Goal: Information Seeking & Learning: Find specific fact

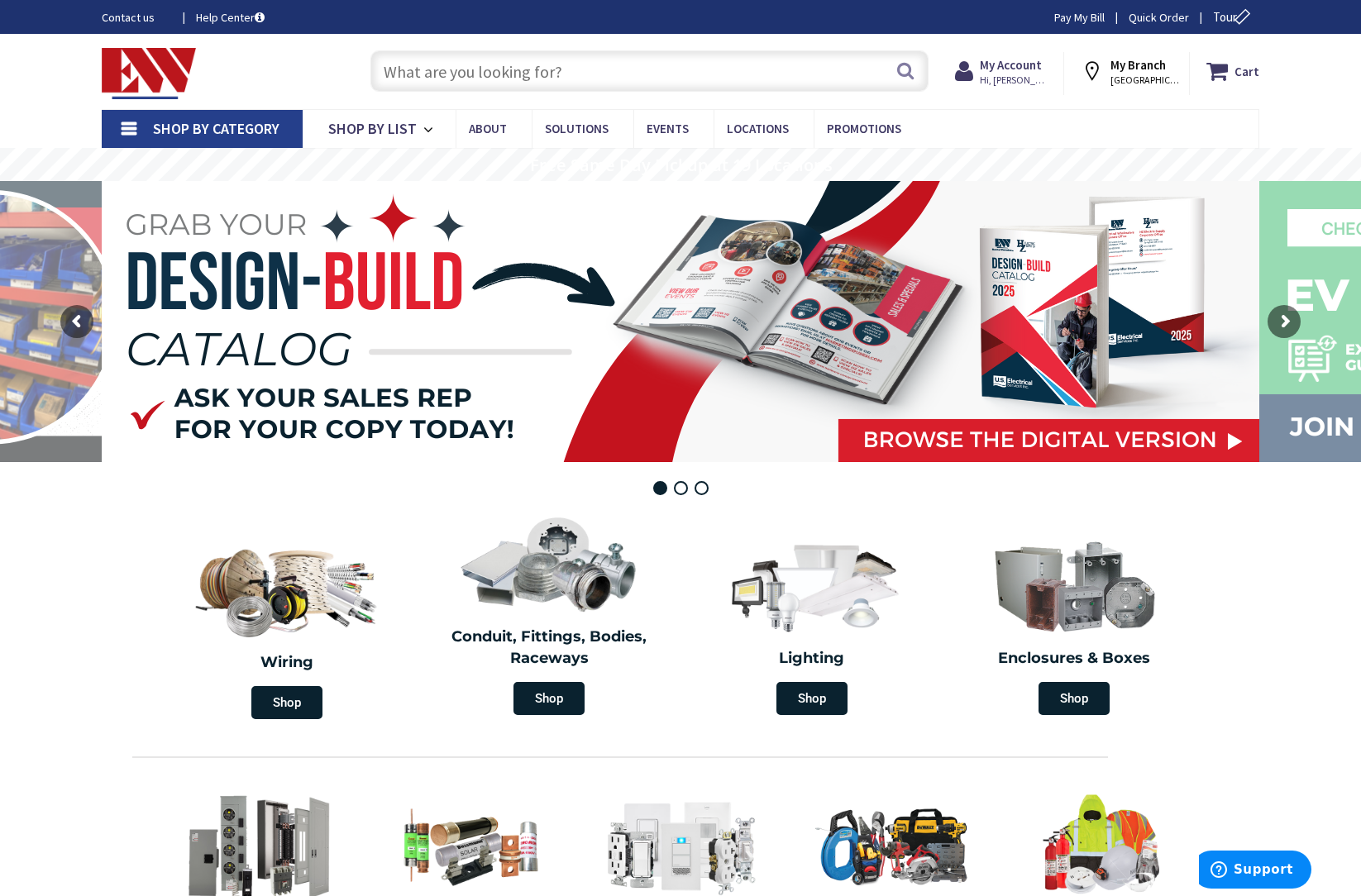
click at [478, 64] on input "text" at bounding box center [649, 71] width 558 height 41
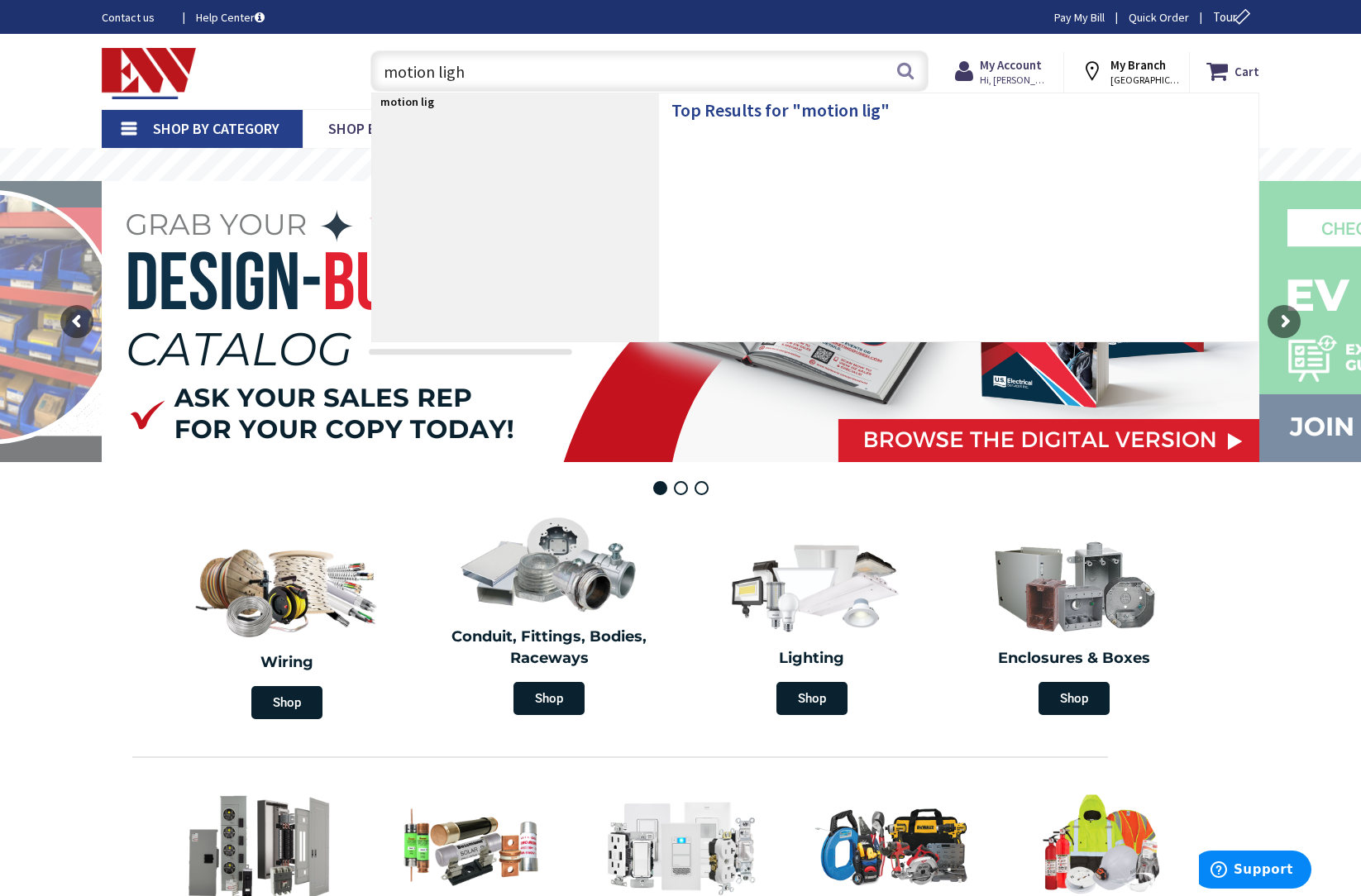
type input "motion light"
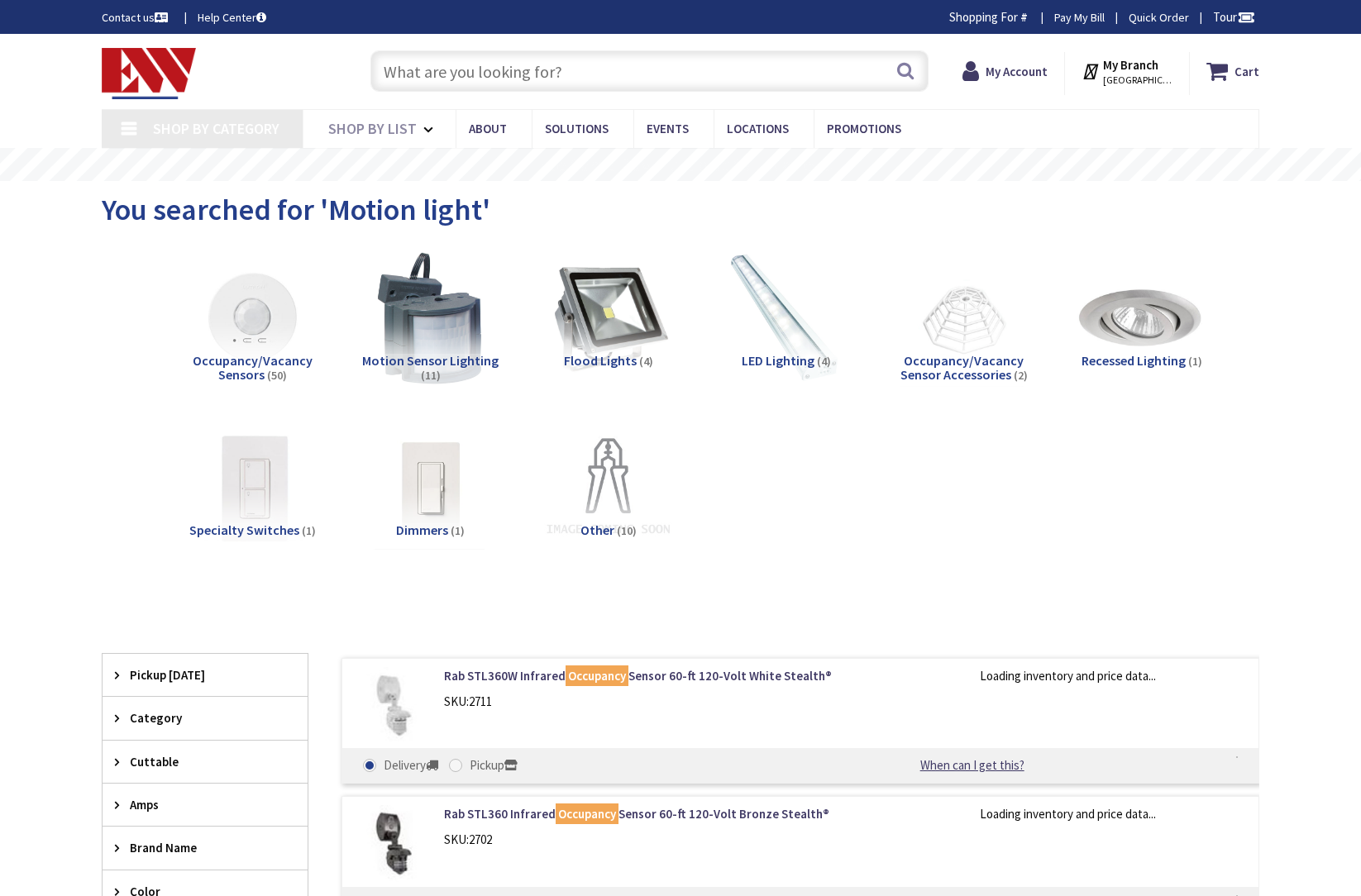
type input "[GEOGRAPHIC_DATA], [STREET_ADDRESS]"
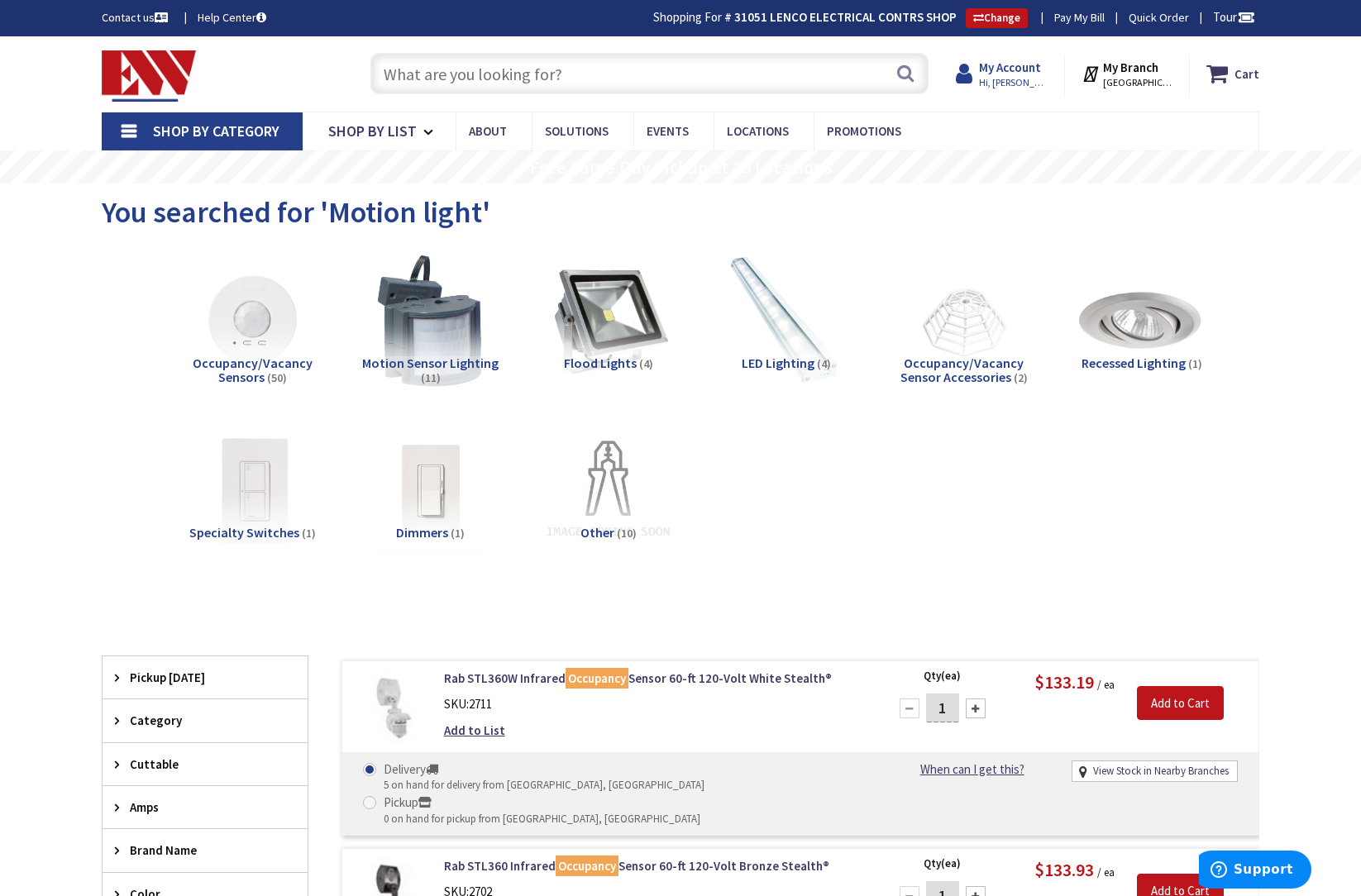
click at [1029, 67] on strong "My Account" at bounding box center [1009, 67] width 62 height 16
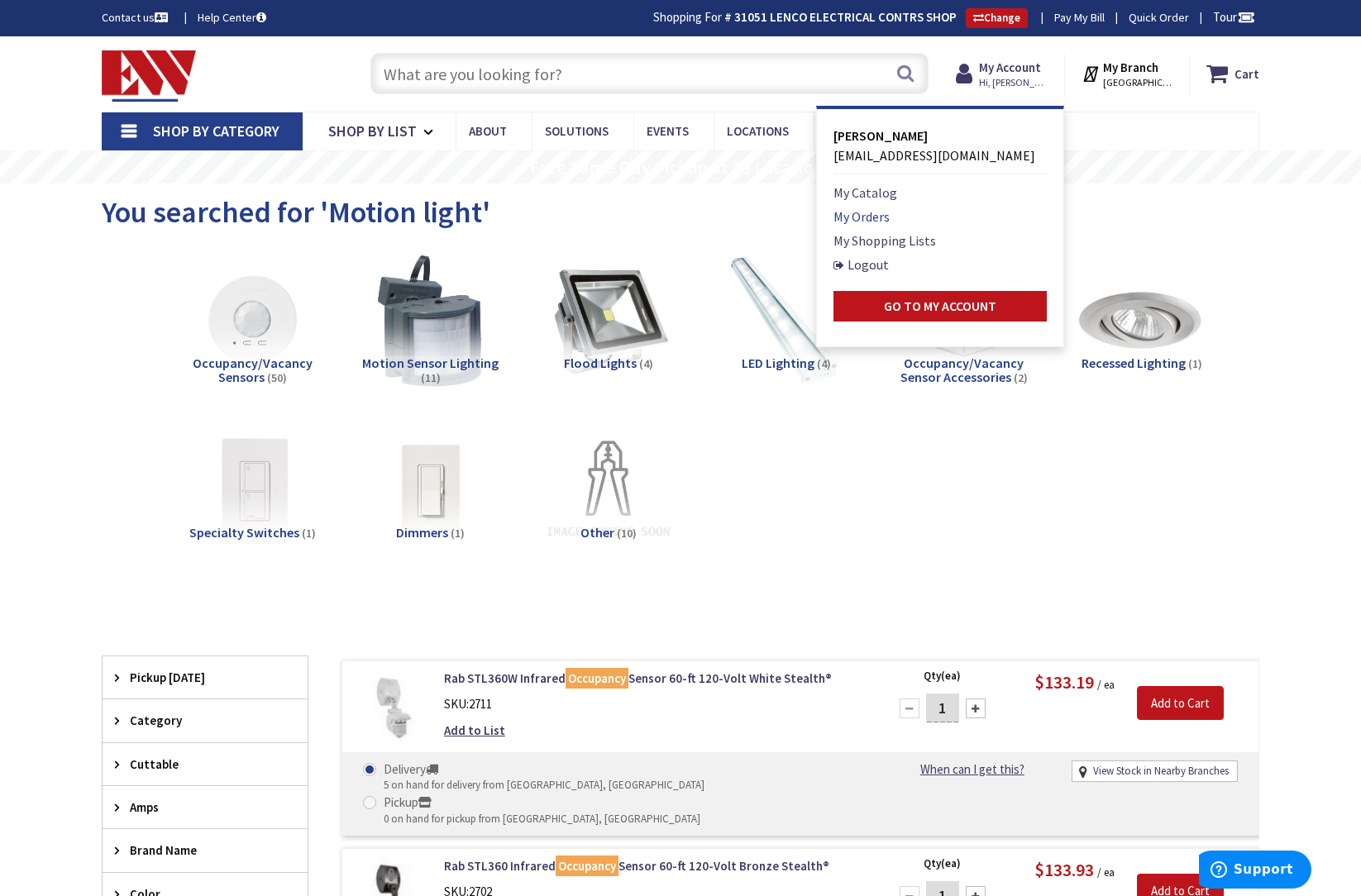
click at [878, 214] on link "My Orders" at bounding box center [861, 217] width 57 height 20
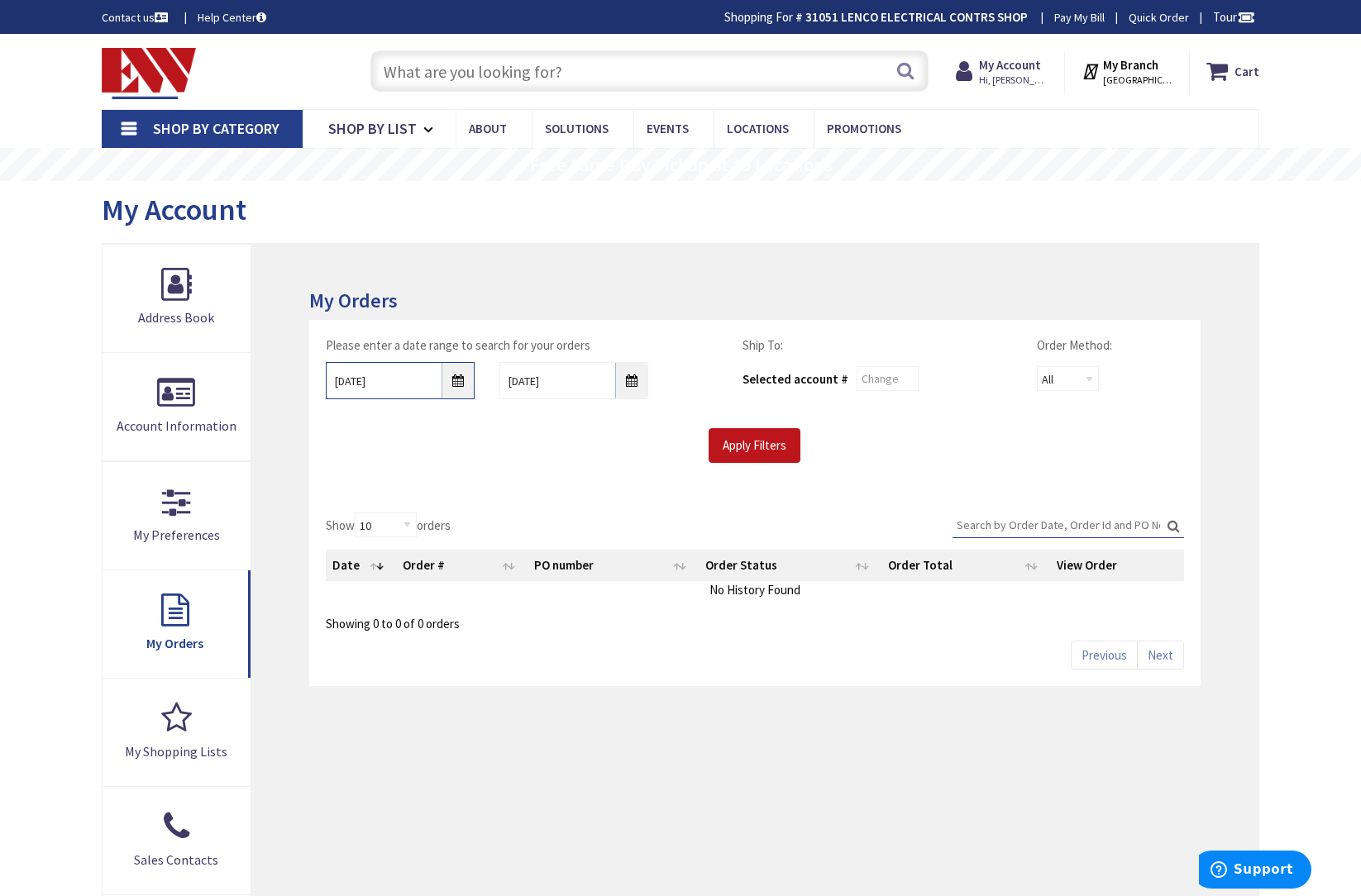
click at [462, 381] on input "9/2/2025" at bounding box center [400, 381] width 149 height 37
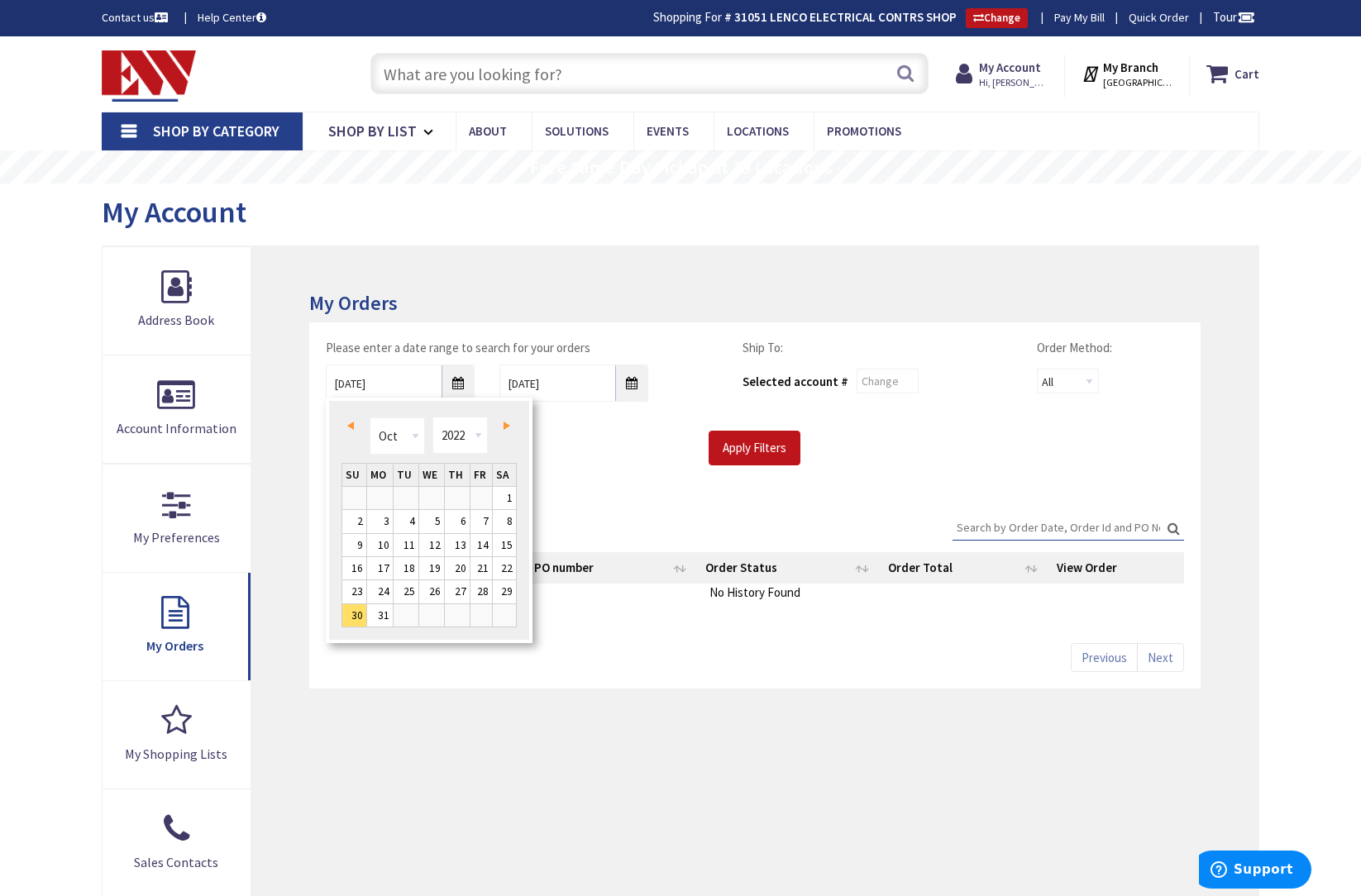
click at [354, 424] on link "Prev" at bounding box center [354, 426] width 22 height 22
click at [510, 426] on span "Next" at bounding box center [507, 426] width 7 height 8
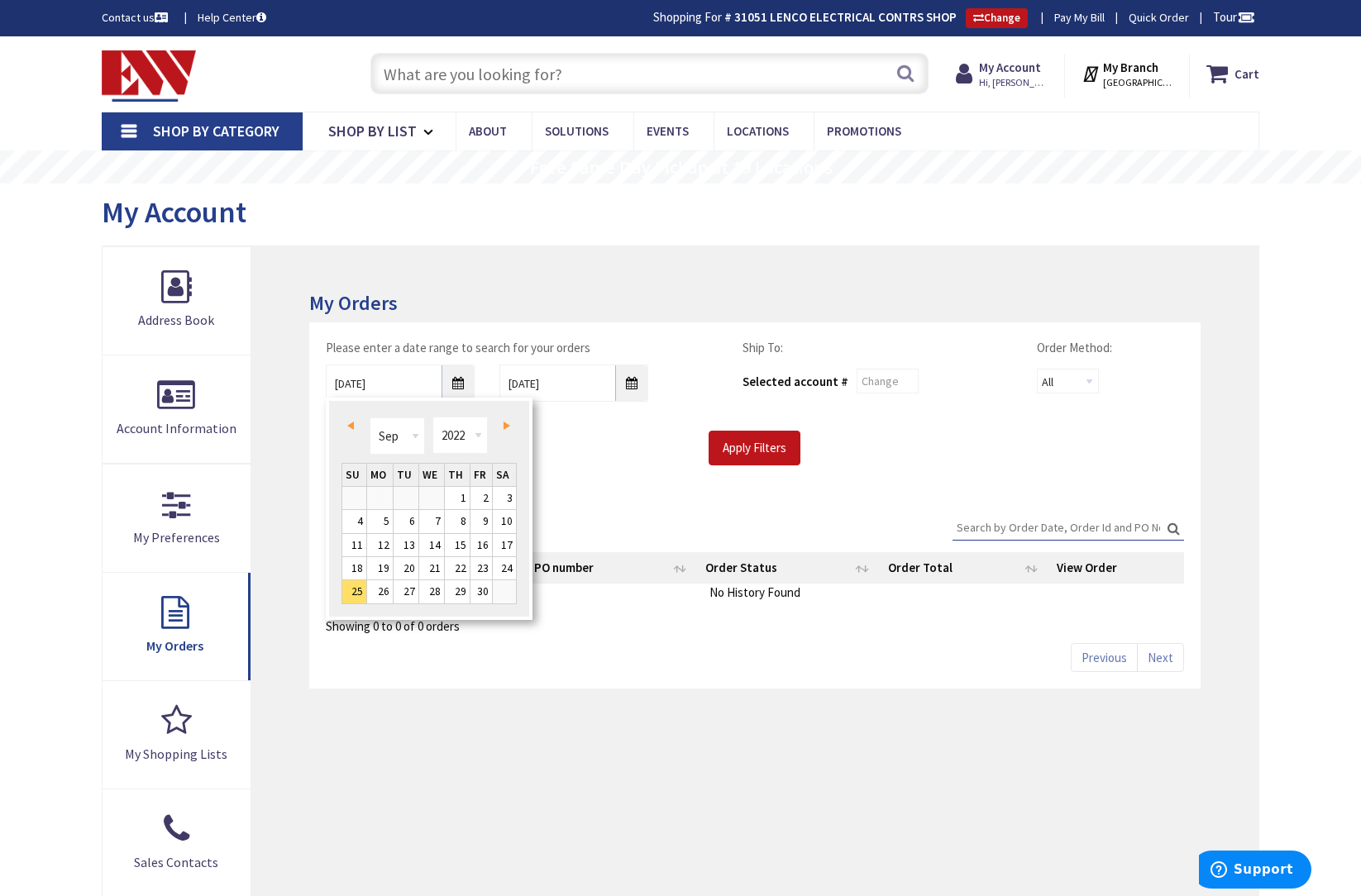
click at [510, 426] on span "Next" at bounding box center [507, 426] width 7 height 8
click at [433, 569] on link "23" at bounding box center [431, 568] width 24 height 22
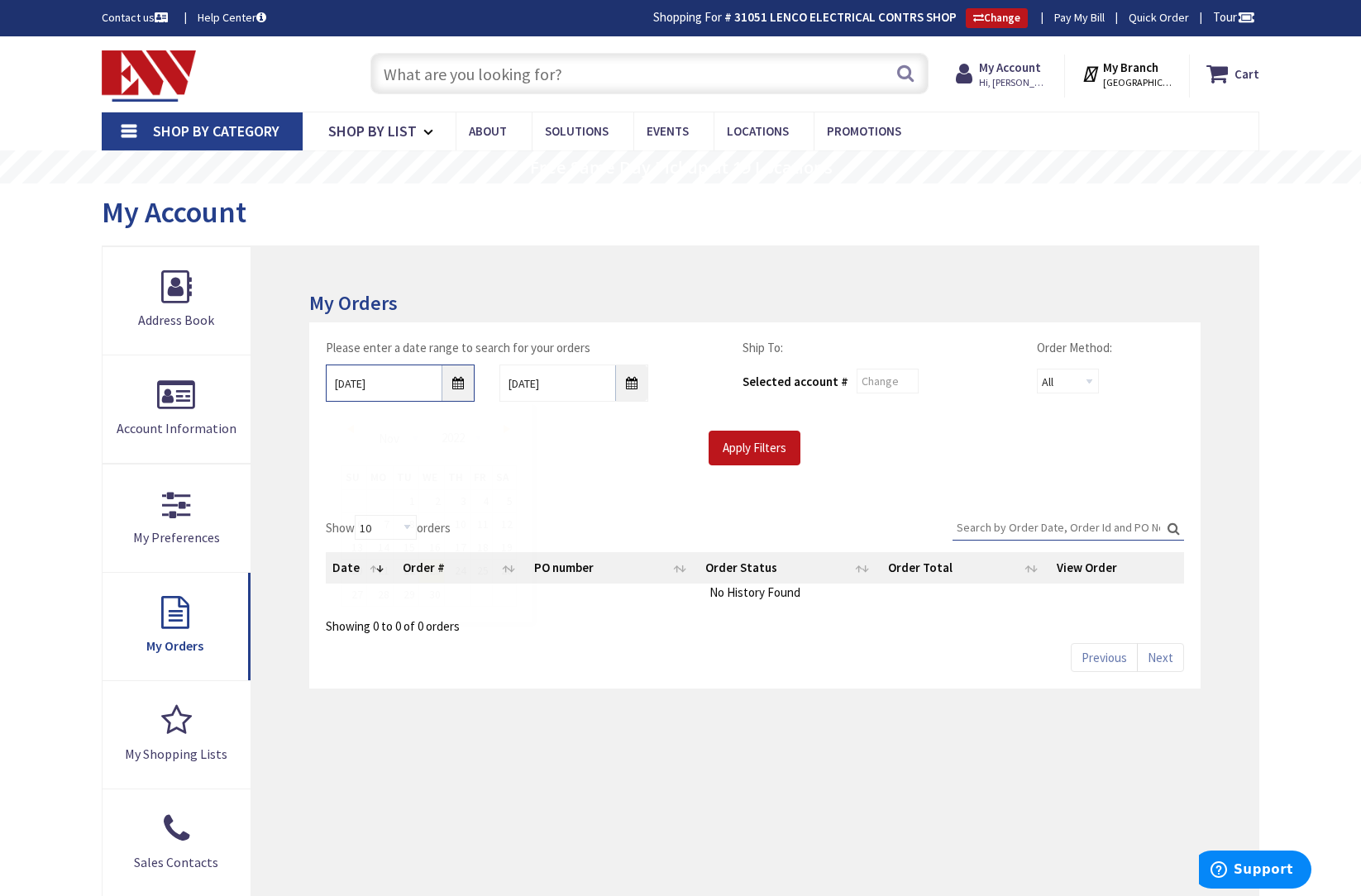
click at [462, 385] on input "11/23/2022" at bounding box center [400, 383] width 149 height 37
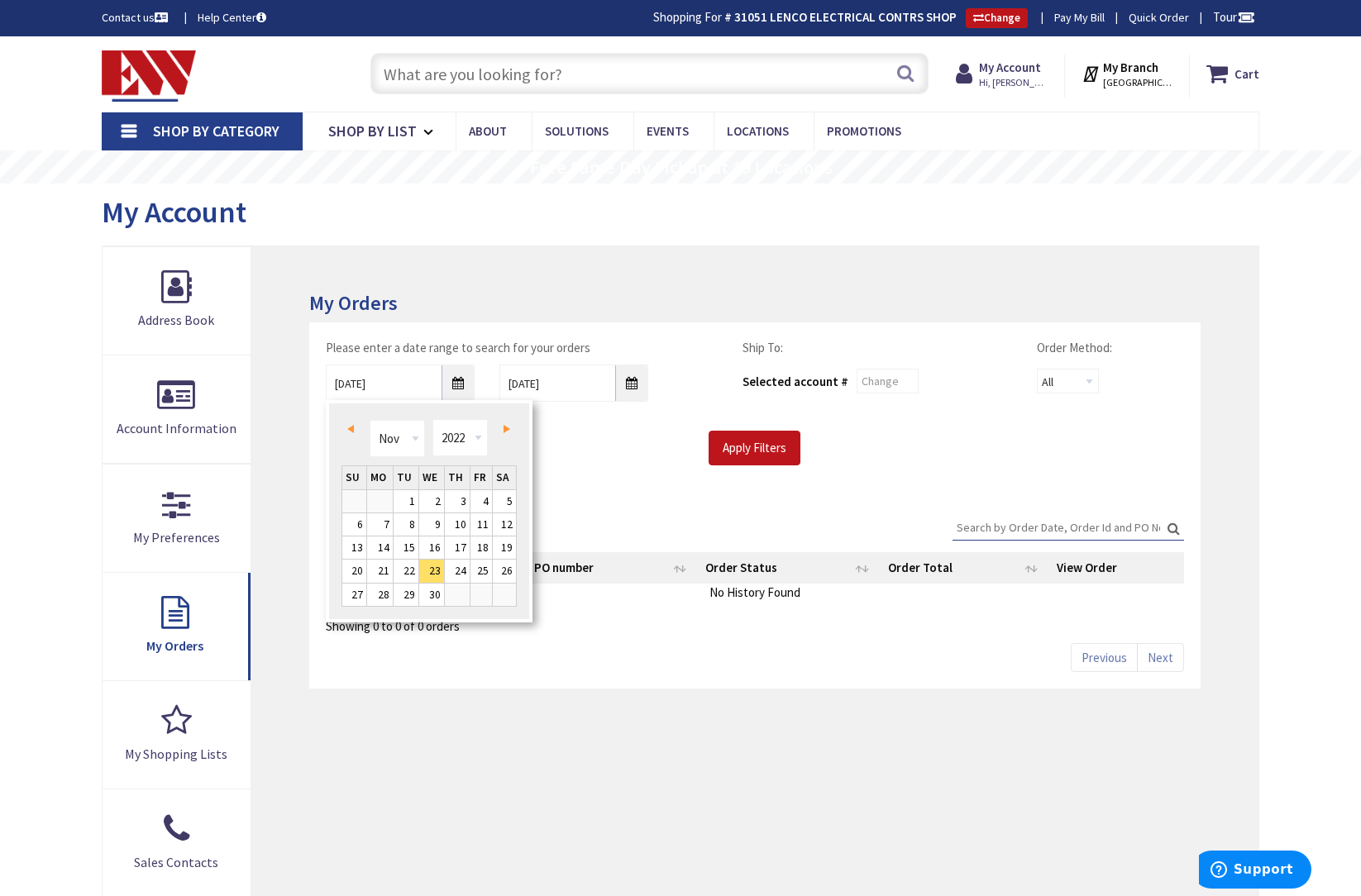
click at [354, 427] on span "Prev" at bounding box center [350, 429] width 7 height 8
type input "09/21/2022"
click at [402, 381] on input "09/21/2022" at bounding box center [400, 383] width 149 height 37
click at [565, 380] on input "9/9/2025" at bounding box center [574, 383] width 149 height 37
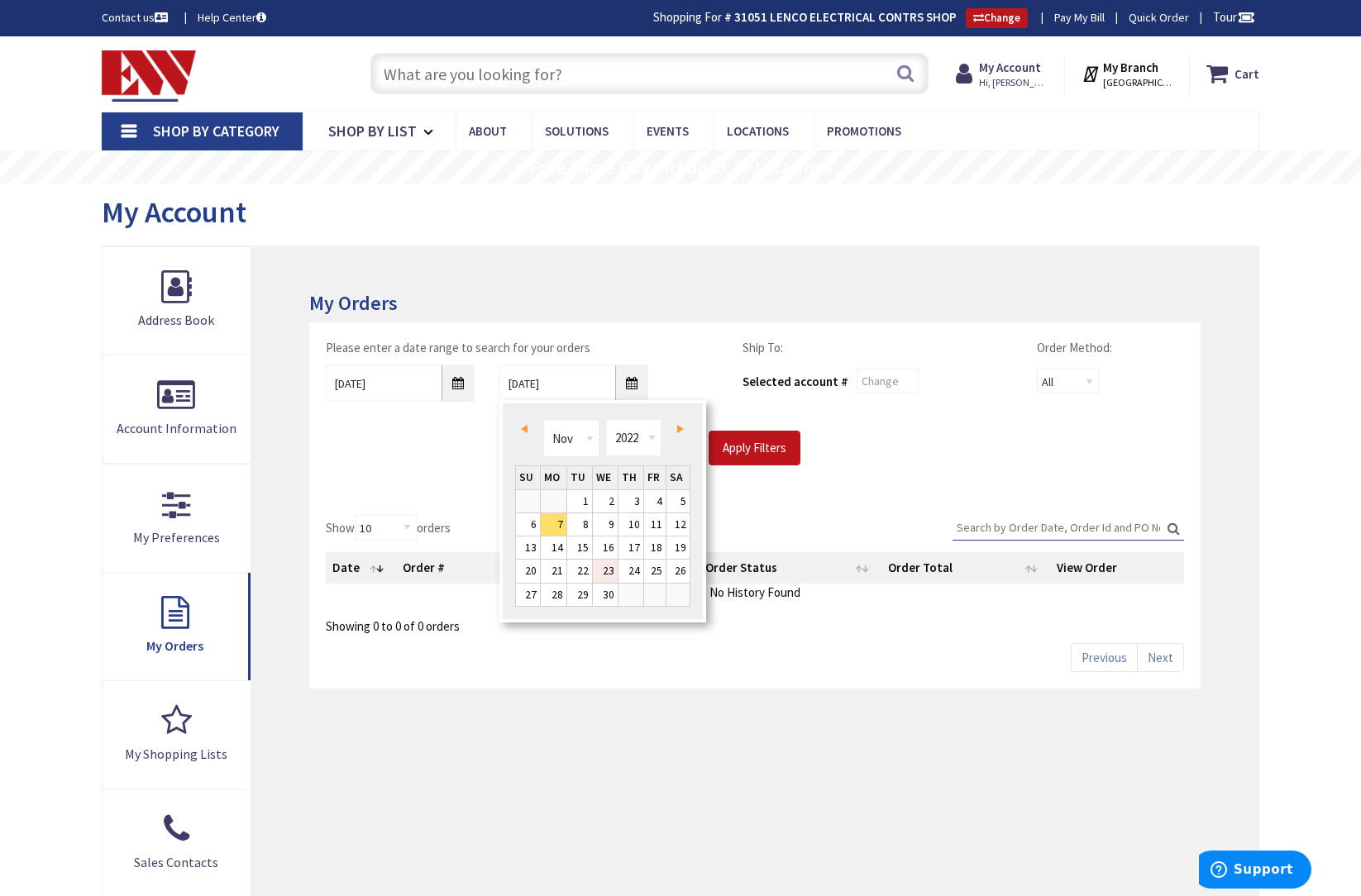
click at [603, 573] on link "23" at bounding box center [604, 570] width 24 height 22
type input "11/23/2022"
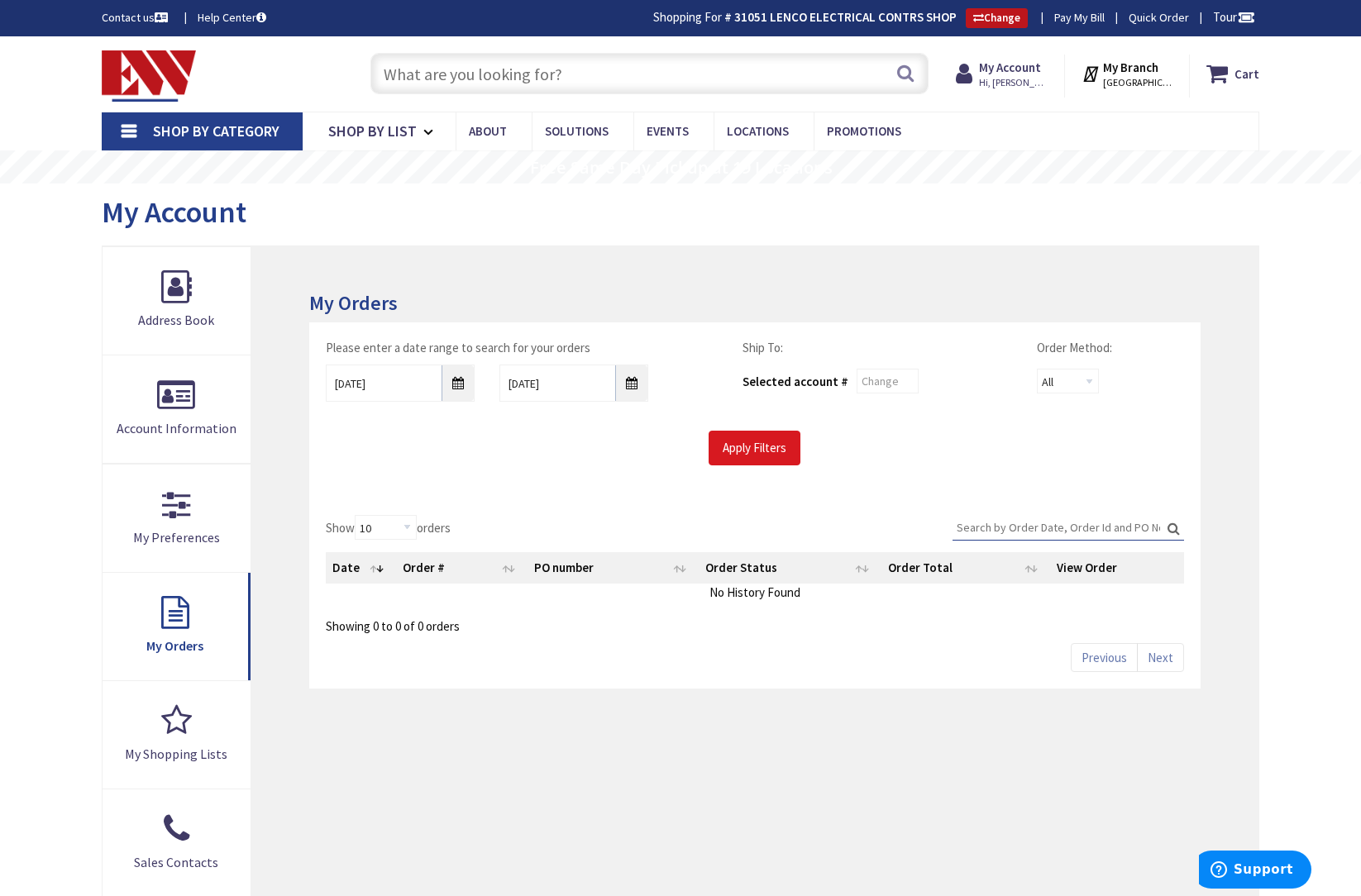
click at [759, 446] on input "Apply Filters" at bounding box center [754, 447] width 92 height 35
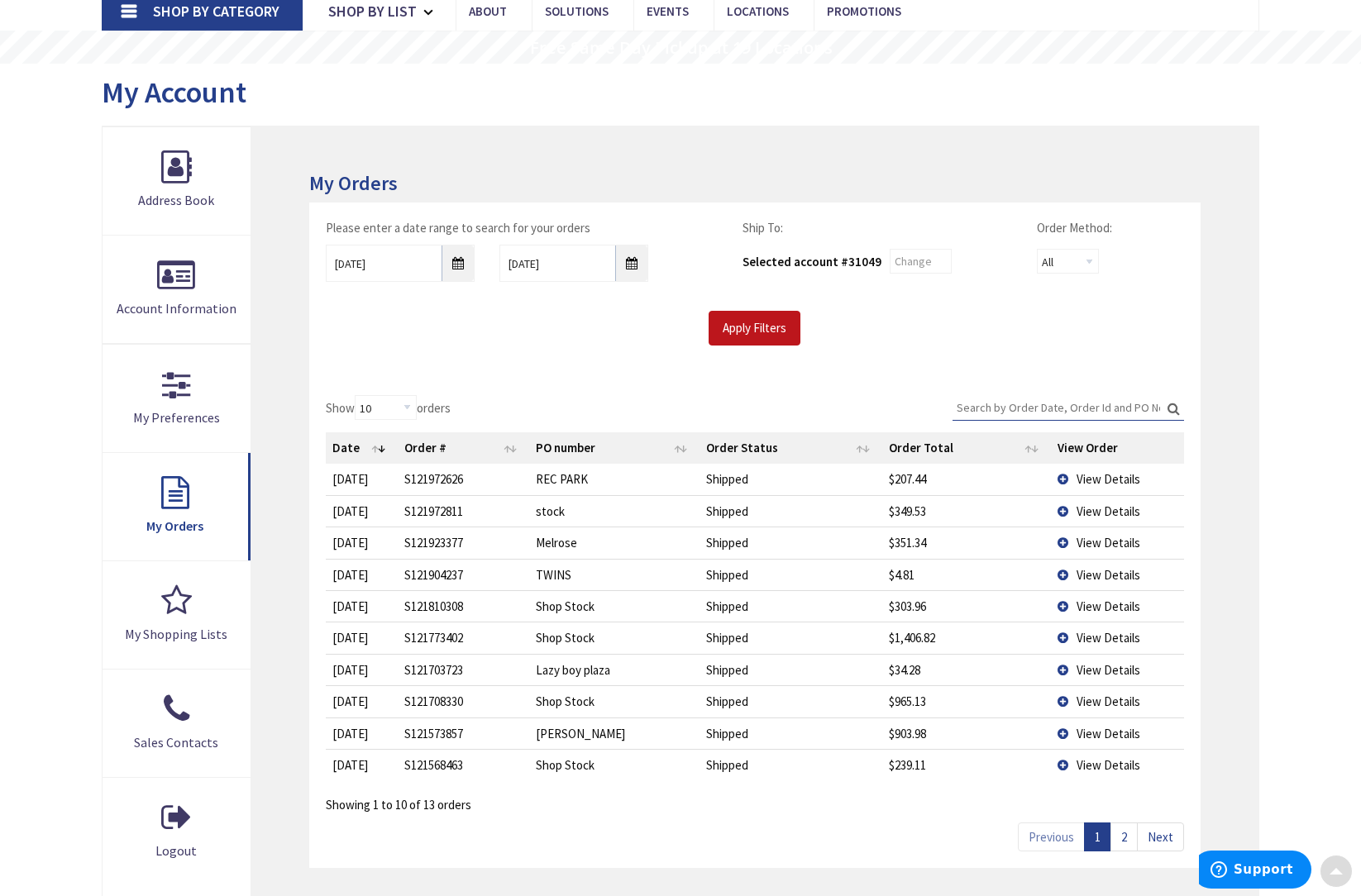
scroll to position [138, 0]
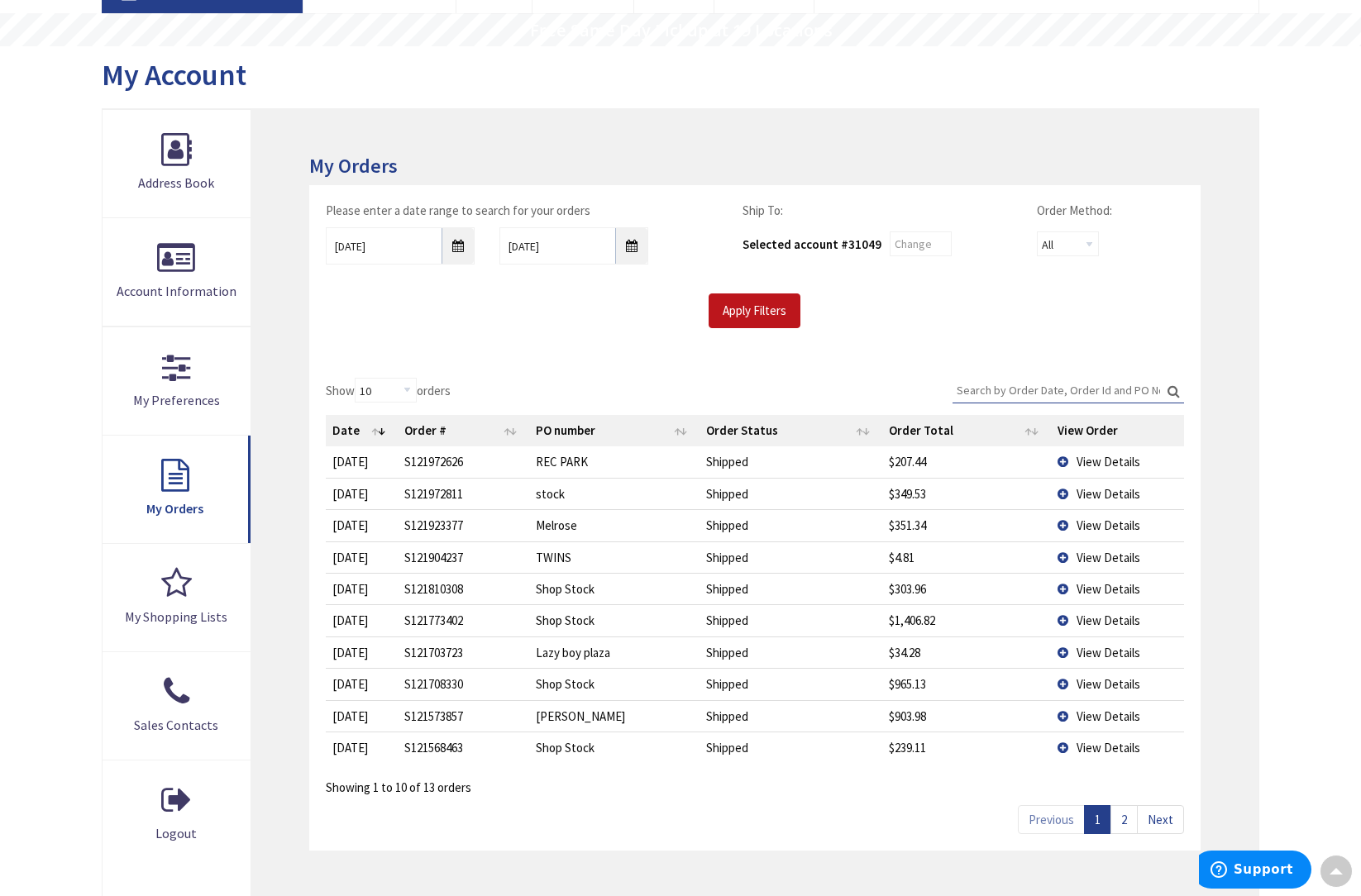
click at [1120, 812] on link "2" at bounding box center [1124, 819] width 27 height 29
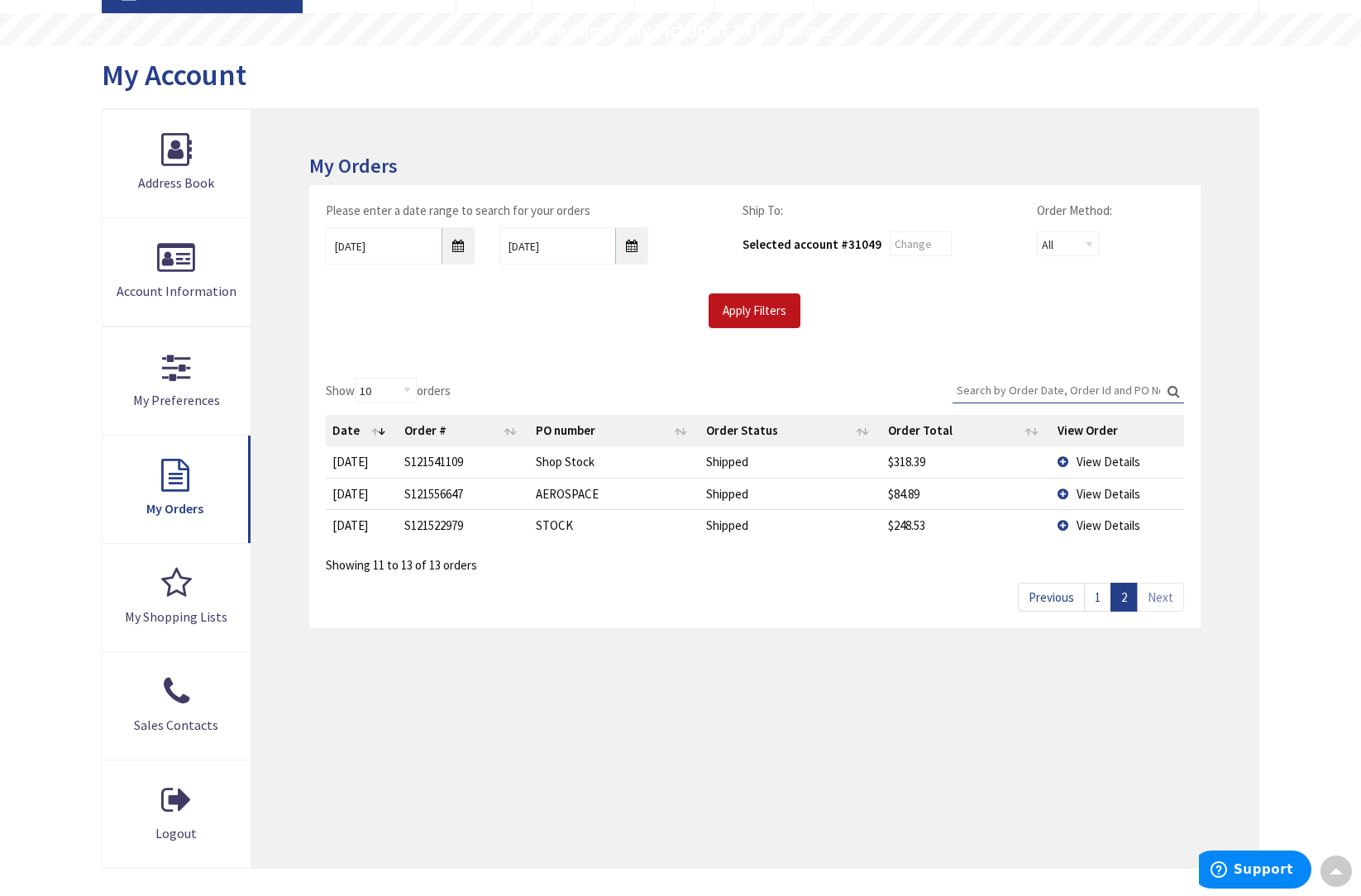
click at [1103, 490] on span "View Details" at bounding box center [1108, 494] width 63 height 16
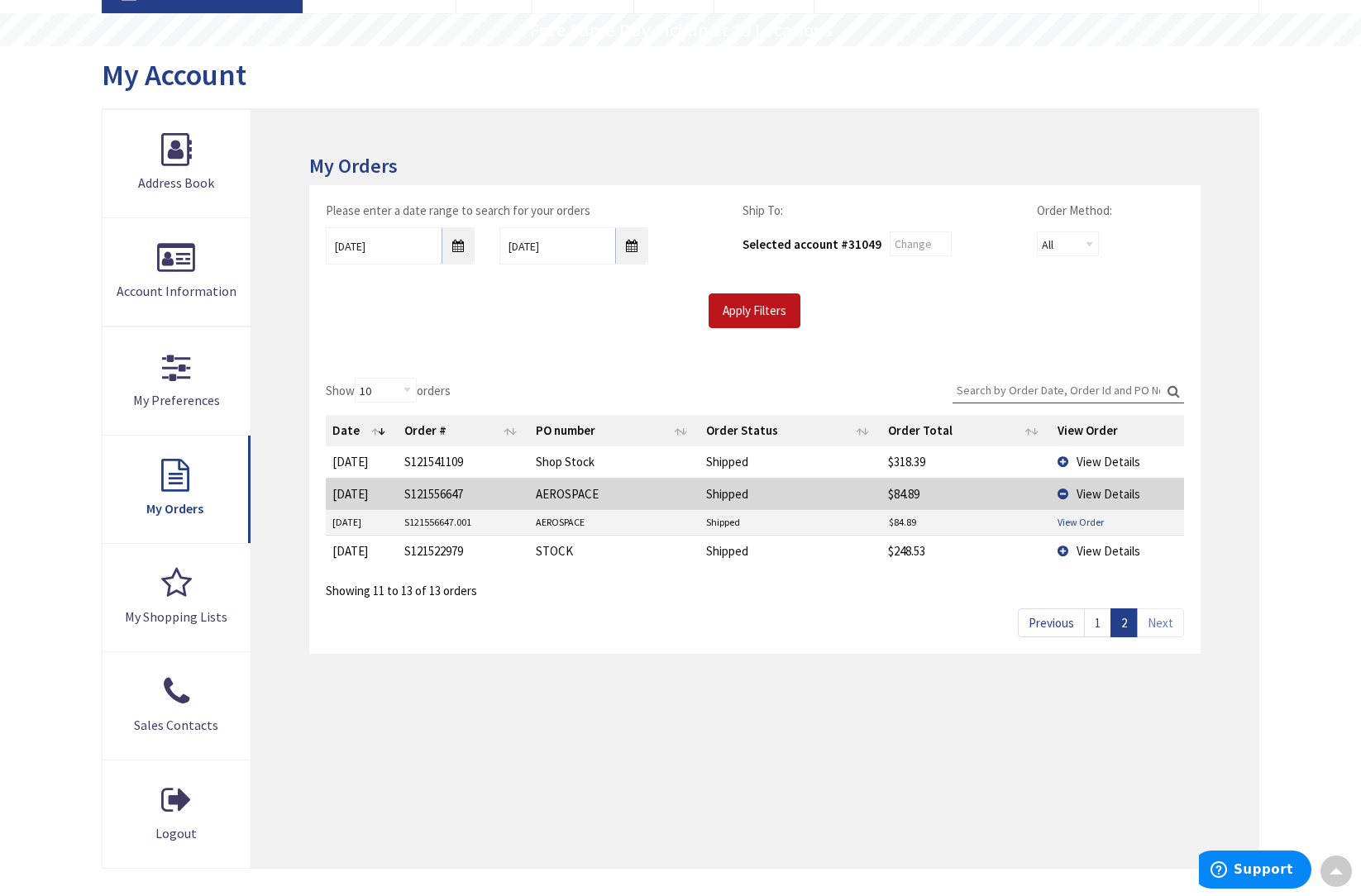
click at [1077, 516] on link "View Order" at bounding box center [1080, 521] width 46 height 14
click at [1096, 614] on link "1" at bounding box center [1097, 623] width 27 height 29
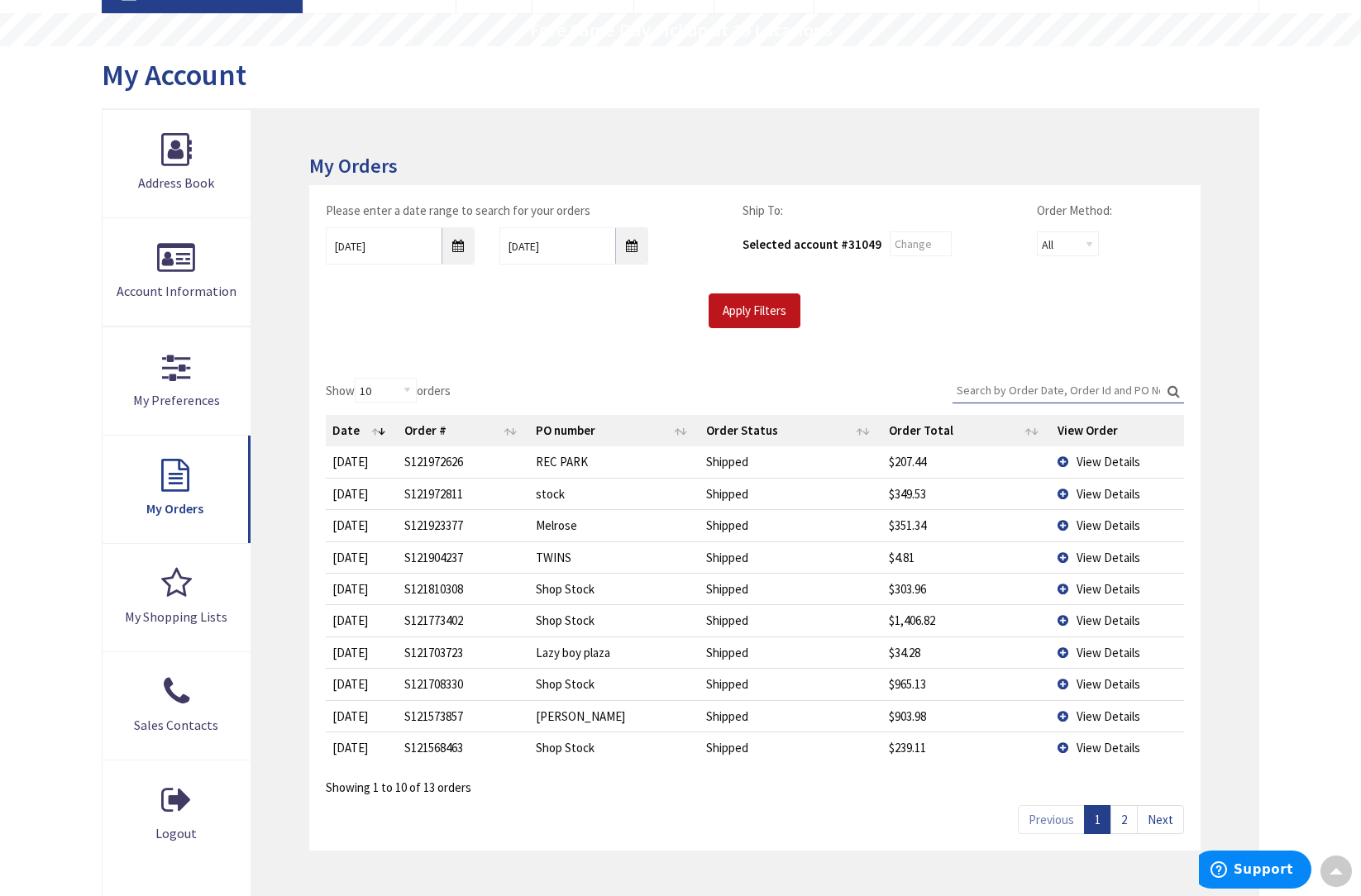
click at [1099, 741] on span "View Details" at bounding box center [1108, 748] width 63 height 16
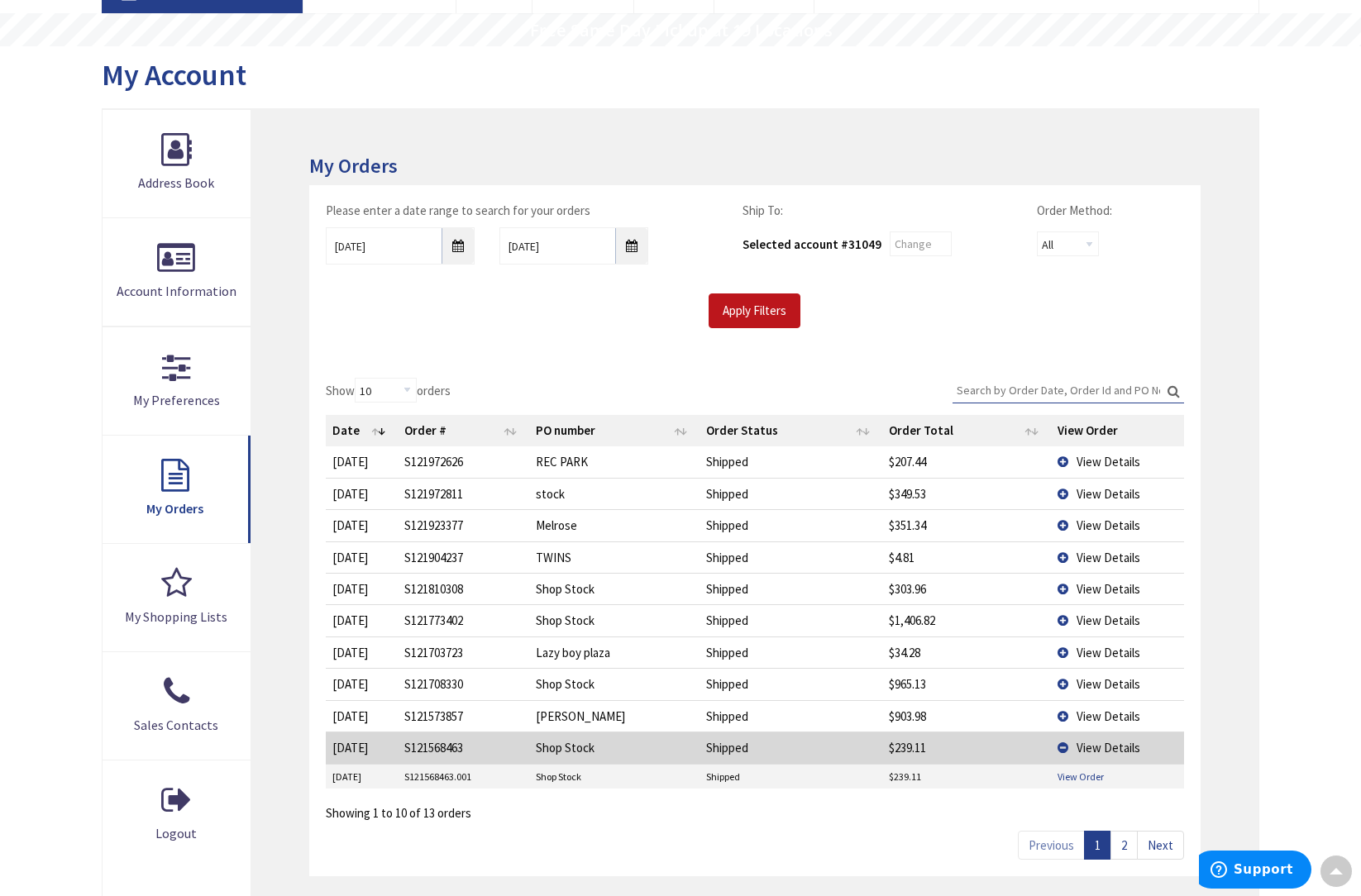
click at [1075, 770] on link "View Order" at bounding box center [1080, 776] width 46 height 14
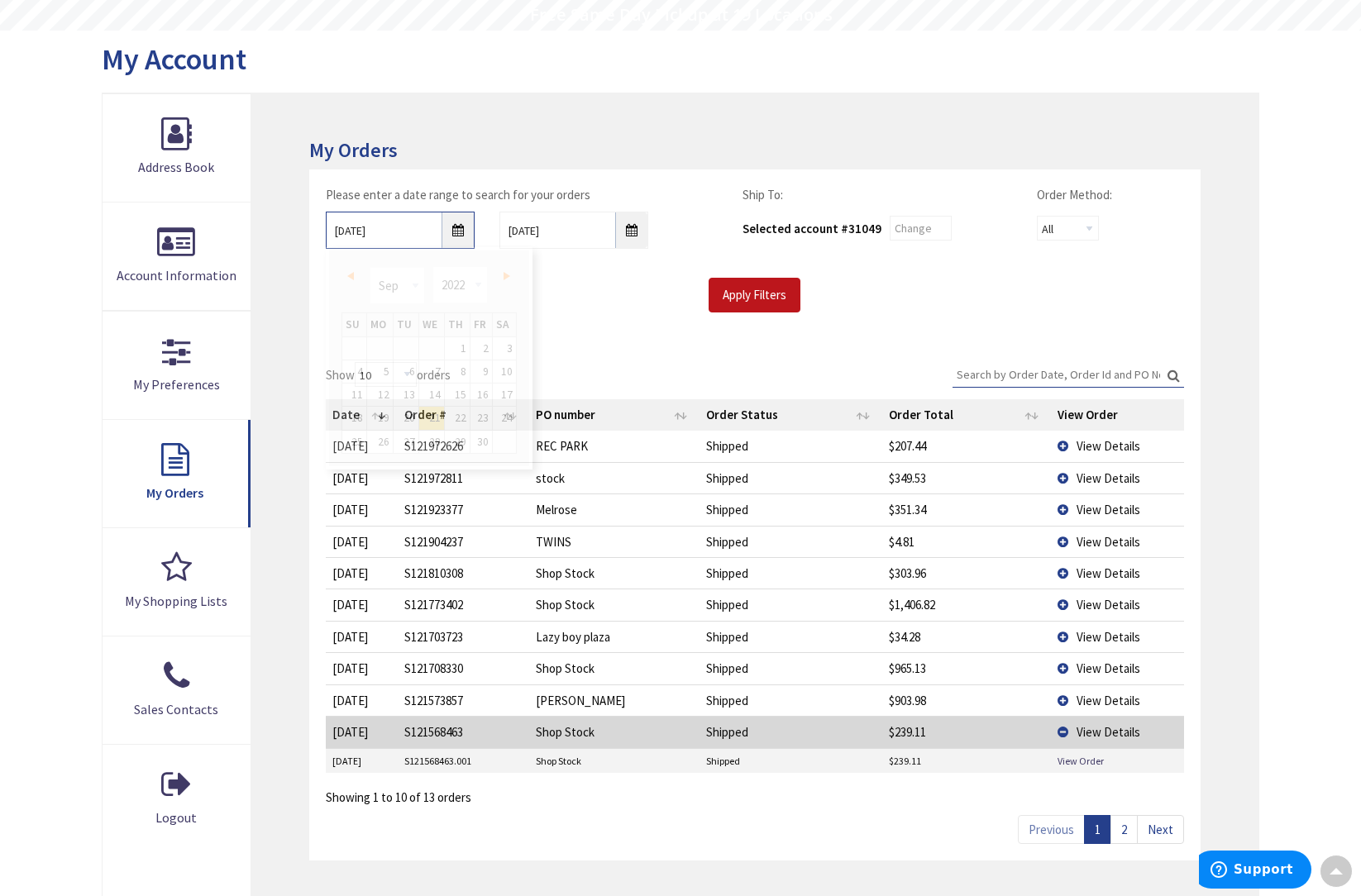
click at [451, 227] on input "09/21/2022" at bounding box center [400, 230] width 149 height 37
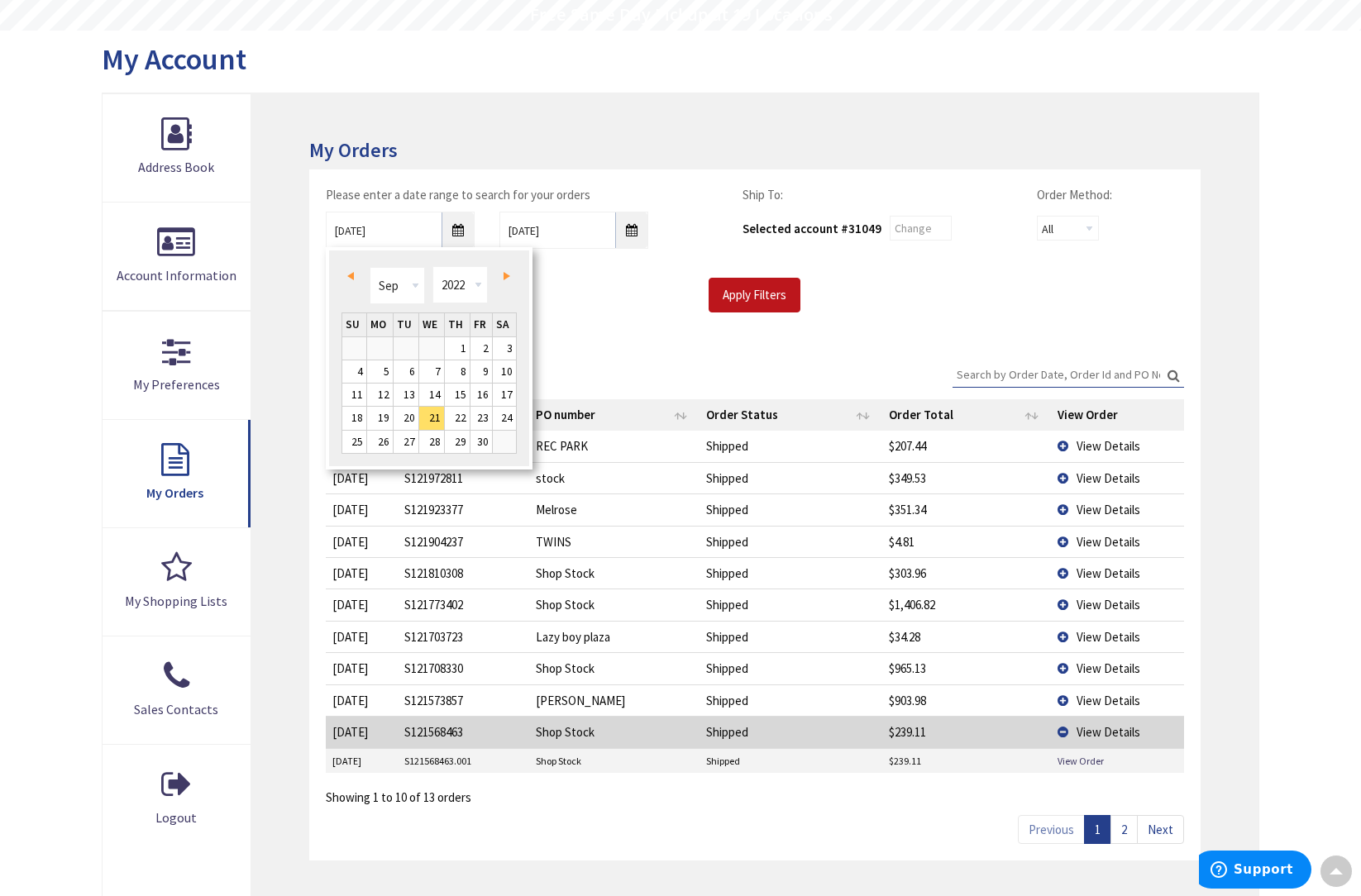
click at [352, 276] on span "Prev" at bounding box center [350, 276] width 7 height 8
click at [383, 347] on link "1" at bounding box center [380, 348] width 25 height 22
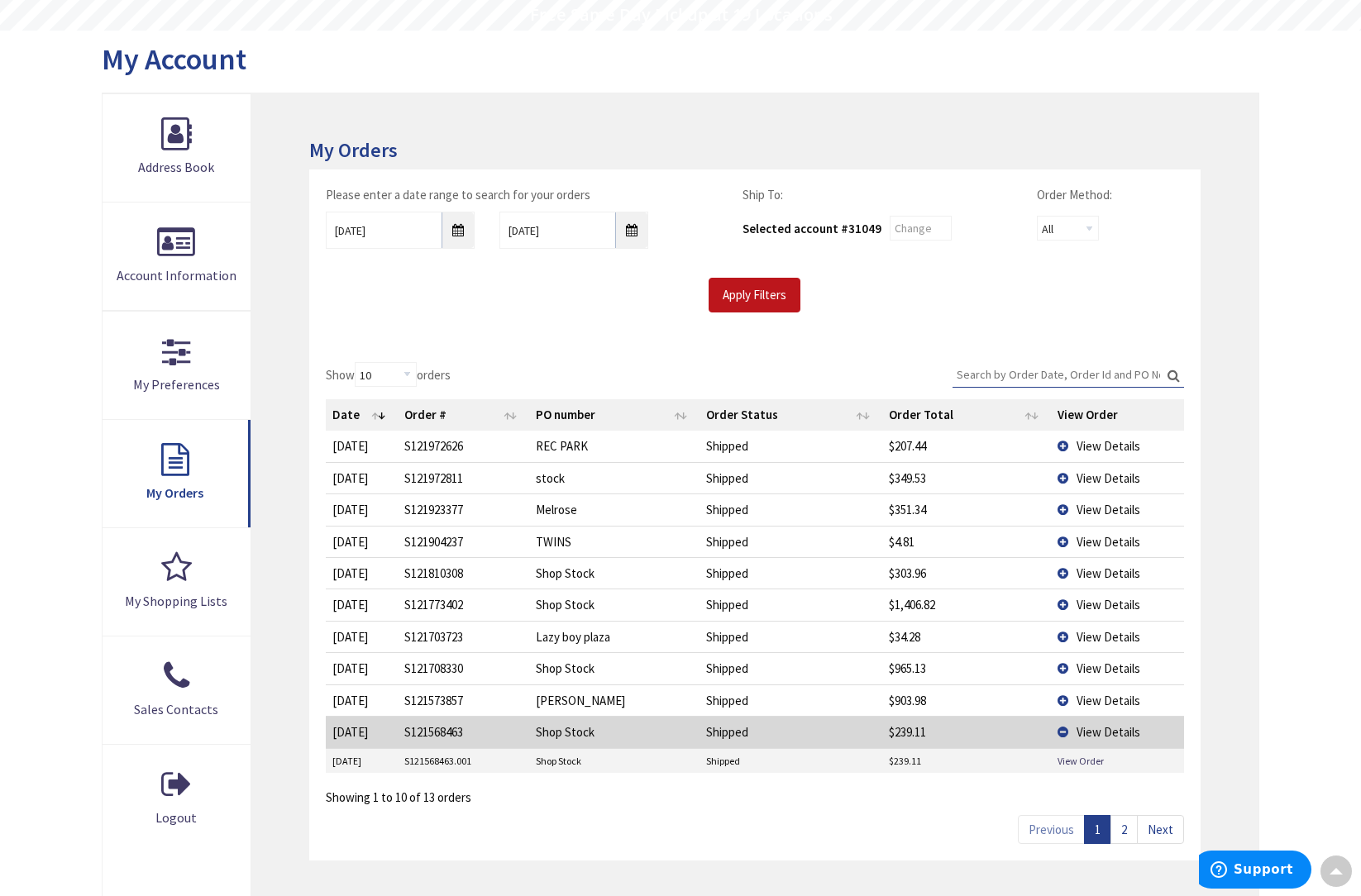
click at [576, 348] on div "Show 10 25 50 100 orders Search: Date Order # PO number Order Status Order Tota…" at bounding box center [754, 603] width 891 height 515
click at [771, 290] on input "Apply Filters" at bounding box center [754, 294] width 92 height 35
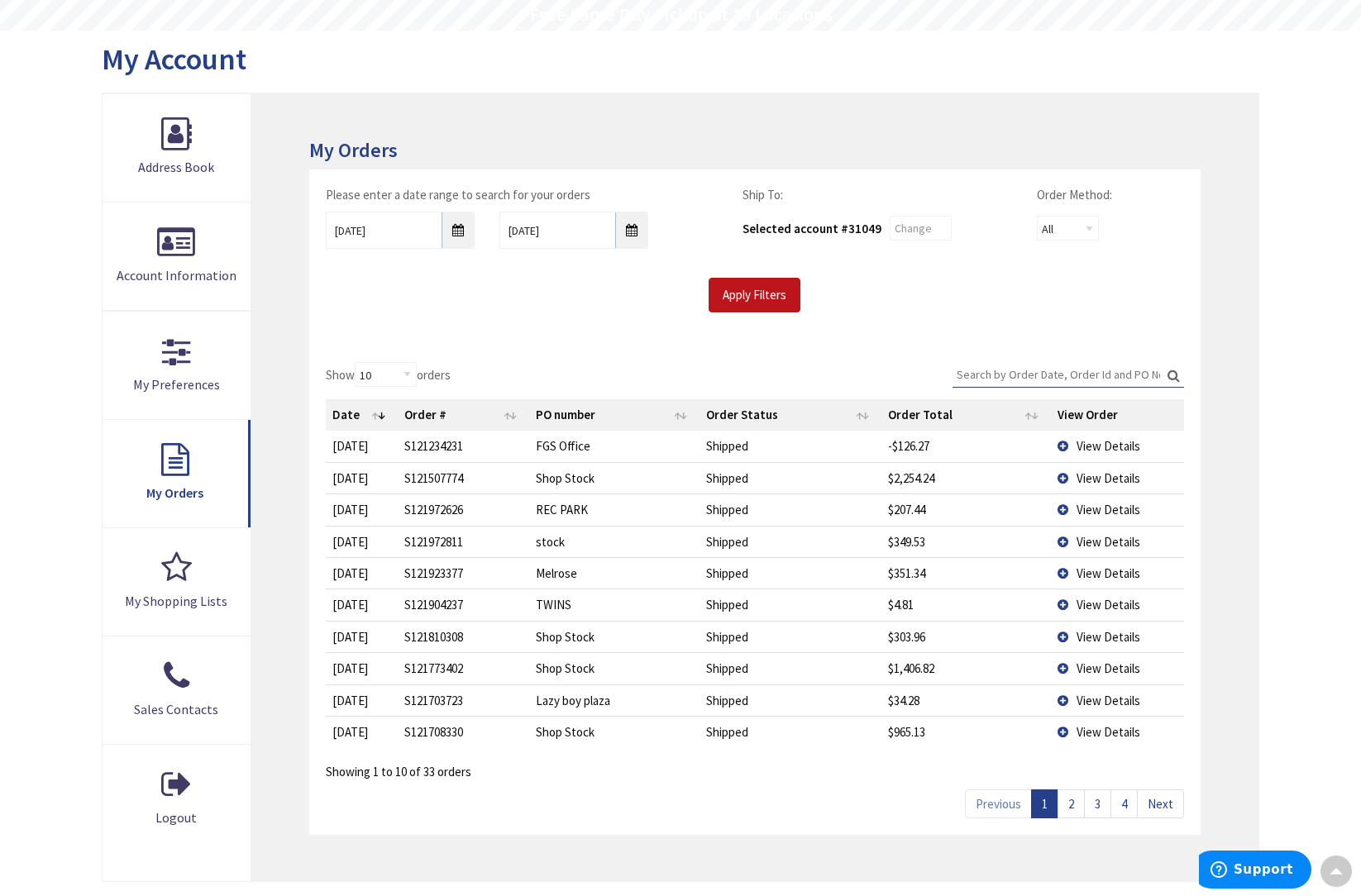
click at [1075, 802] on link "2" at bounding box center [1071, 804] width 27 height 29
click at [1104, 797] on link "3" at bounding box center [1097, 804] width 27 height 29
click at [1125, 794] on link "4" at bounding box center [1124, 804] width 27 height 29
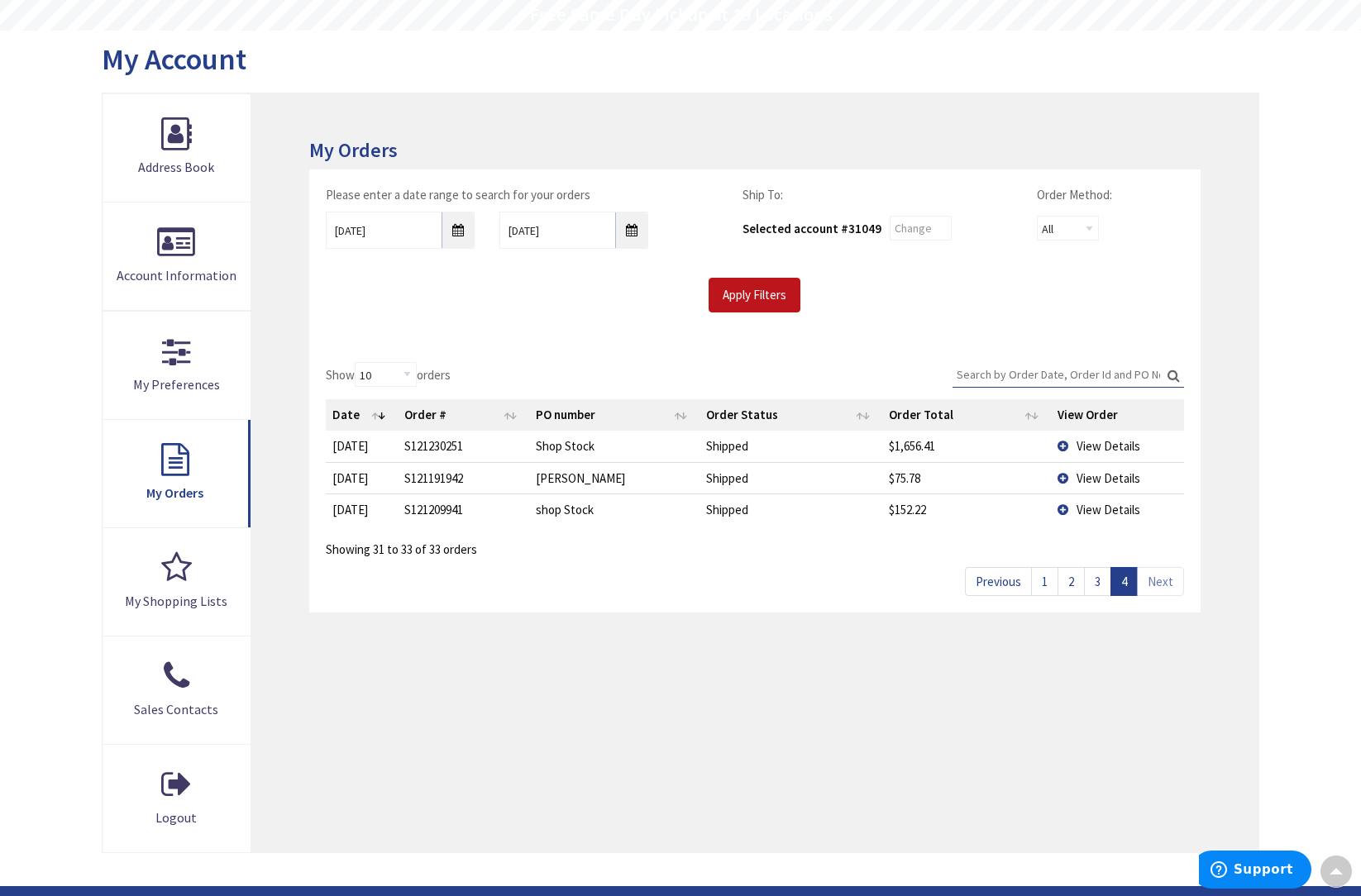
click at [1099, 577] on link "3" at bounding box center [1097, 581] width 27 height 29
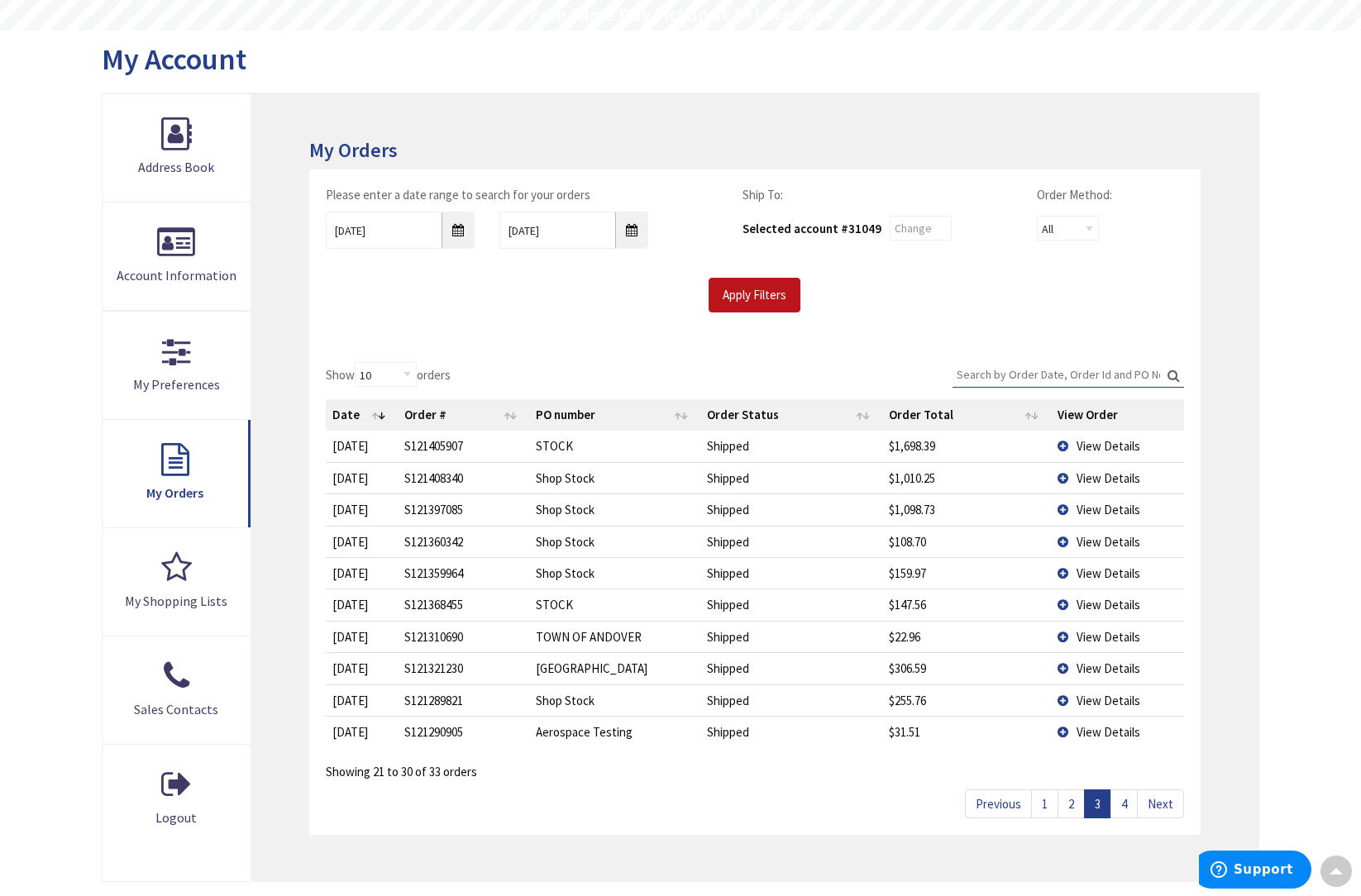
click at [1072, 794] on link "2" at bounding box center [1071, 804] width 27 height 29
click at [1043, 796] on link "1" at bounding box center [1045, 804] width 27 height 29
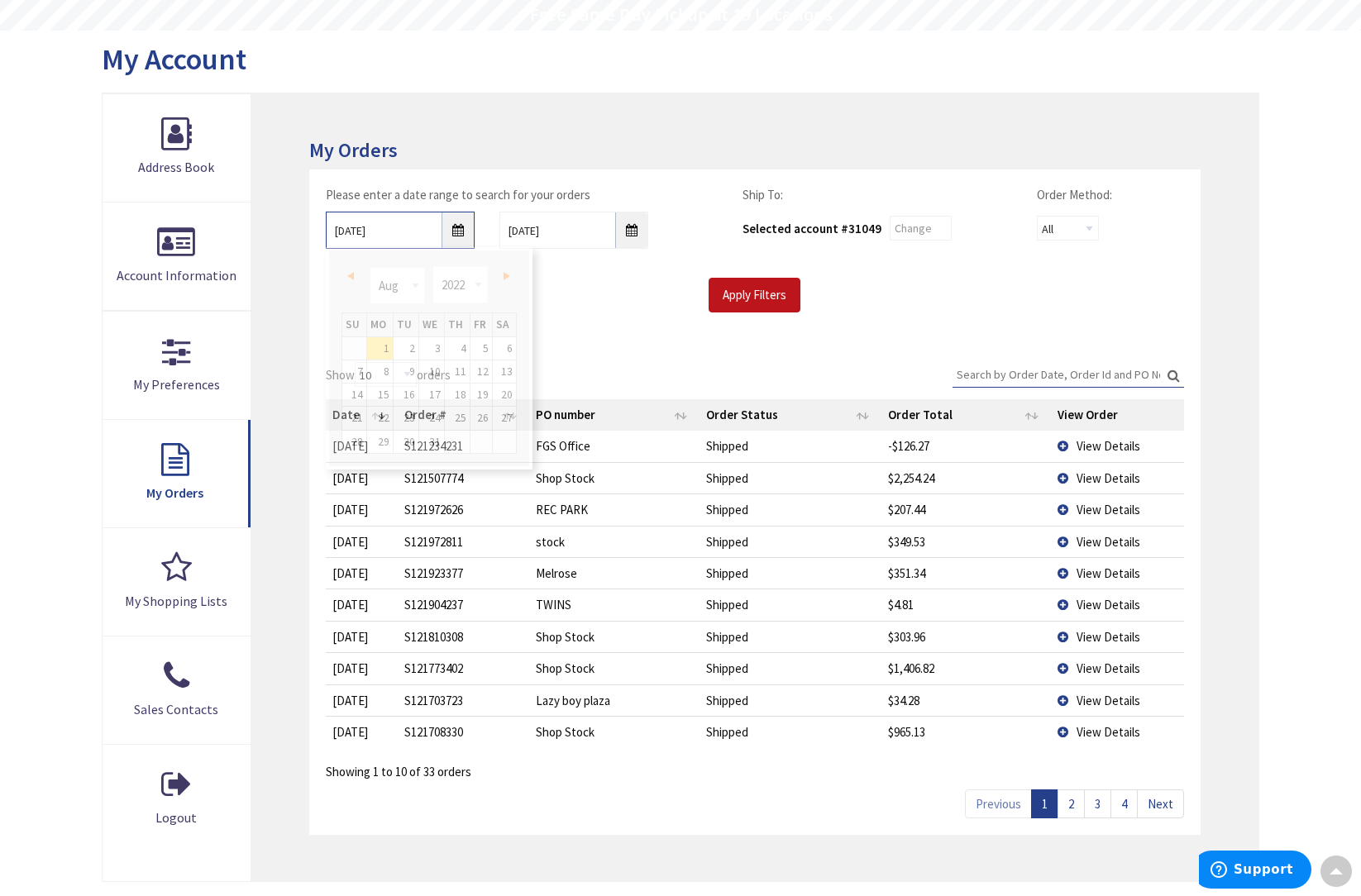
click at [460, 231] on input "08/01/2022" at bounding box center [400, 230] width 149 height 37
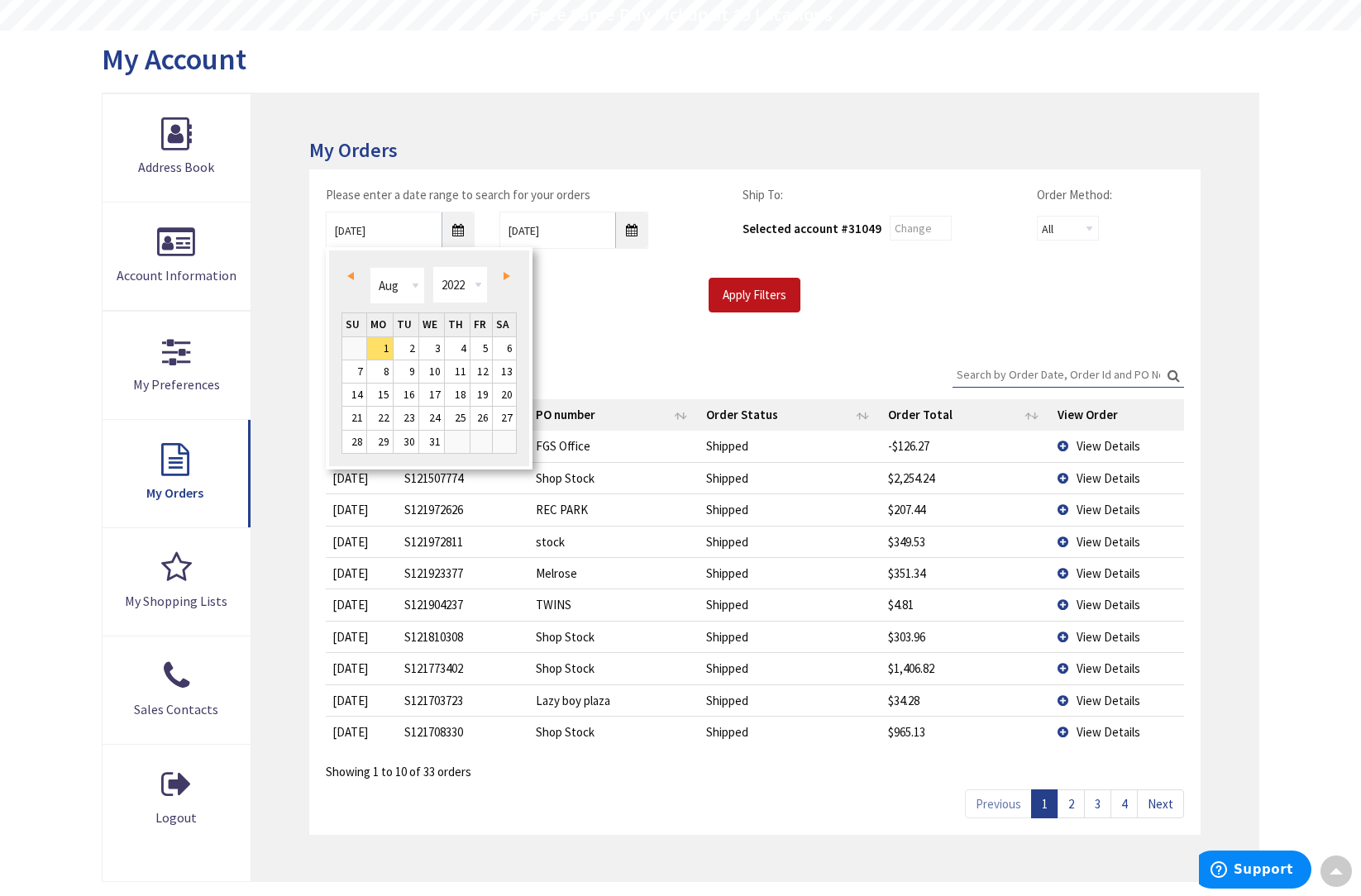
click at [354, 275] on link "Prev" at bounding box center [354, 276] width 22 height 22
type input "05/28/2022"
click at [760, 290] on input "Apply Filters" at bounding box center [754, 294] width 92 height 35
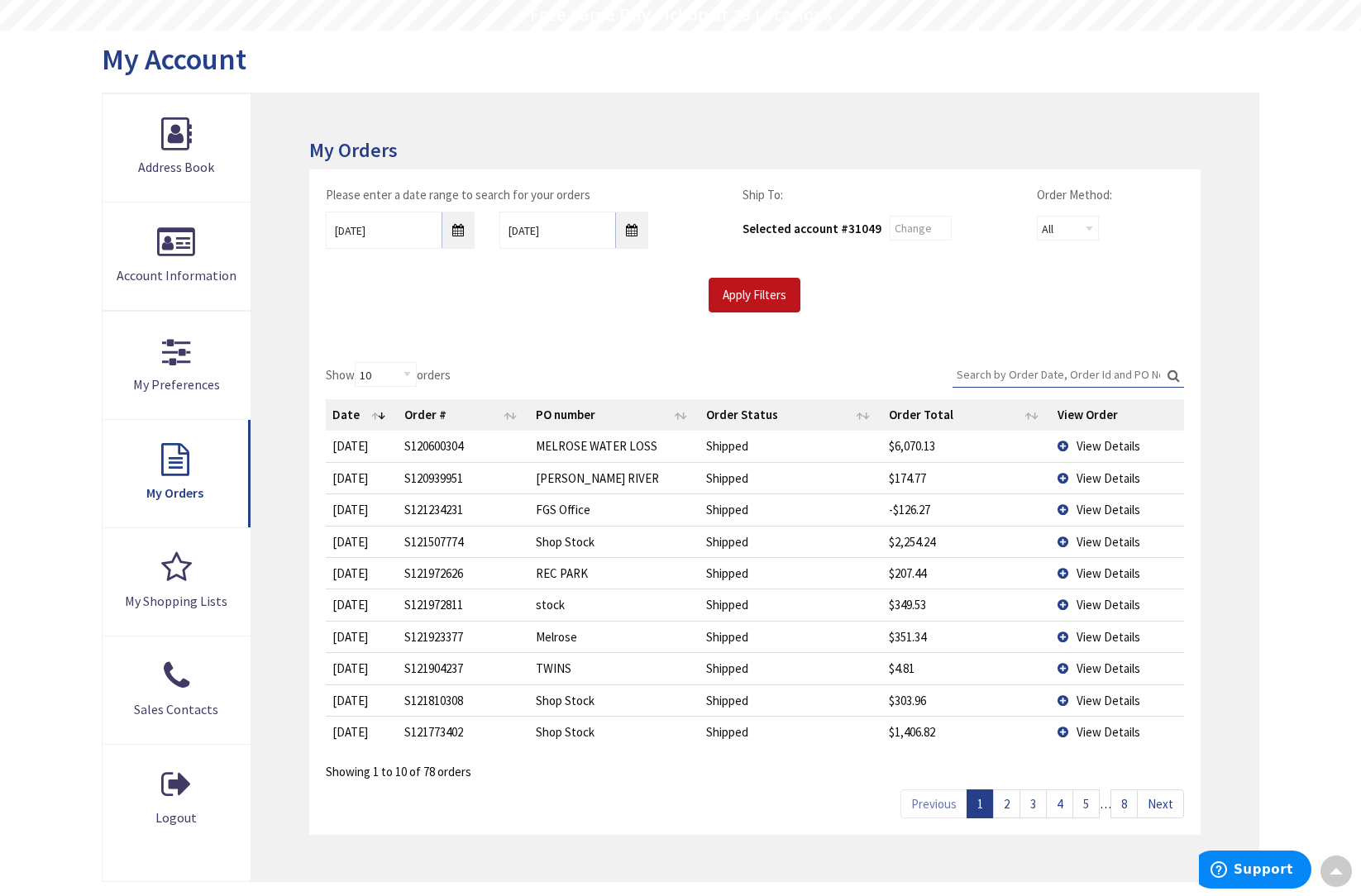
click at [966, 373] on input "Search:" at bounding box center [1068, 374] width 231 height 24
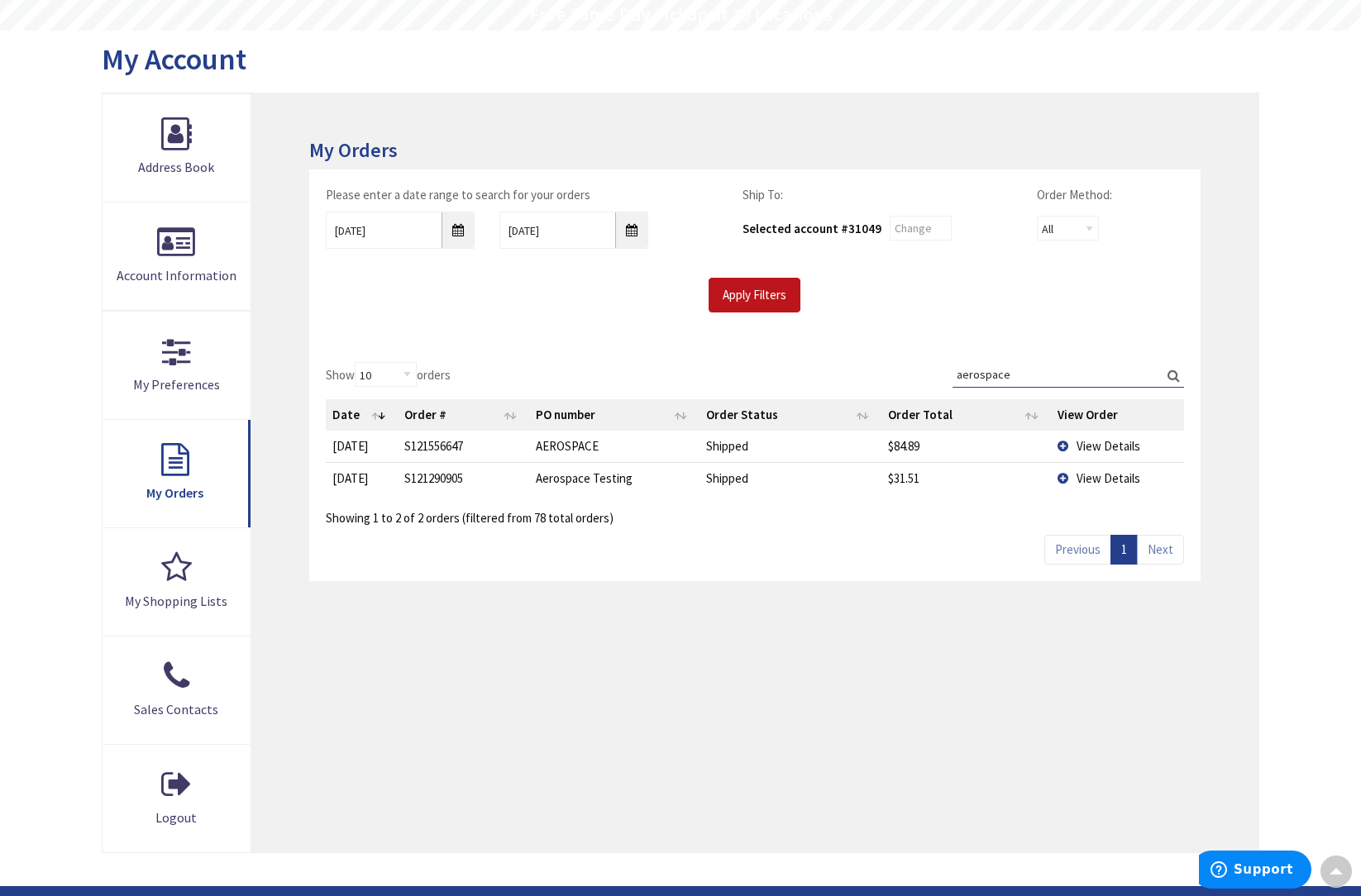
type input "aerospace"
click at [456, 228] on input "05/28/2022" at bounding box center [400, 230] width 149 height 37
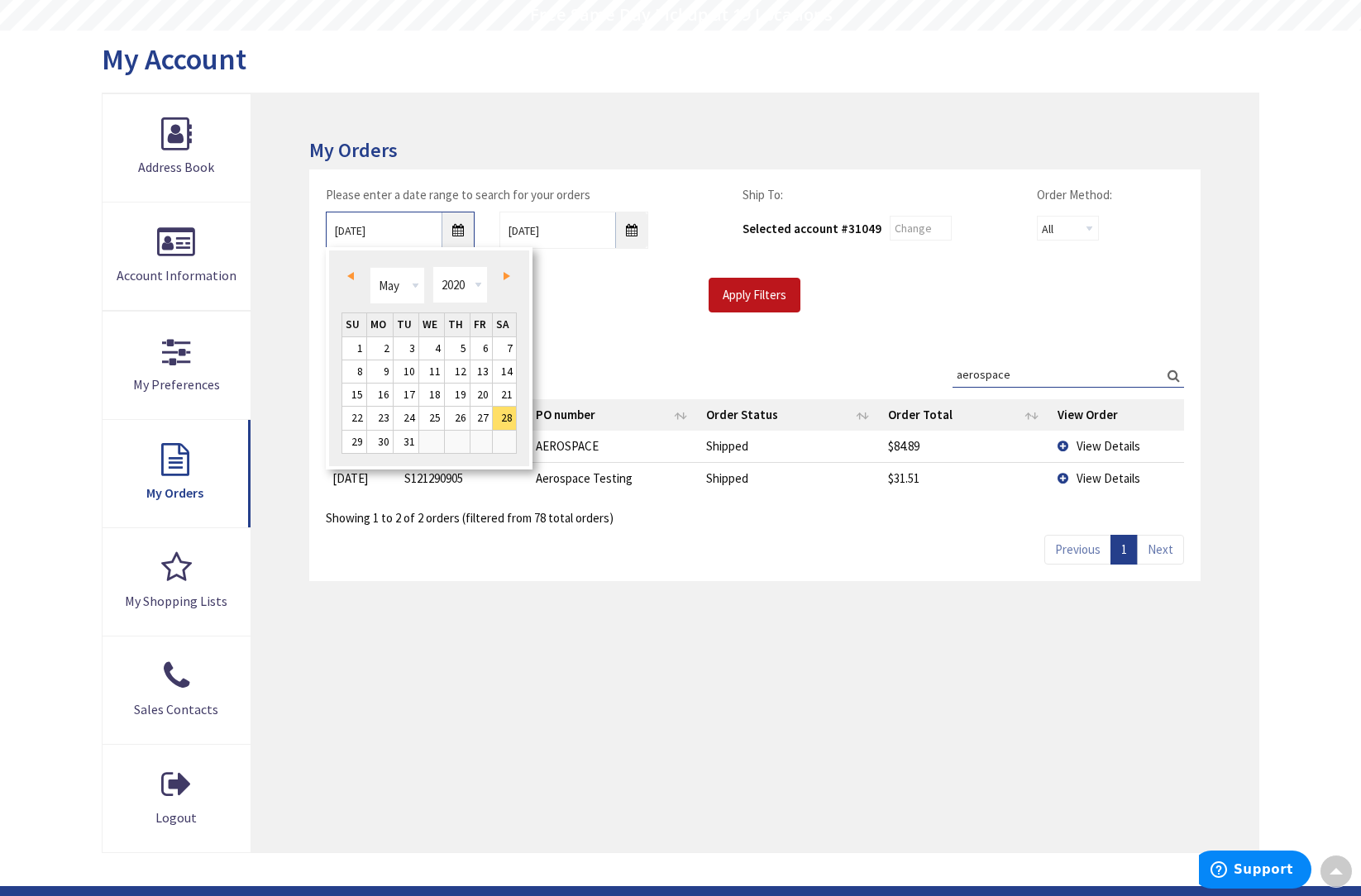
type input "05/27/2020"
click at [738, 291] on input "Apply Filters" at bounding box center [754, 294] width 92 height 35
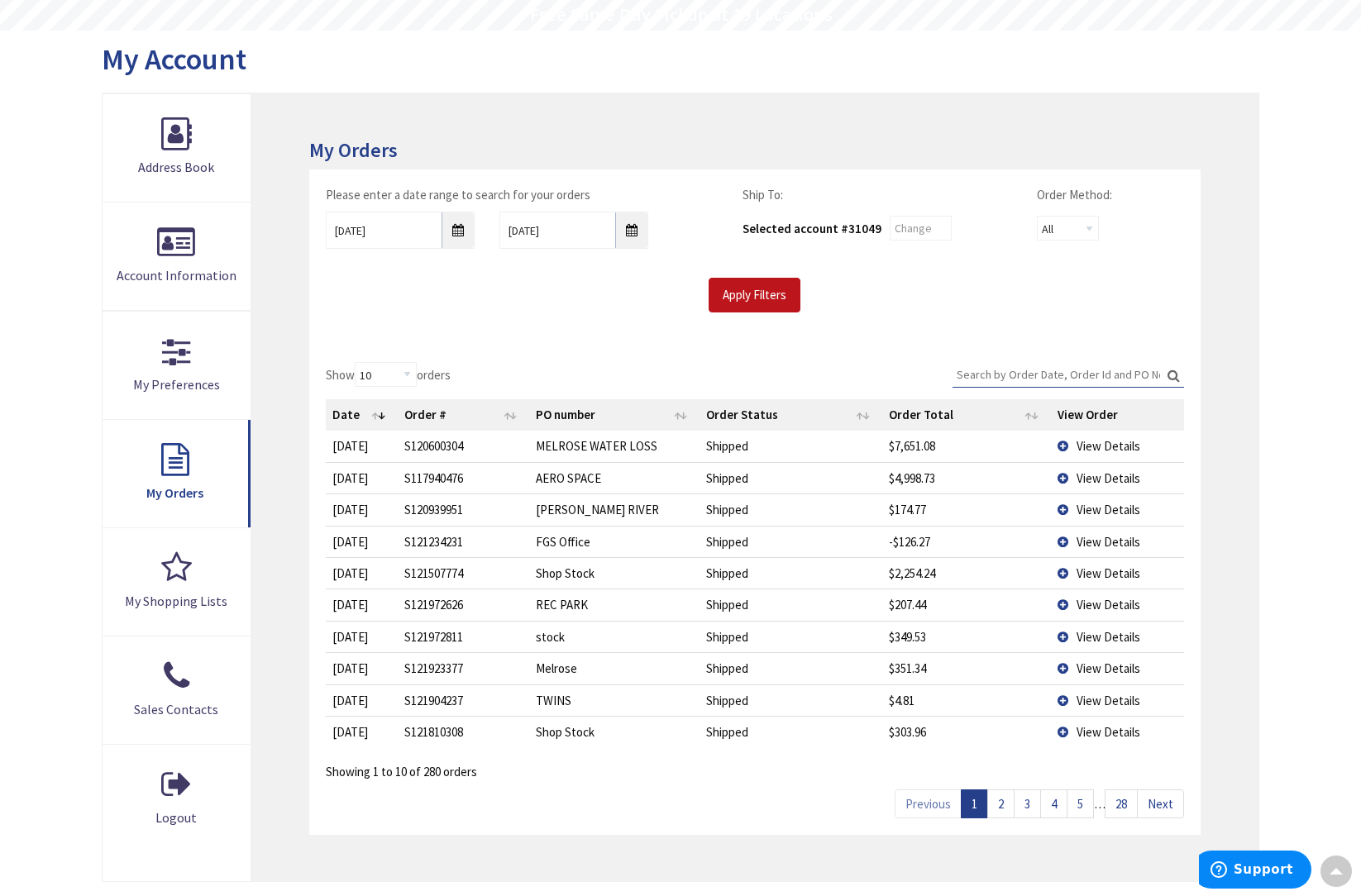
click at [966, 370] on input "Search:" at bounding box center [1068, 374] width 231 height 24
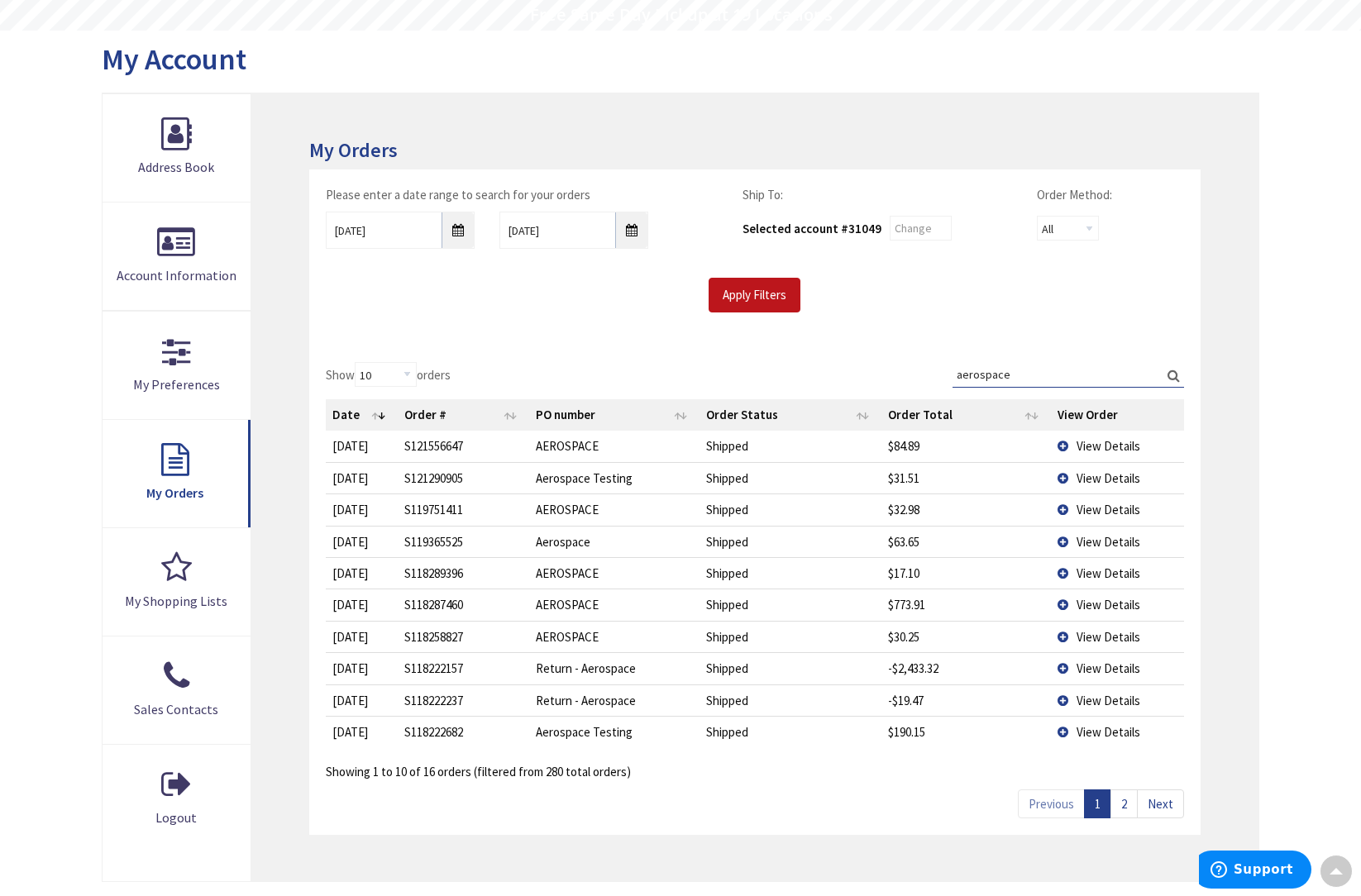
type input "aerospace"
click at [1104, 600] on span "View Details" at bounding box center [1108, 604] width 63 height 16
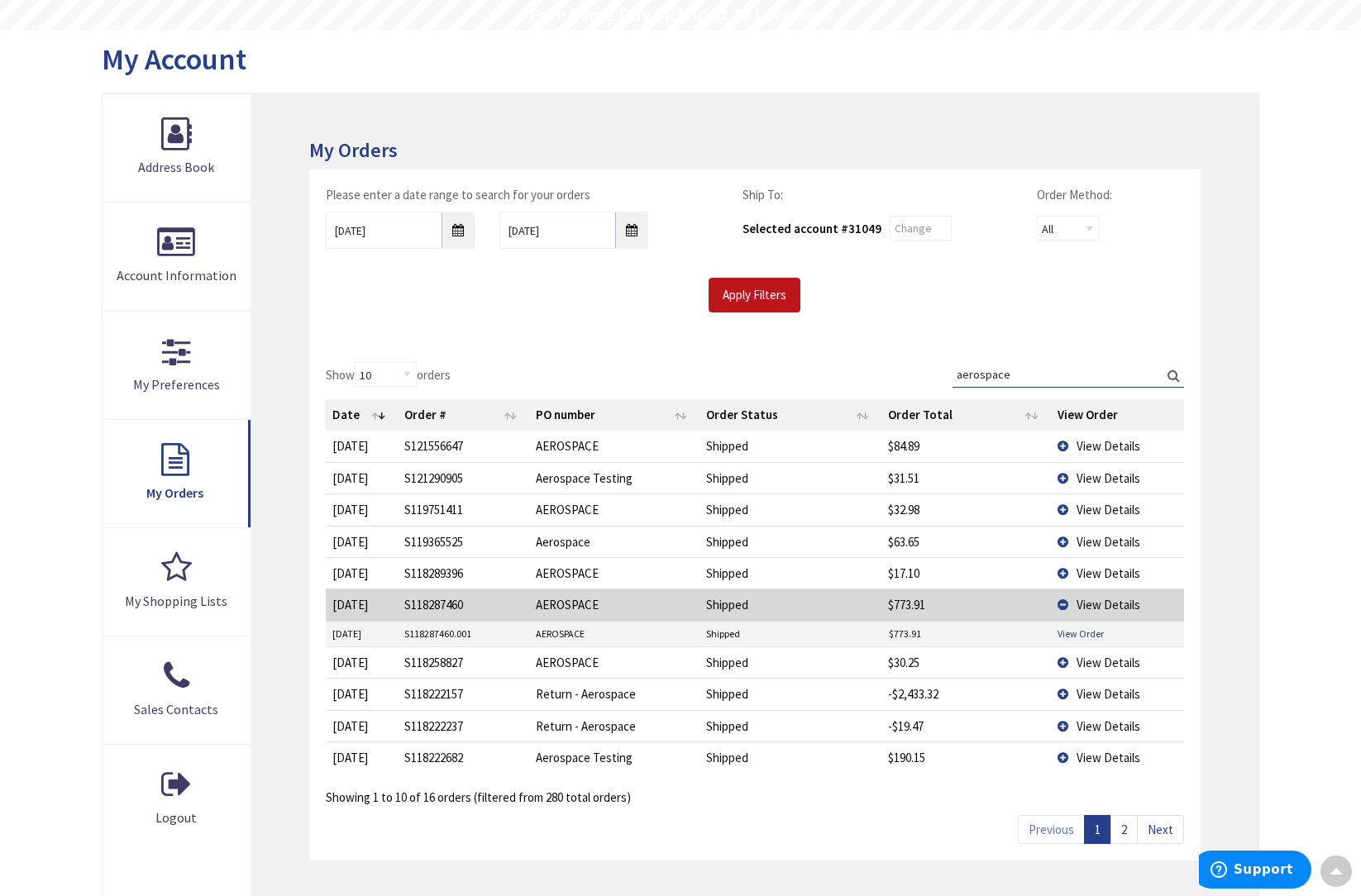
click at [1087, 628] on link "View Order" at bounding box center [1080, 634] width 46 height 14
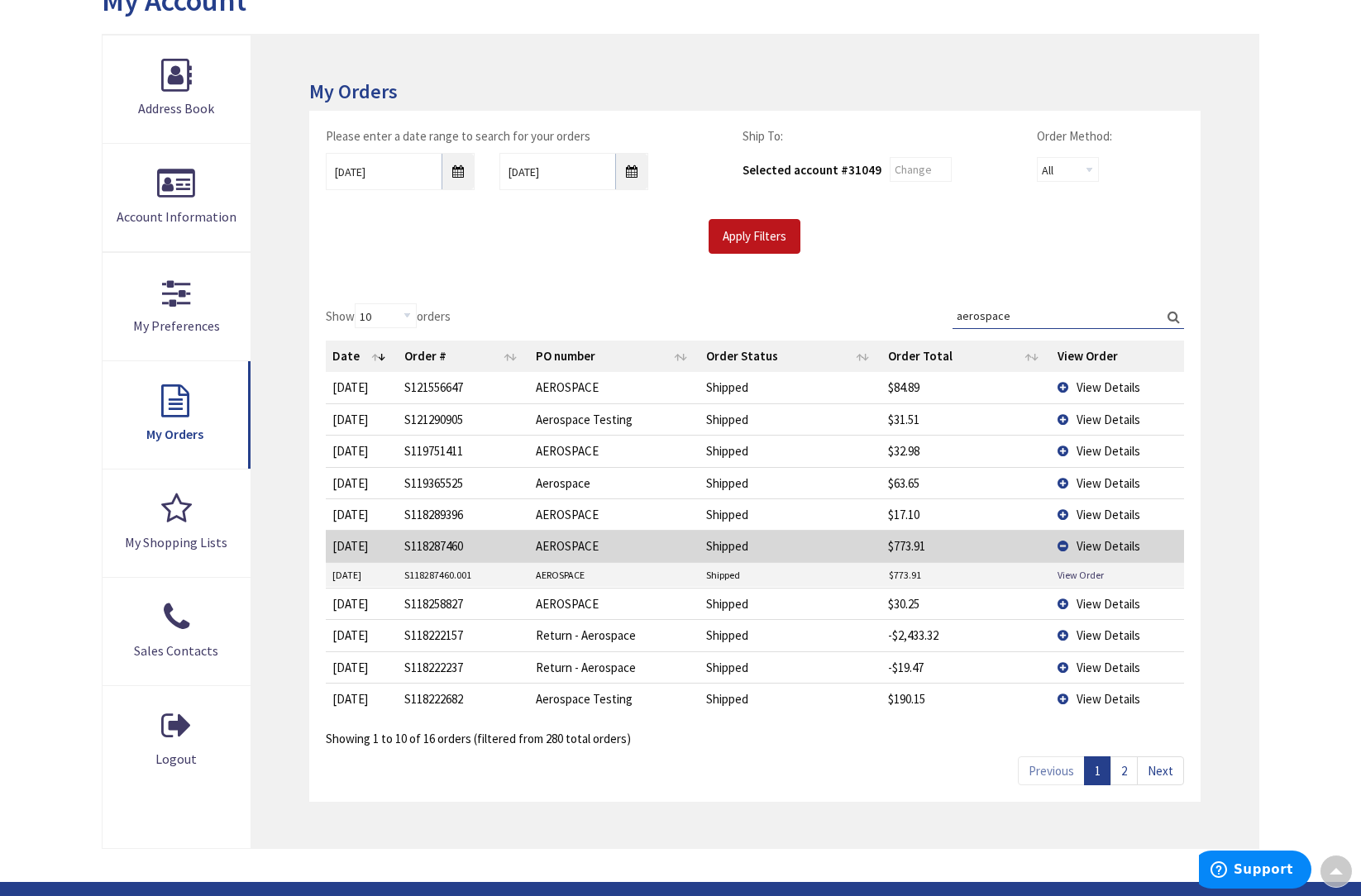
scroll to position [213, 0]
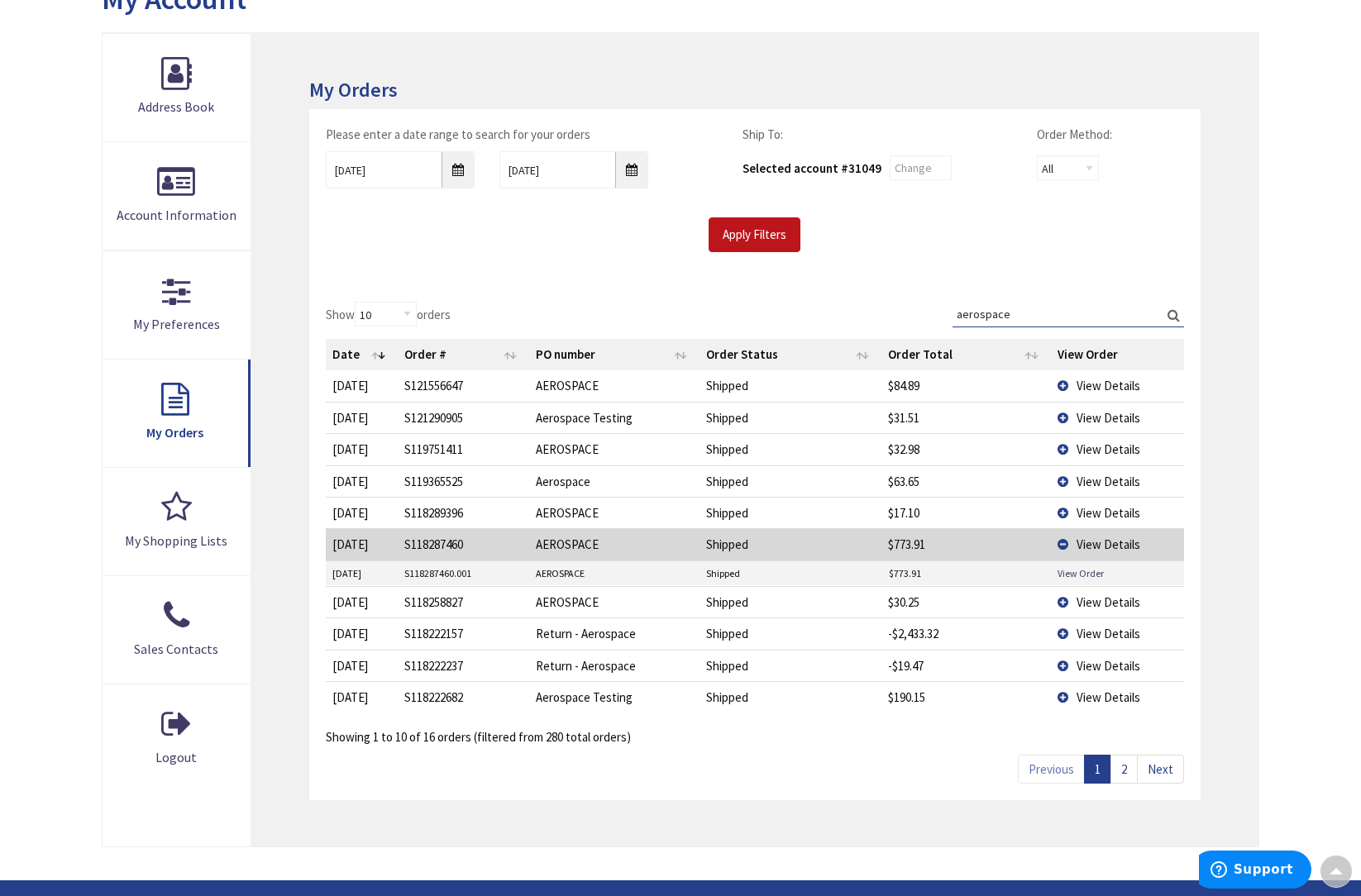
click at [1121, 762] on link "2" at bounding box center [1124, 769] width 27 height 29
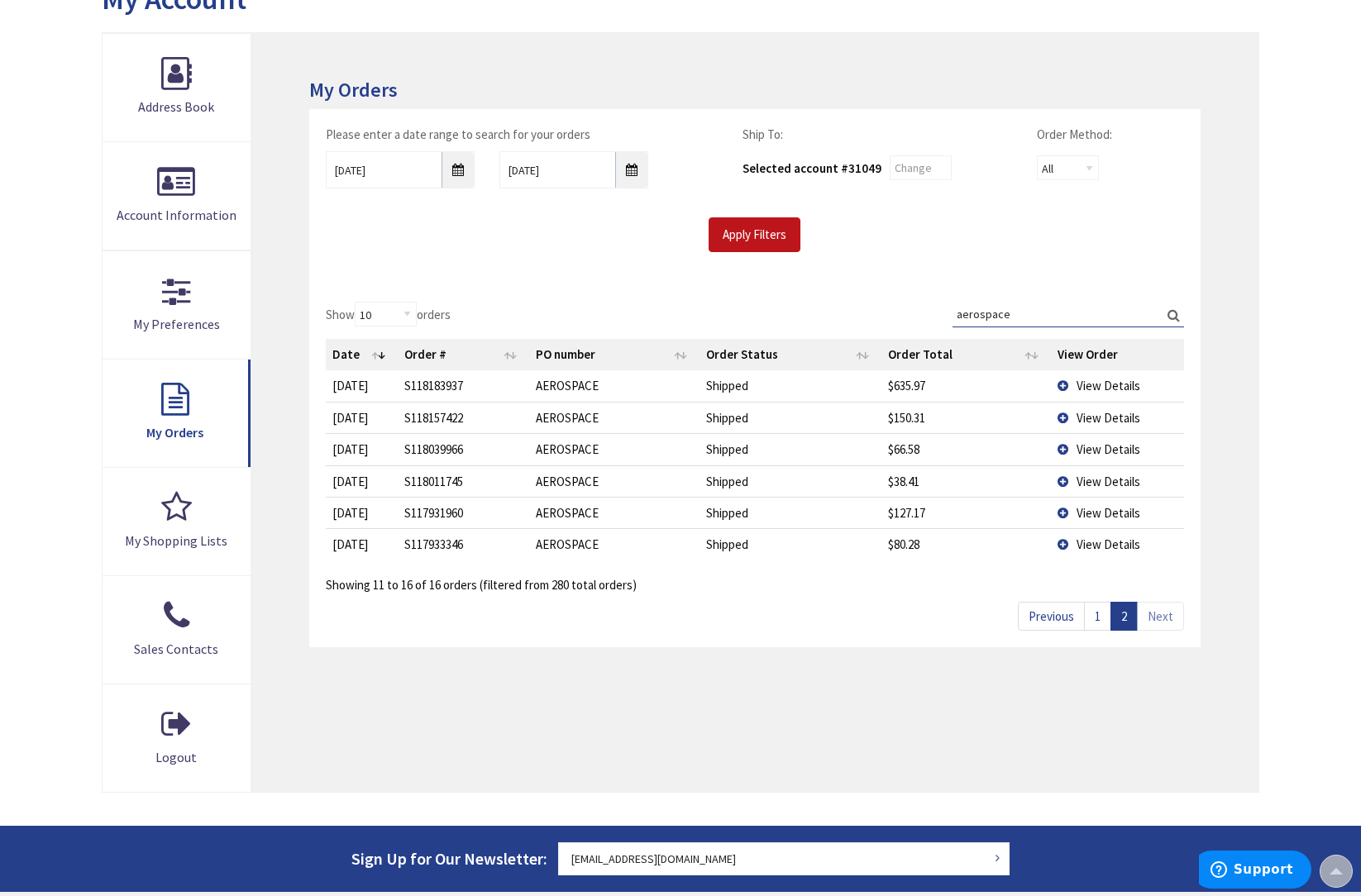
click at [1091, 384] on span "View Details" at bounding box center [1108, 386] width 63 height 16
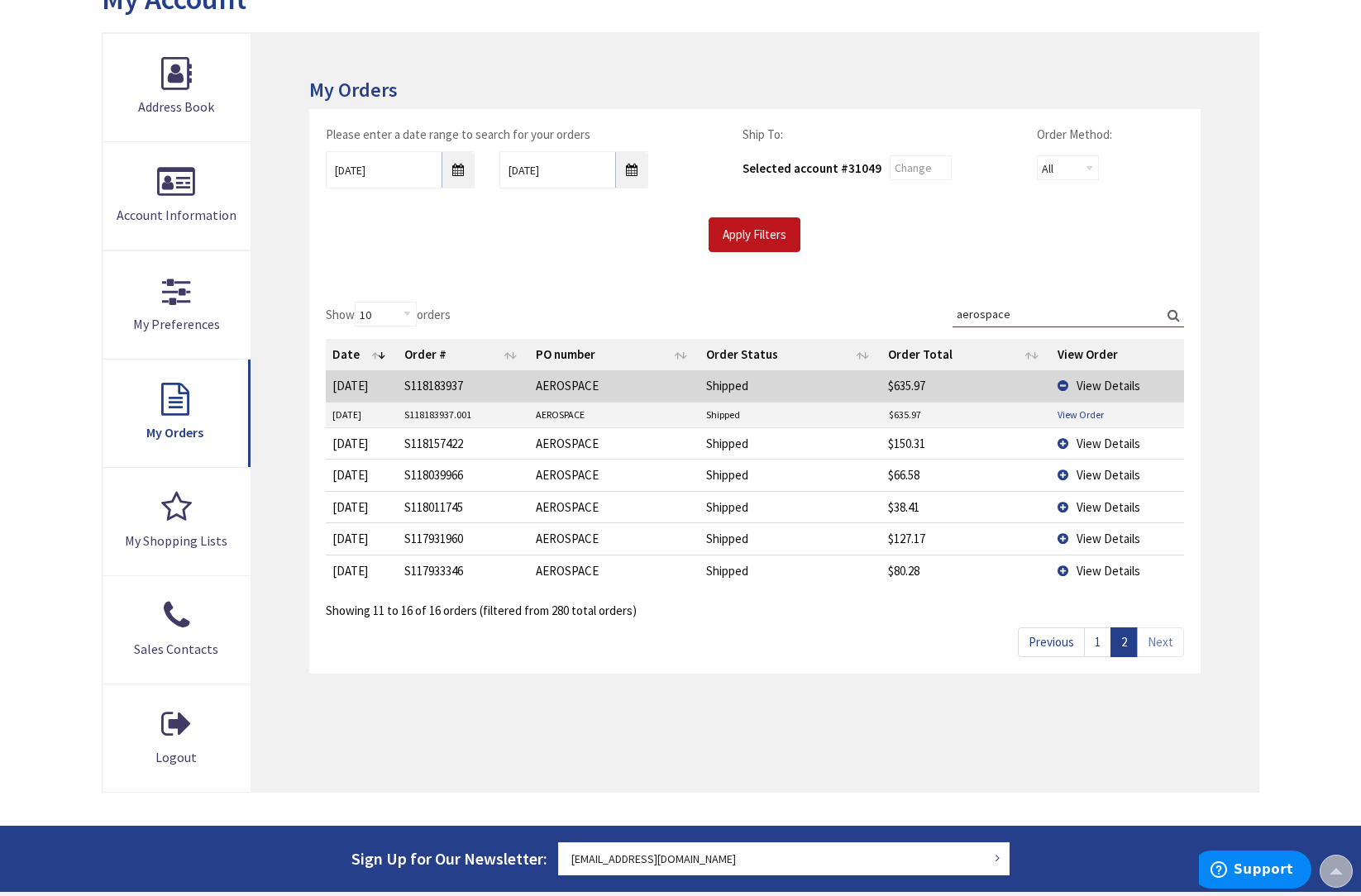
click at [1083, 414] on link "View Order" at bounding box center [1080, 414] width 46 height 14
click at [1099, 637] on link "1" at bounding box center [1097, 642] width 27 height 29
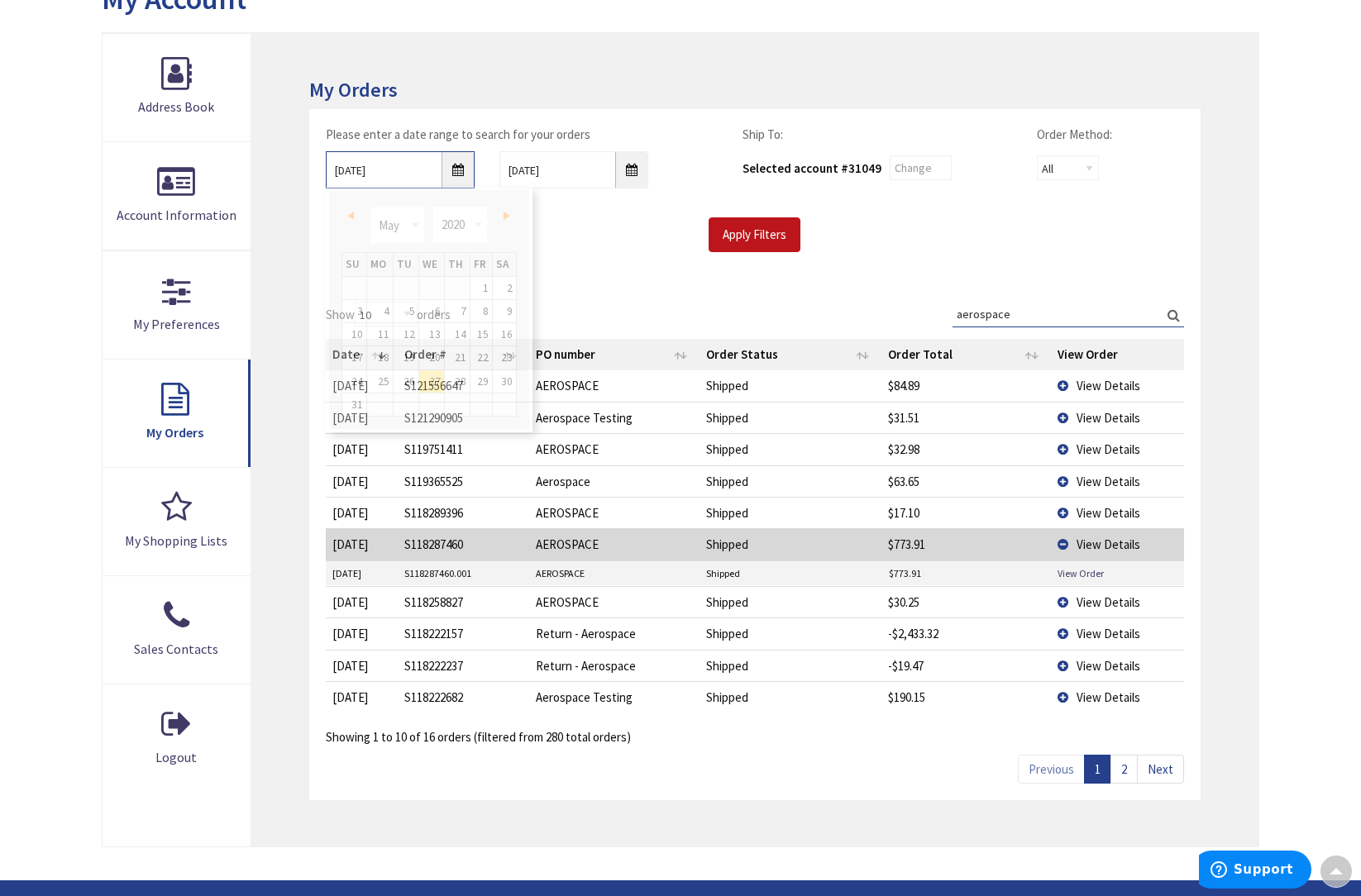
click at [463, 170] on input "05/27/2020" at bounding box center [400, 170] width 149 height 37
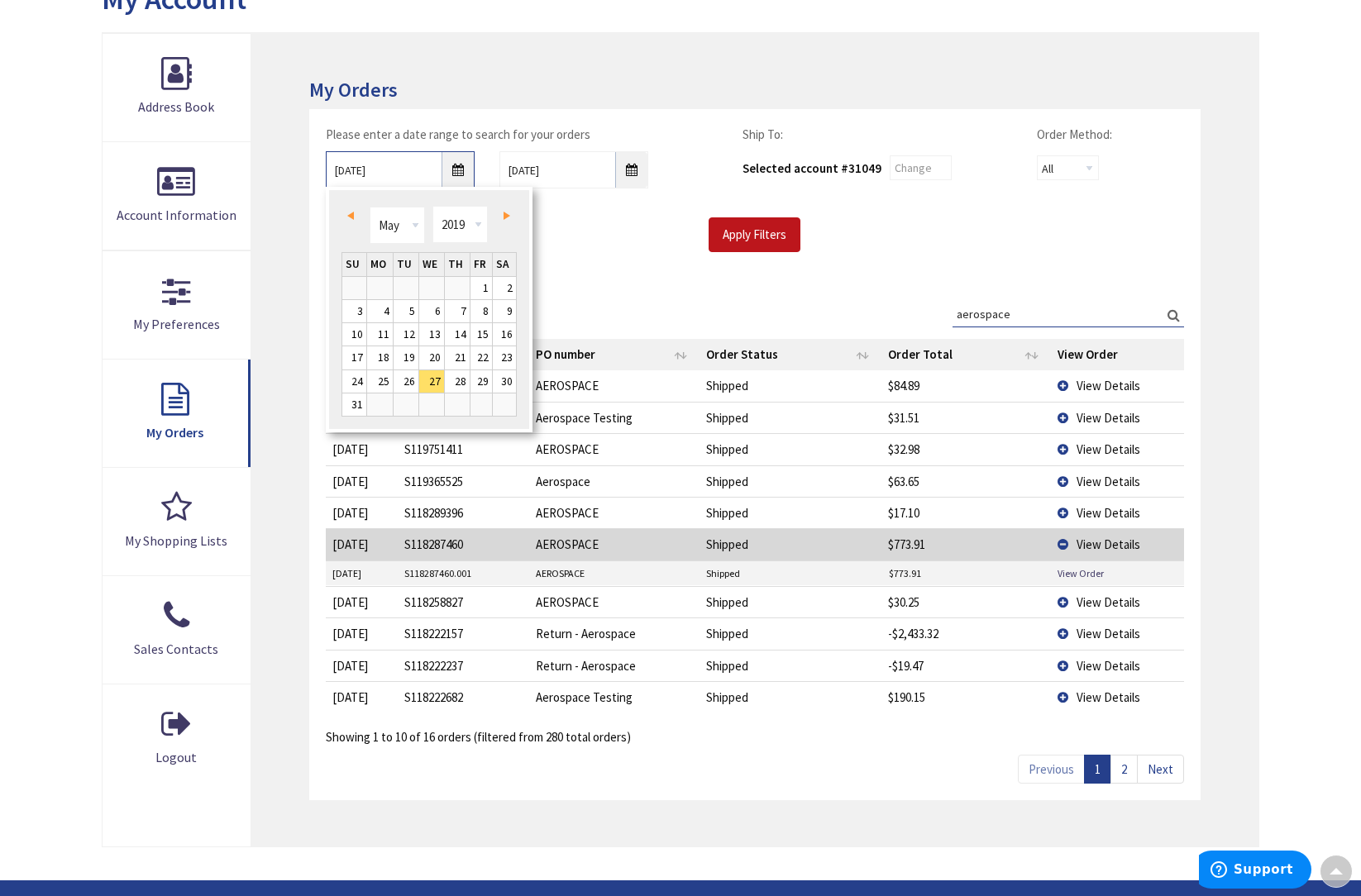
type input "05/26/2019"
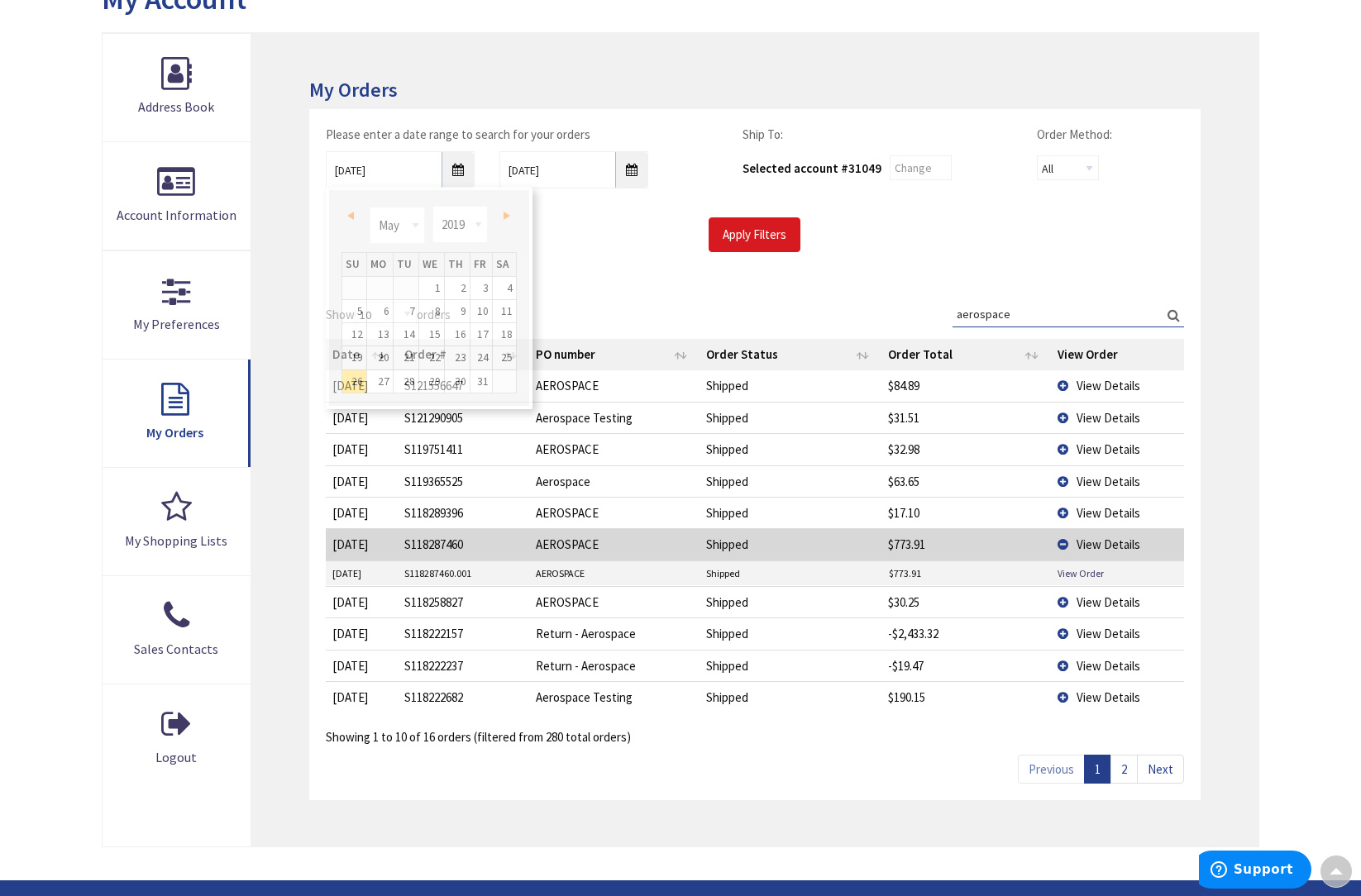
click at [769, 231] on input "Apply Filters" at bounding box center [754, 235] width 92 height 35
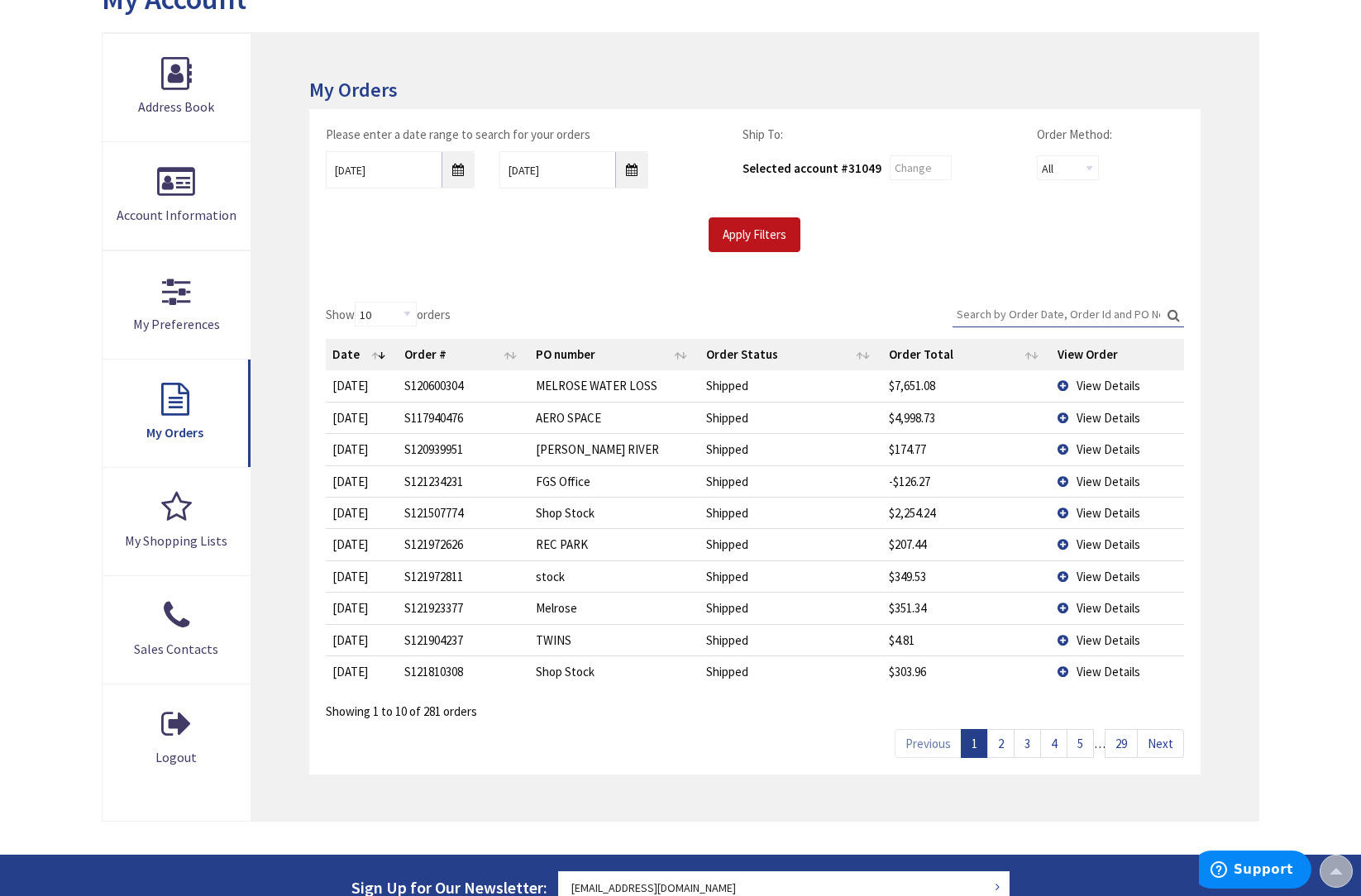
click at [962, 316] on input "Search:" at bounding box center [1068, 314] width 231 height 24
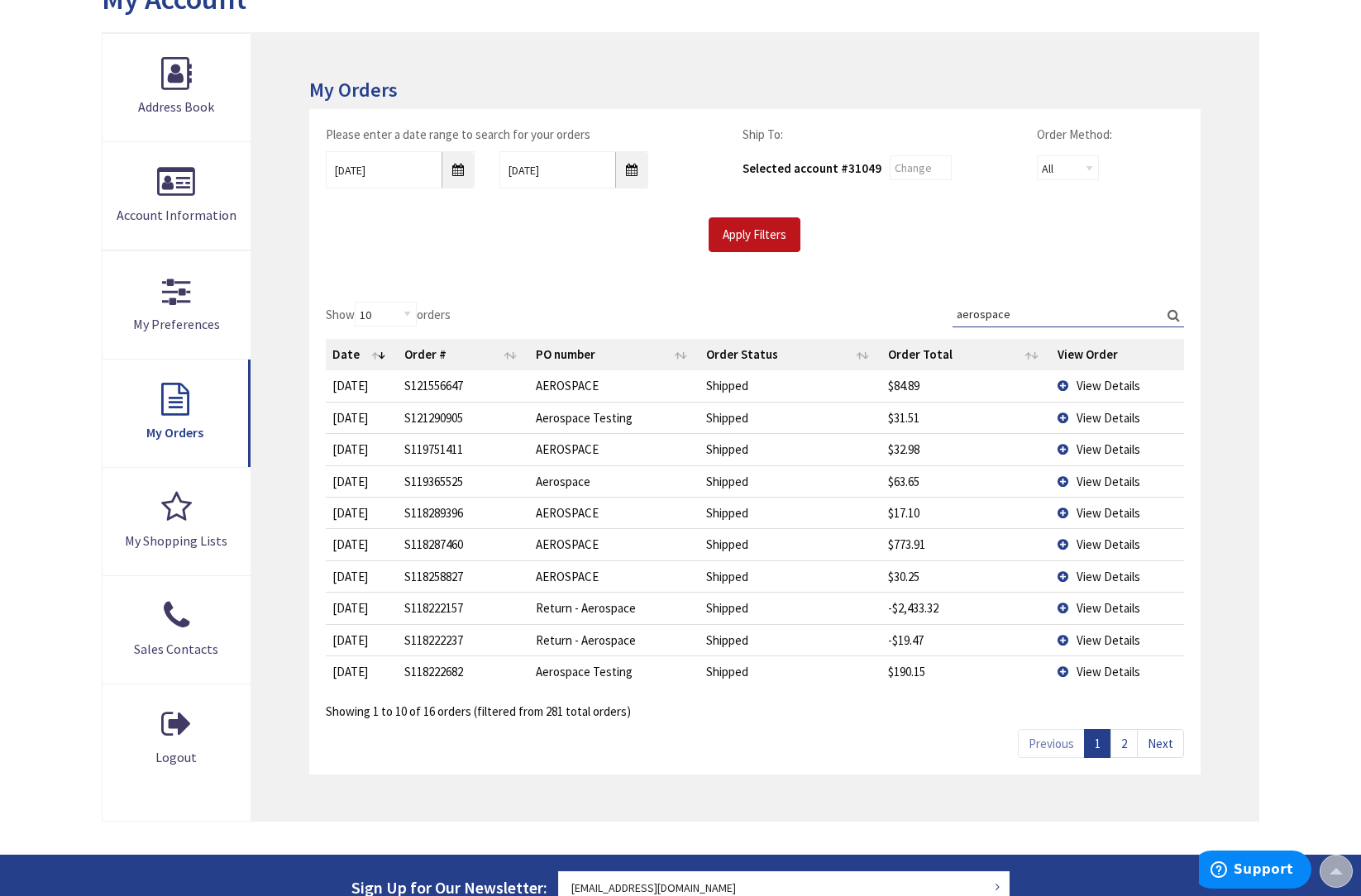
click at [1119, 733] on link "2" at bounding box center [1124, 743] width 27 height 29
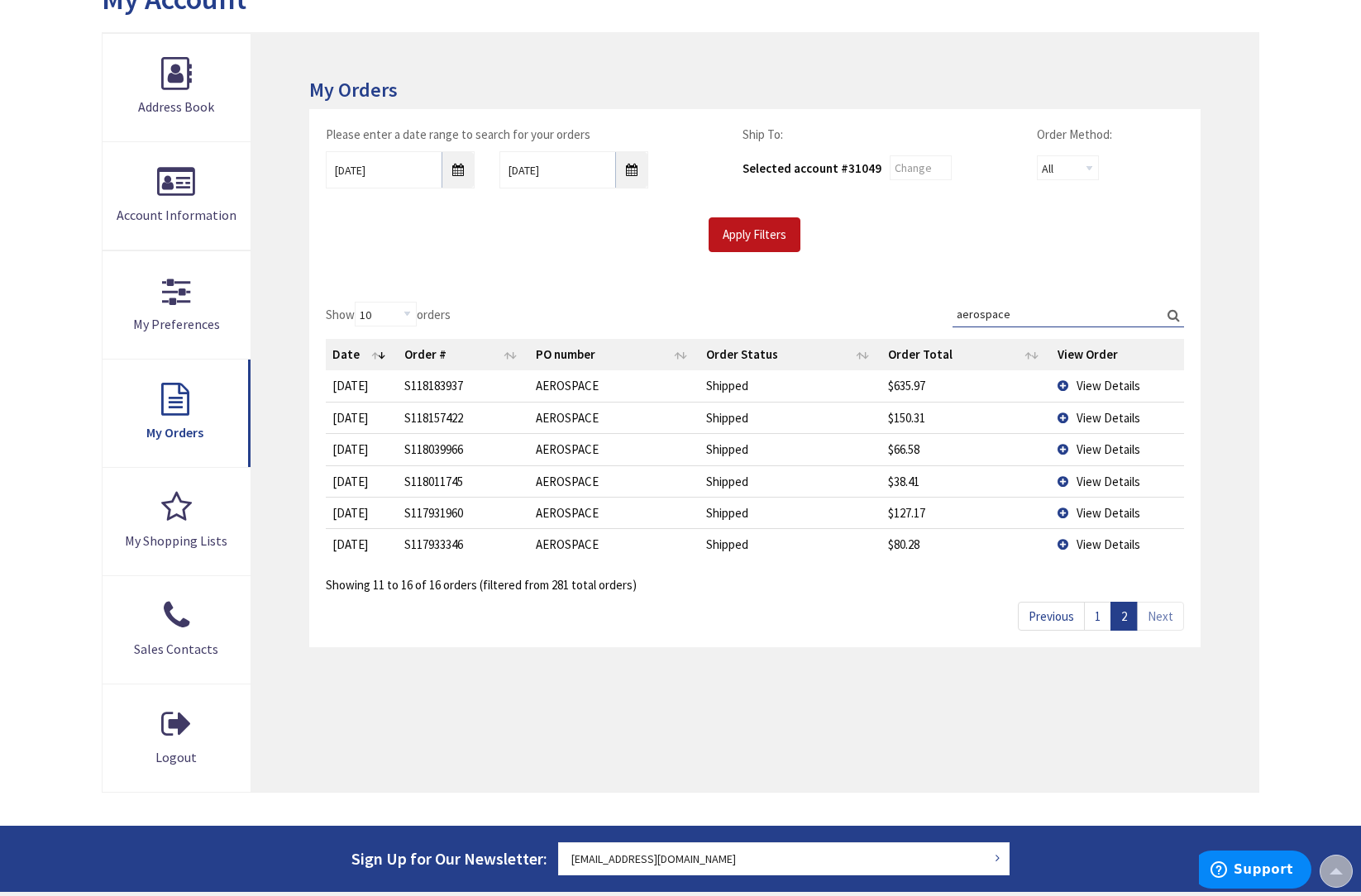
click at [1009, 312] on input "aerospace" at bounding box center [1068, 314] width 231 height 24
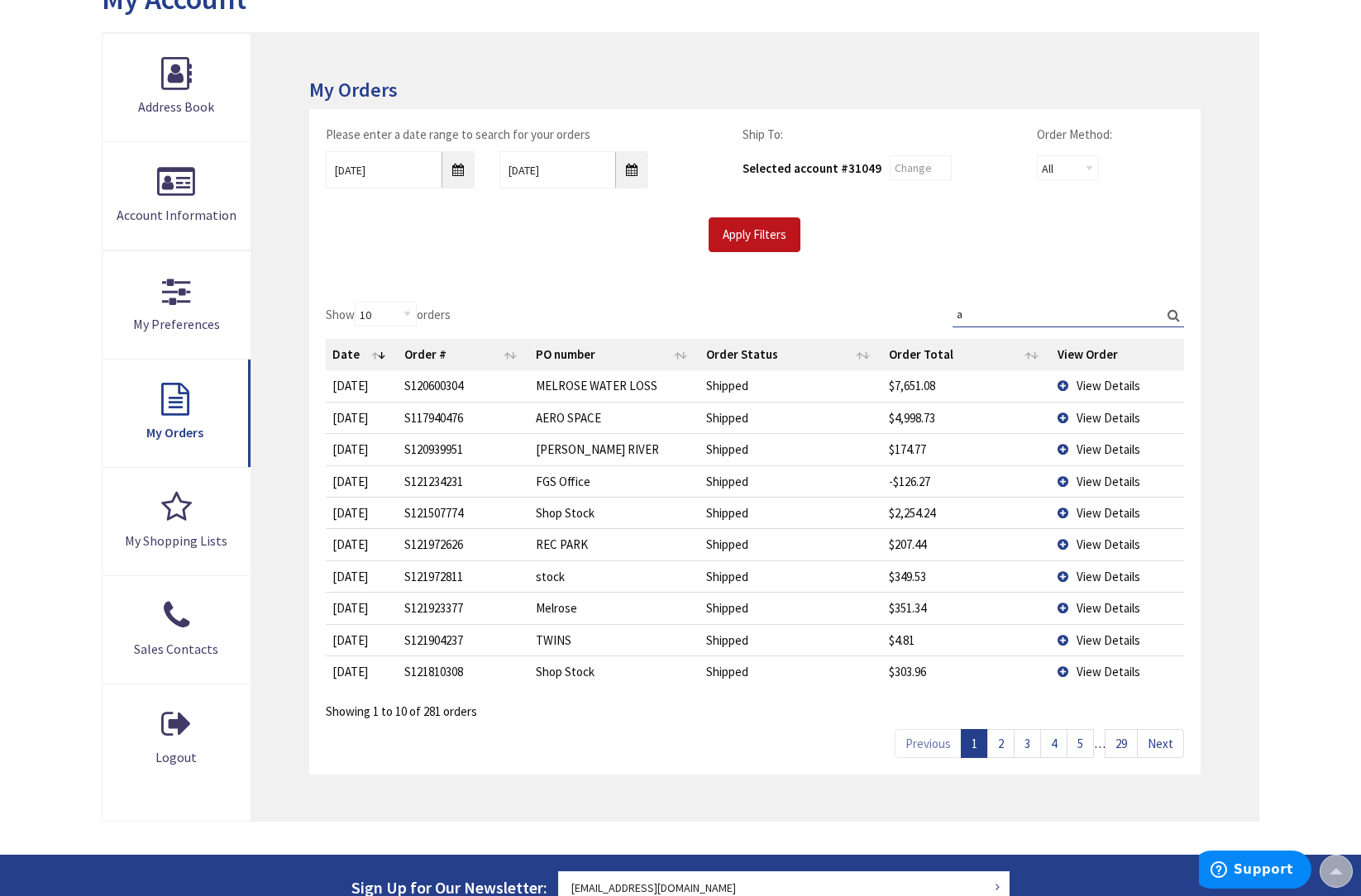
type input "a"
click at [999, 732] on link "2" at bounding box center [1001, 743] width 27 height 29
click at [1025, 741] on link "3" at bounding box center [1027, 743] width 27 height 29
click at [1050, 740] on link "4" at bounding box center [1053, 743] width 27 height 29
click at [1084, 735] on link "5" at bounding box center [1080, 743] width 27 height 29
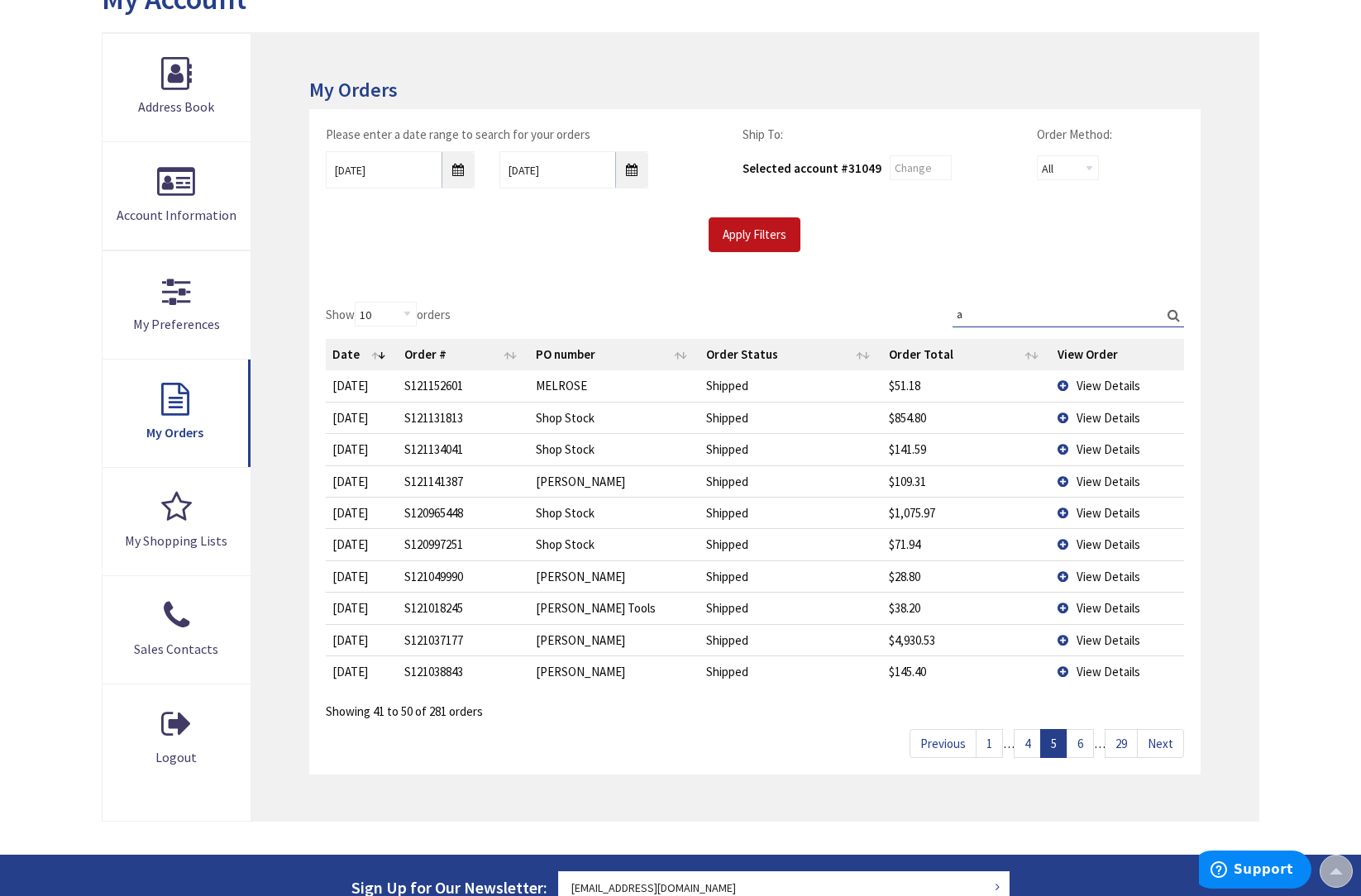
click at [1085, 736] on link "6" at bounding box center [1080, 743] width 27 height 29
click at [1080, 737] on link "7" at bounding box center [1080, 743] width 27 height 29
click at [1080, 737] on link "8" at bounding box center [1080, 743] width 27 height 29
click at [1080, 737] on link "9" at bounding box center [1080, 743] width 27 height 29
click at [1080, 737] on link "10" at bounding box center [1077, 743] width 33 height 29
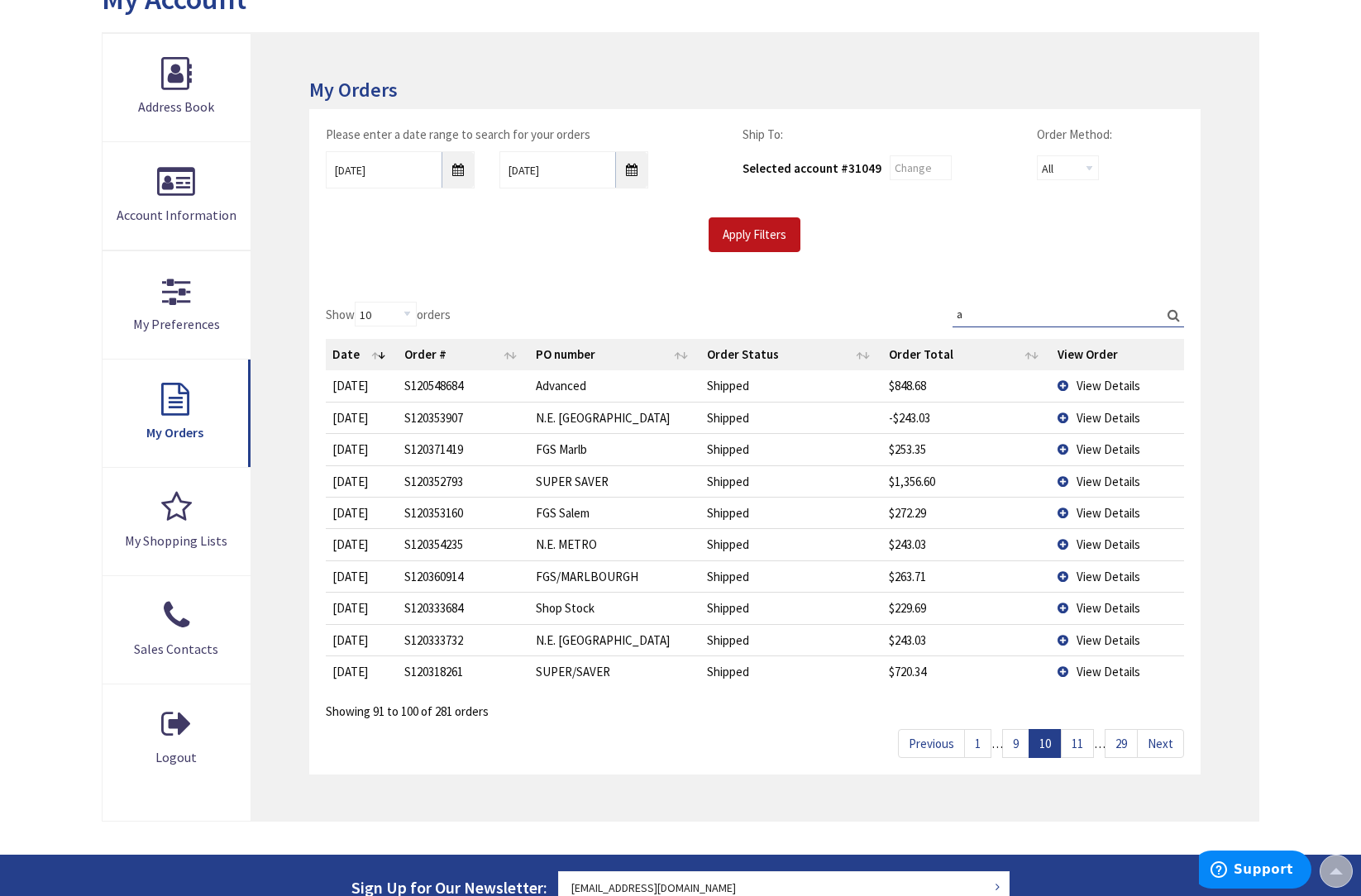
click at [1080, 737] on link "11" at bounding box center [1077, 743] width 33 height 29
click at [1080, 737] on link "12" at bounding box center [1077, 743] width 33 height 29
click at [1080, 737] on link "13" at bounding box center [1077, 743] width 33 height 29
click at [1080, 737] on link "14" at bounding box center [1077, 743] width 33 height 29
click at [1080, 737] on link "15" at bounding box center [1077, 743] width 33 height 29
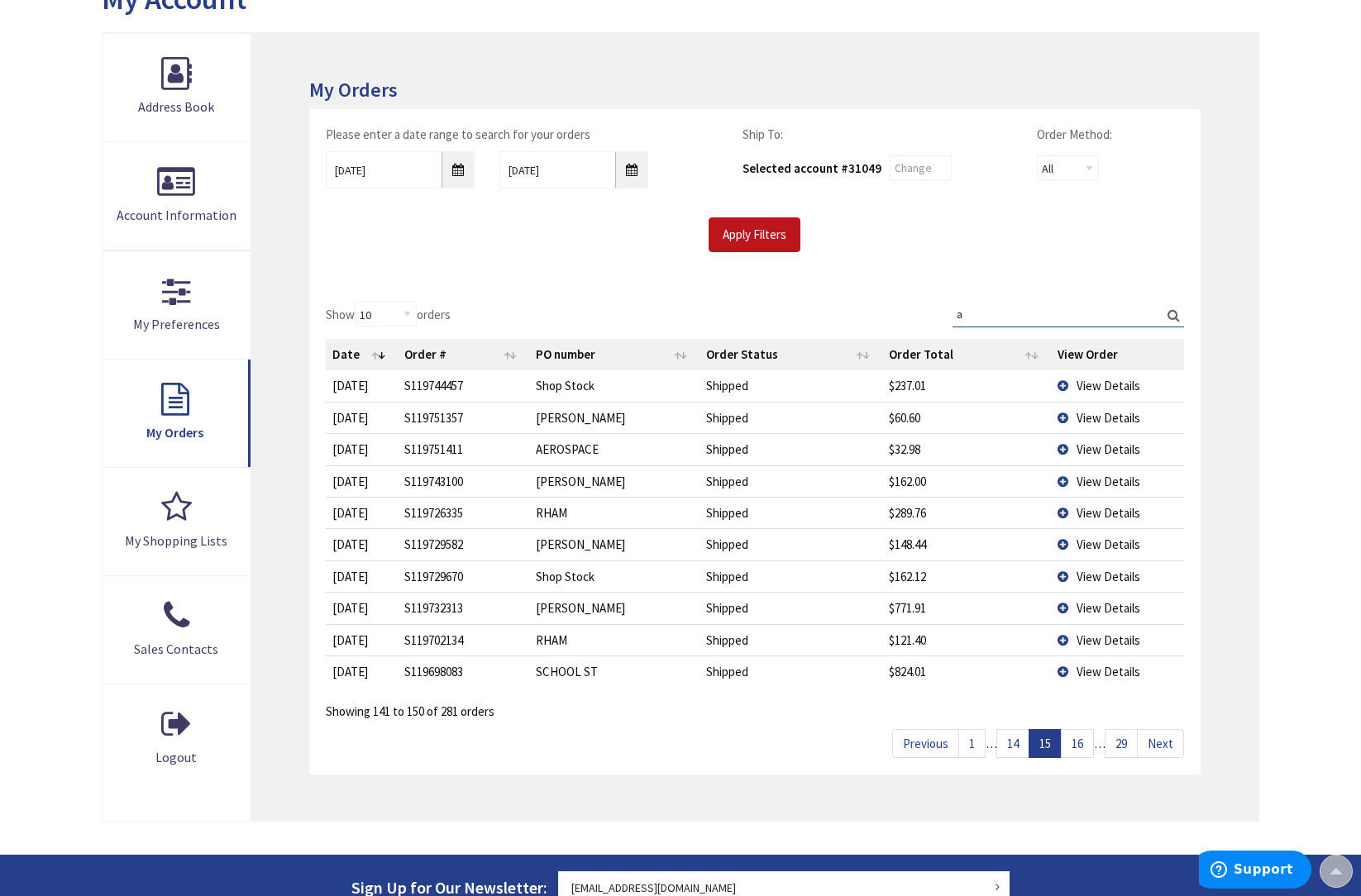
click at [1080, 737] on link "16" at bounding box center [1077, 743] width 33 height 29
click at [1080, 737] on link "17" at bounding box center [1077, 743] width 33 height 29
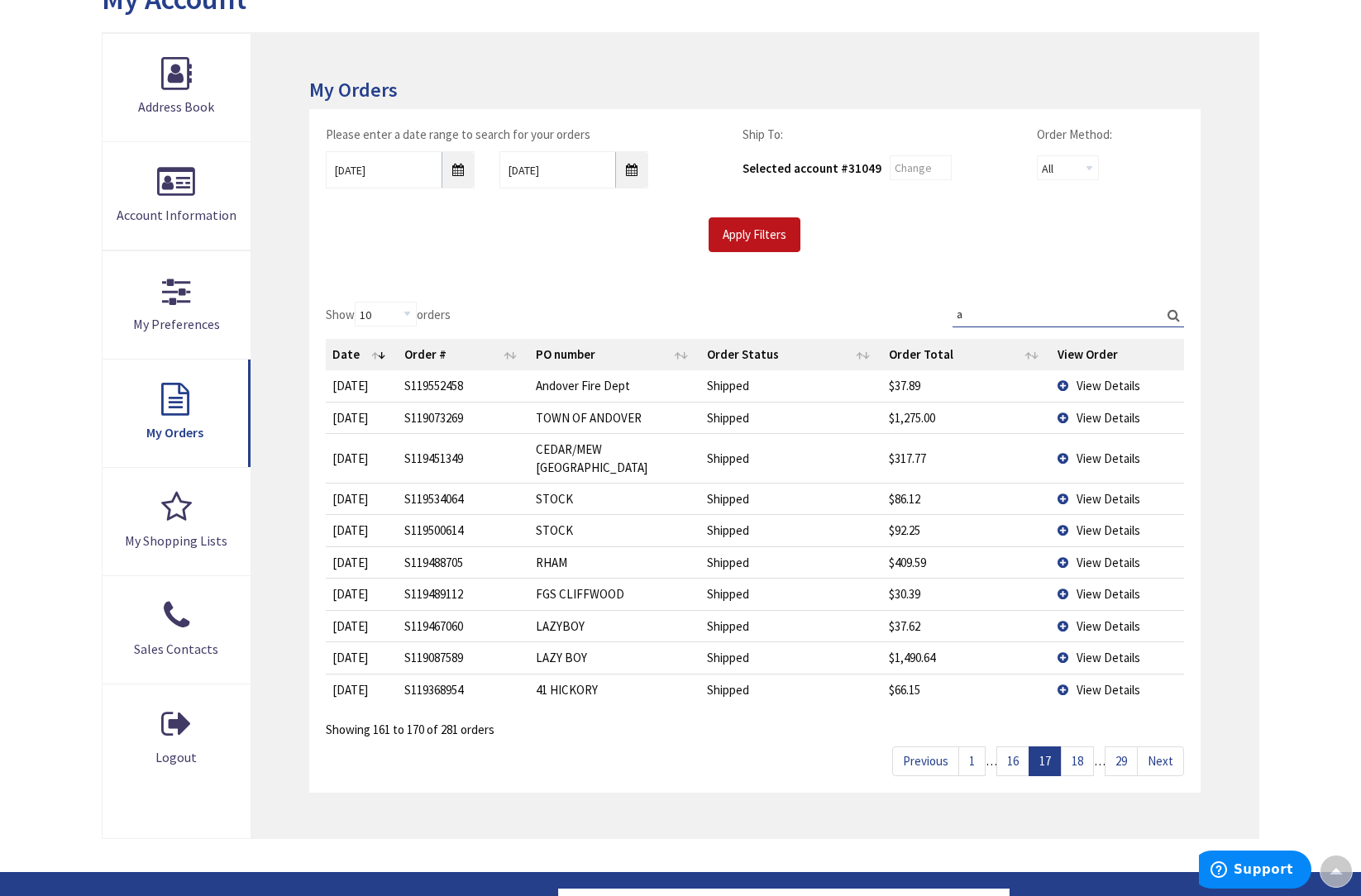
click at [1080, 747] on link "18" at bounding box center [1077, 761] width 33 height 29
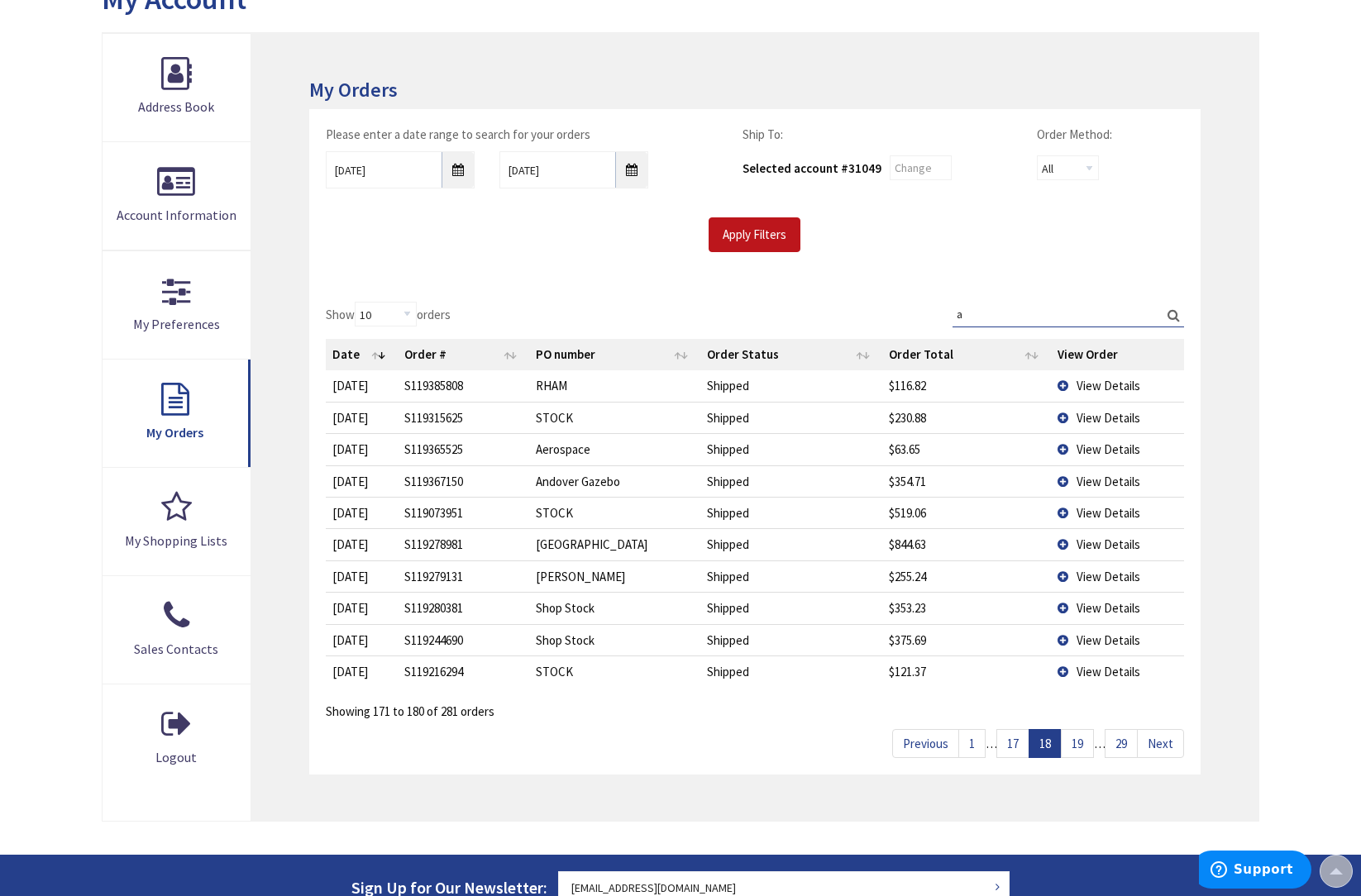
click at [1080, 737] on link "19" at bounding box center [1077, 743] width 33 height 29
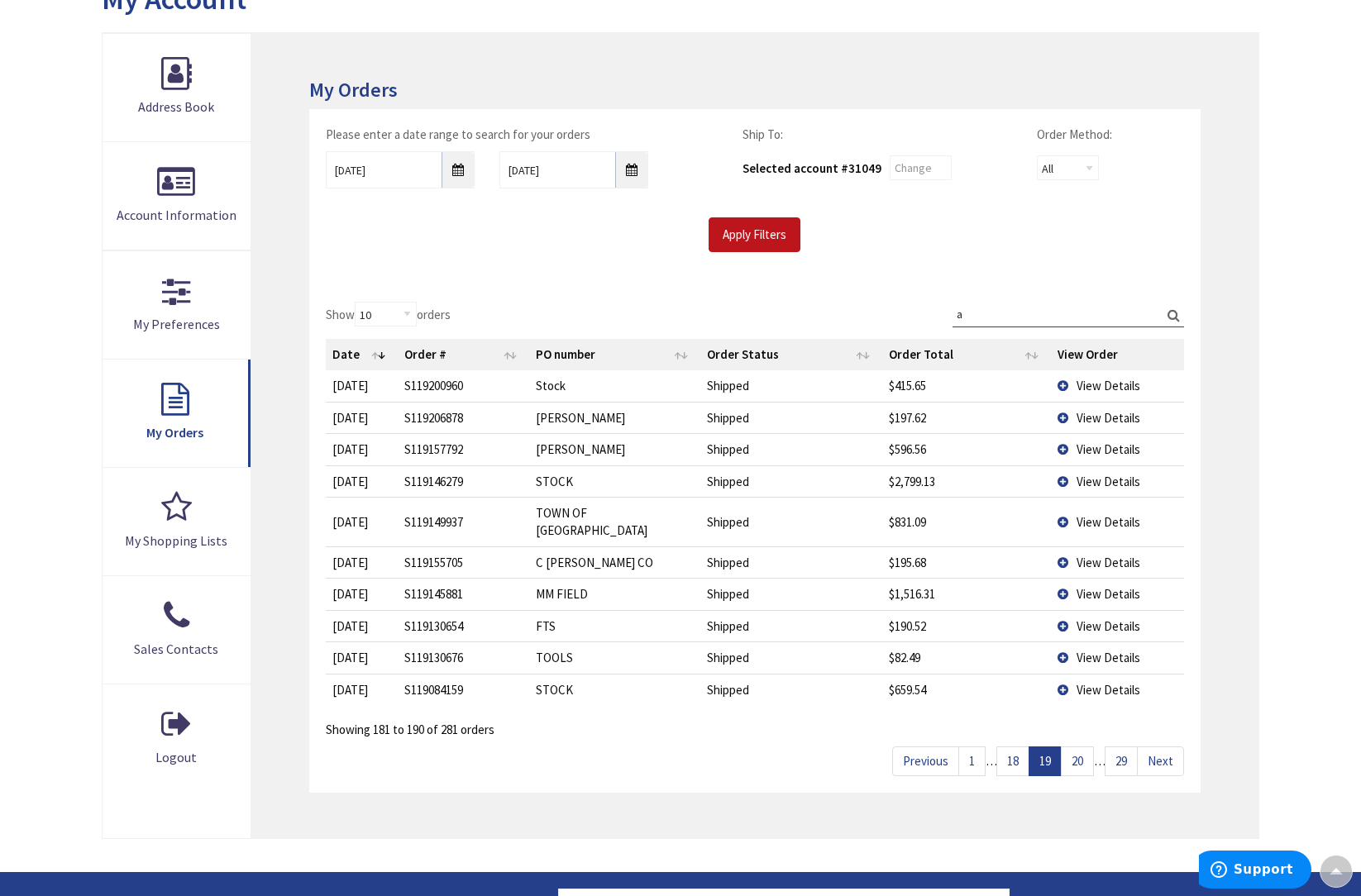
click at [1080, 747] on link "20" at bounding box center [1077, 761] width 33 height 29
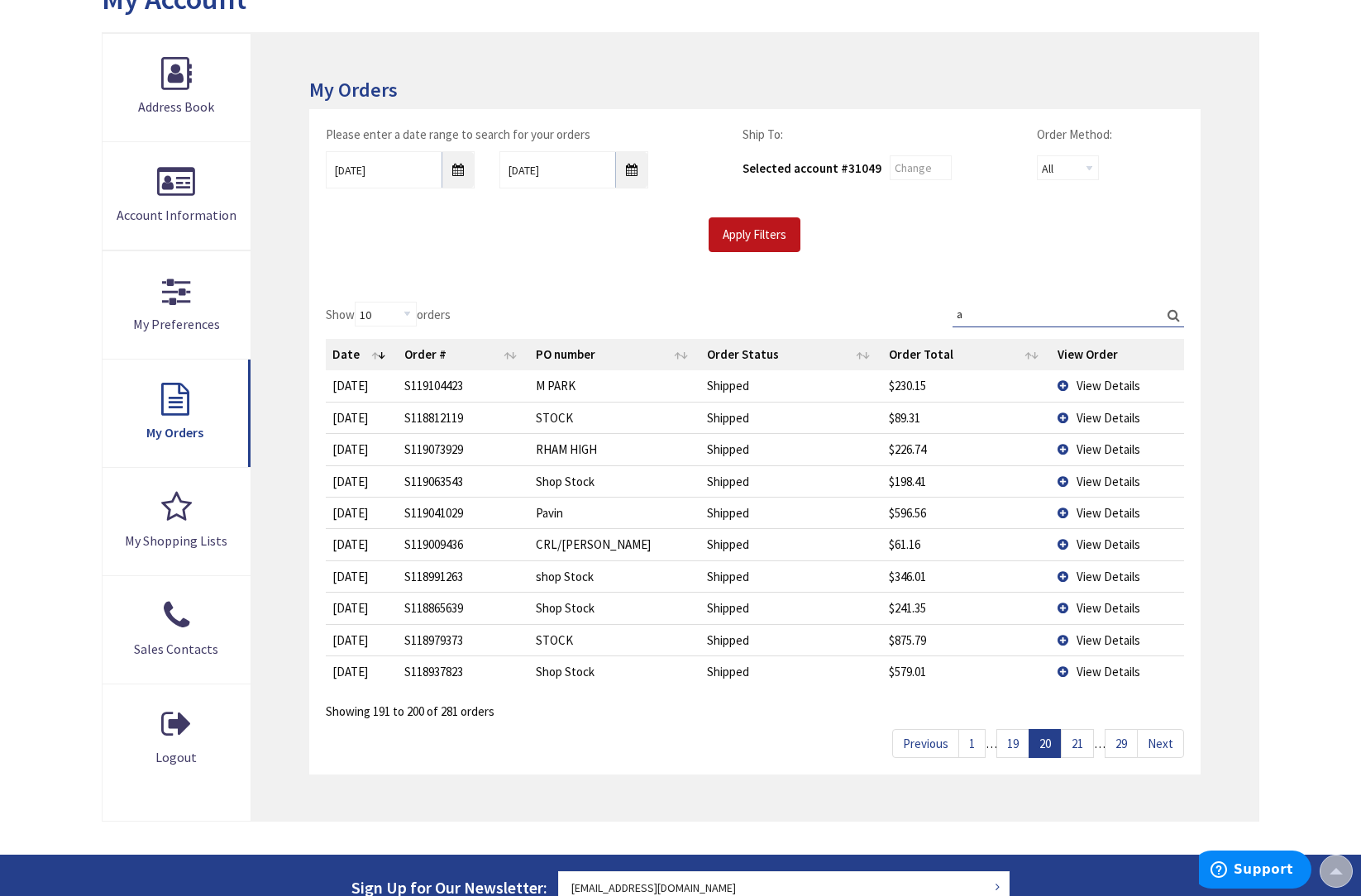
click at [1080, 737] on link "21" at bounding box center [1077, 743] width 33 height 29
click at [1080, 737] on link "22" at bounding box center [1077, 743] width 33 height 29
click at [1080, 737] on link "23" at bounding box center [1077, 743] width 33 height 29
click at [1080, 737] on link "24" at bounding box center [1077, 743] width 33 height 29
click at [1110, 415] on span "View Details" at bounding box center [1108, 418] width 63 height 16
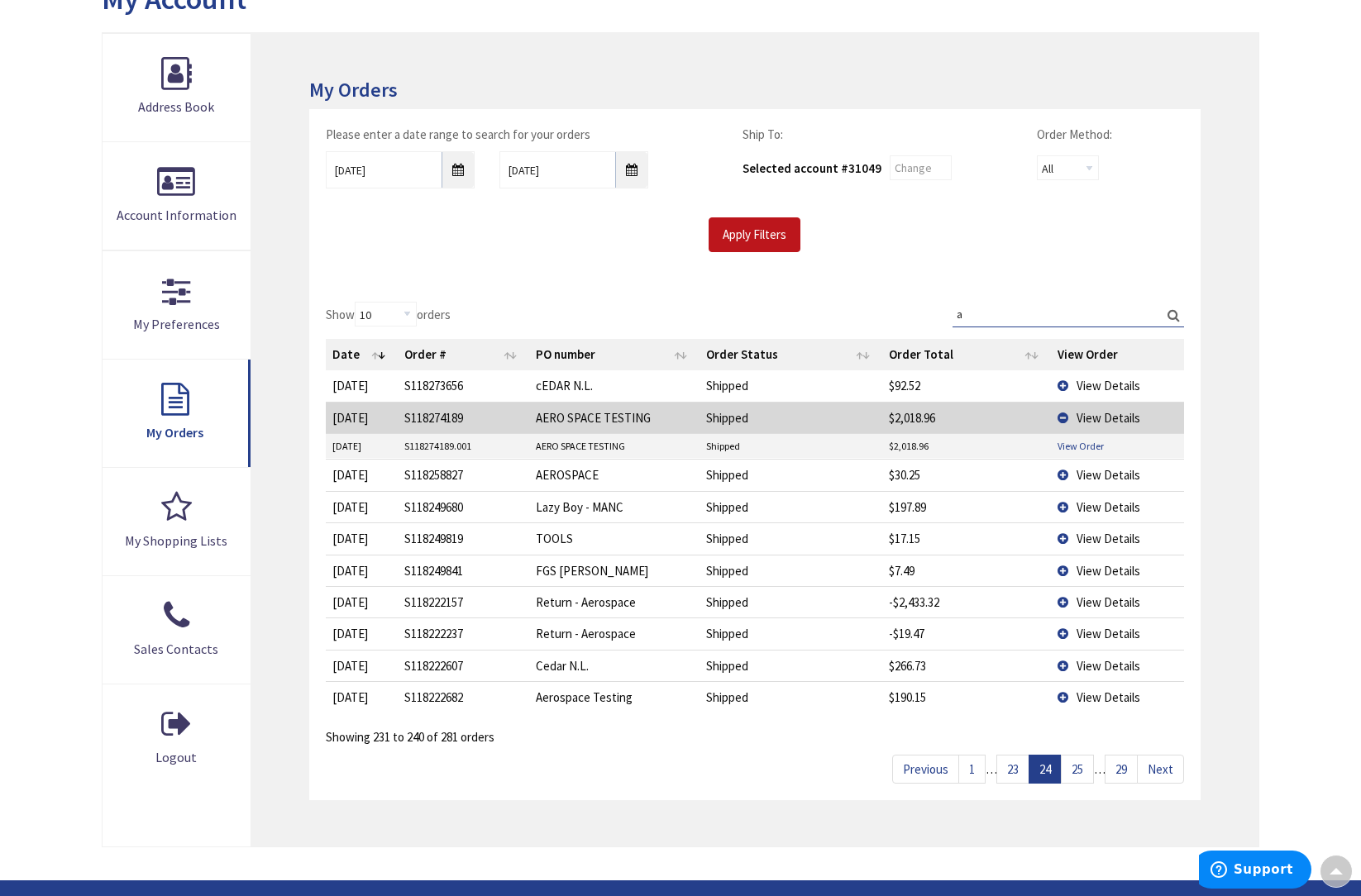
click at [1080, 444] on link "View Order" at bounding box center [1080, 445] width 46 height 14
click at [1082, 764] on link "25" at bounding box center [1077, 769] width 33 height 29
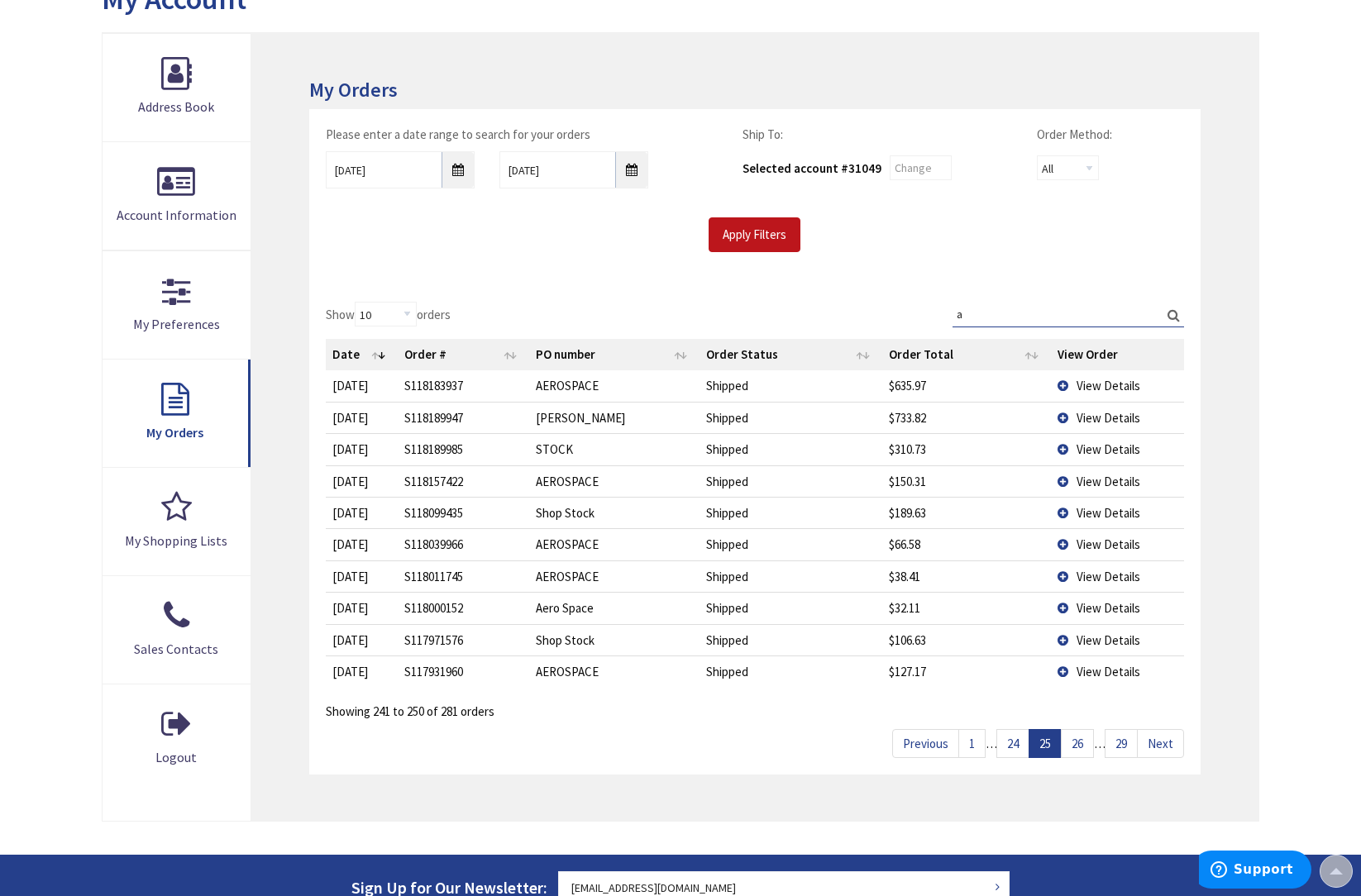
click at [1081, 738] on link "26" at bounding box center [1077, 743] width 33 height 29
click at [1056, 738] on link "27" at bounding box center [1056, 743] width 33 height 29
click at [1083, 737] on link "28" at bounding box center [1088, 743] width 33 height 29
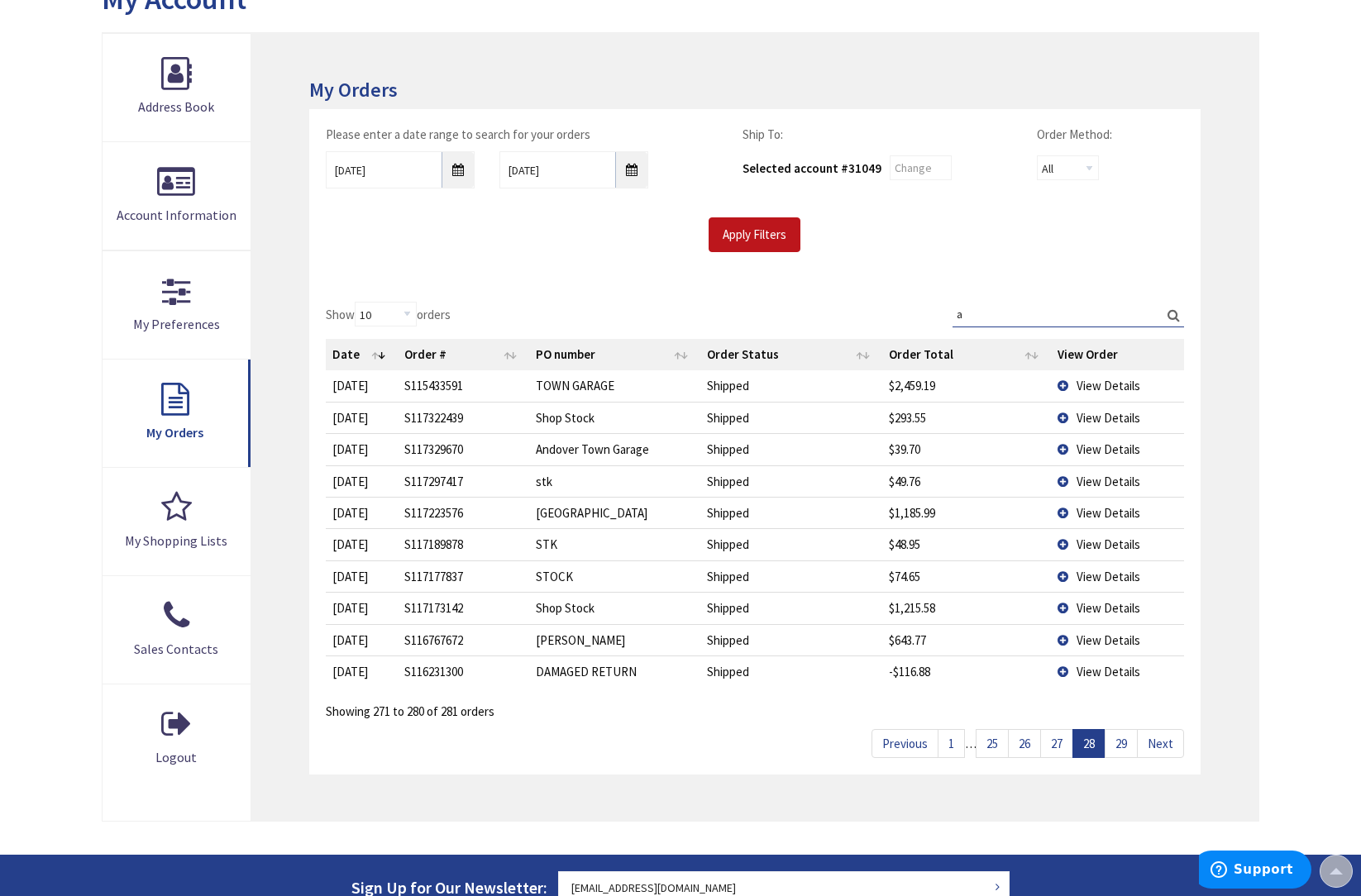
click at [1119, 737] on link "29" at bounding box center [1121, 743] width 33 height 29
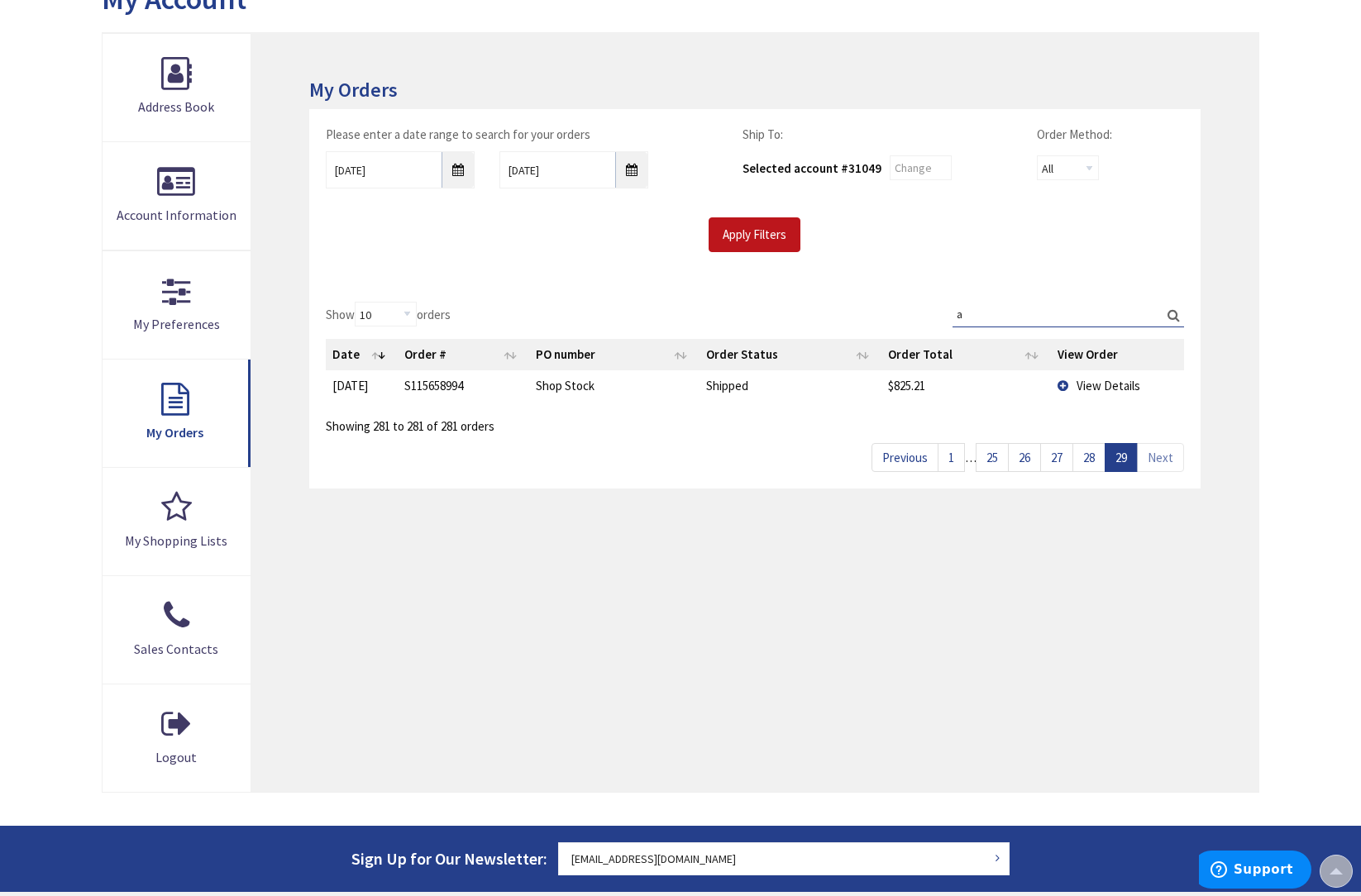
click at [1099, 384] on span "View Details" at bounding box center [1108, 386] width 63 height 16
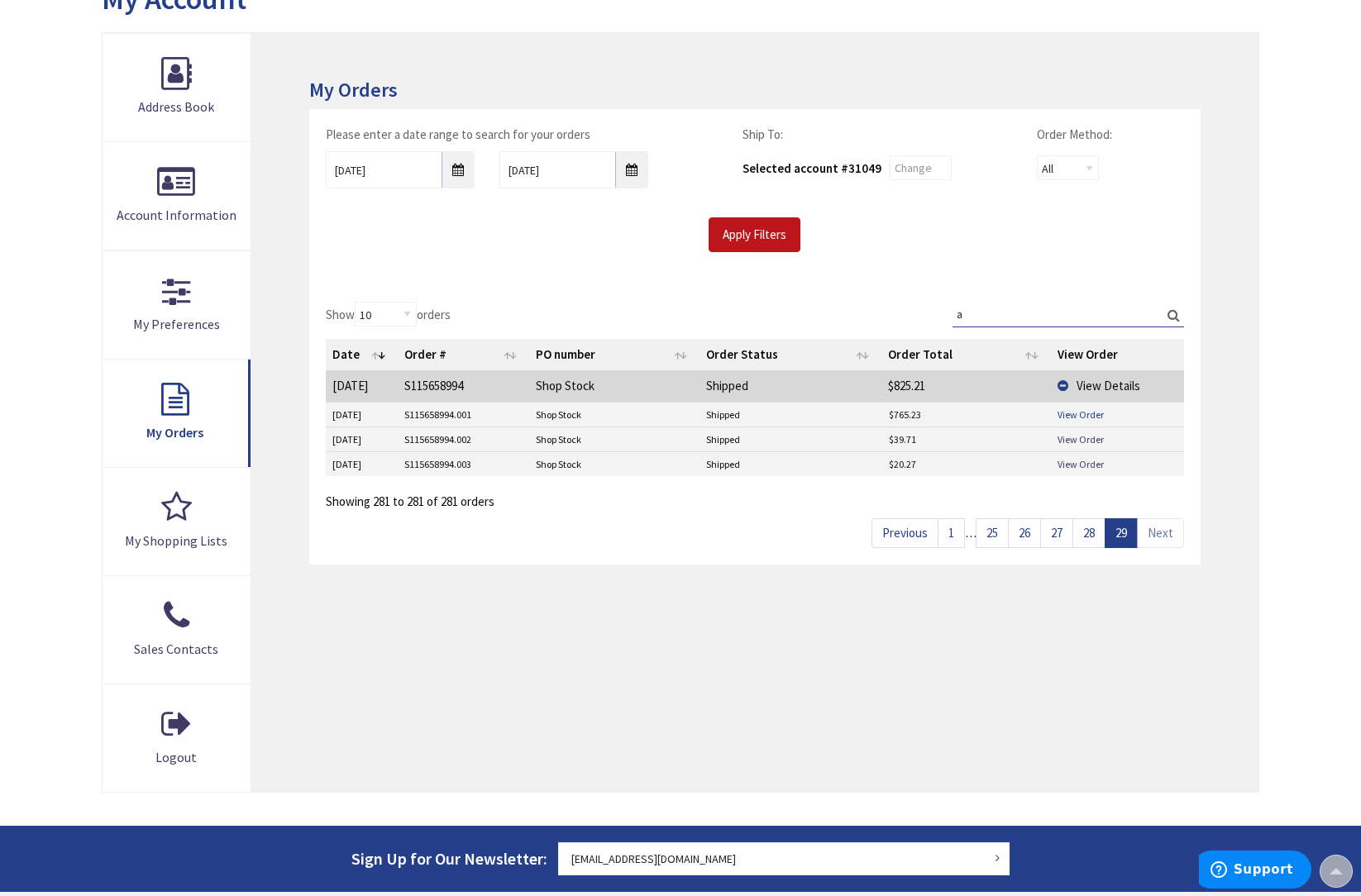
click at [1081, 410] on link "View Order" at bounding box center [1080, 414] width 46 height 14
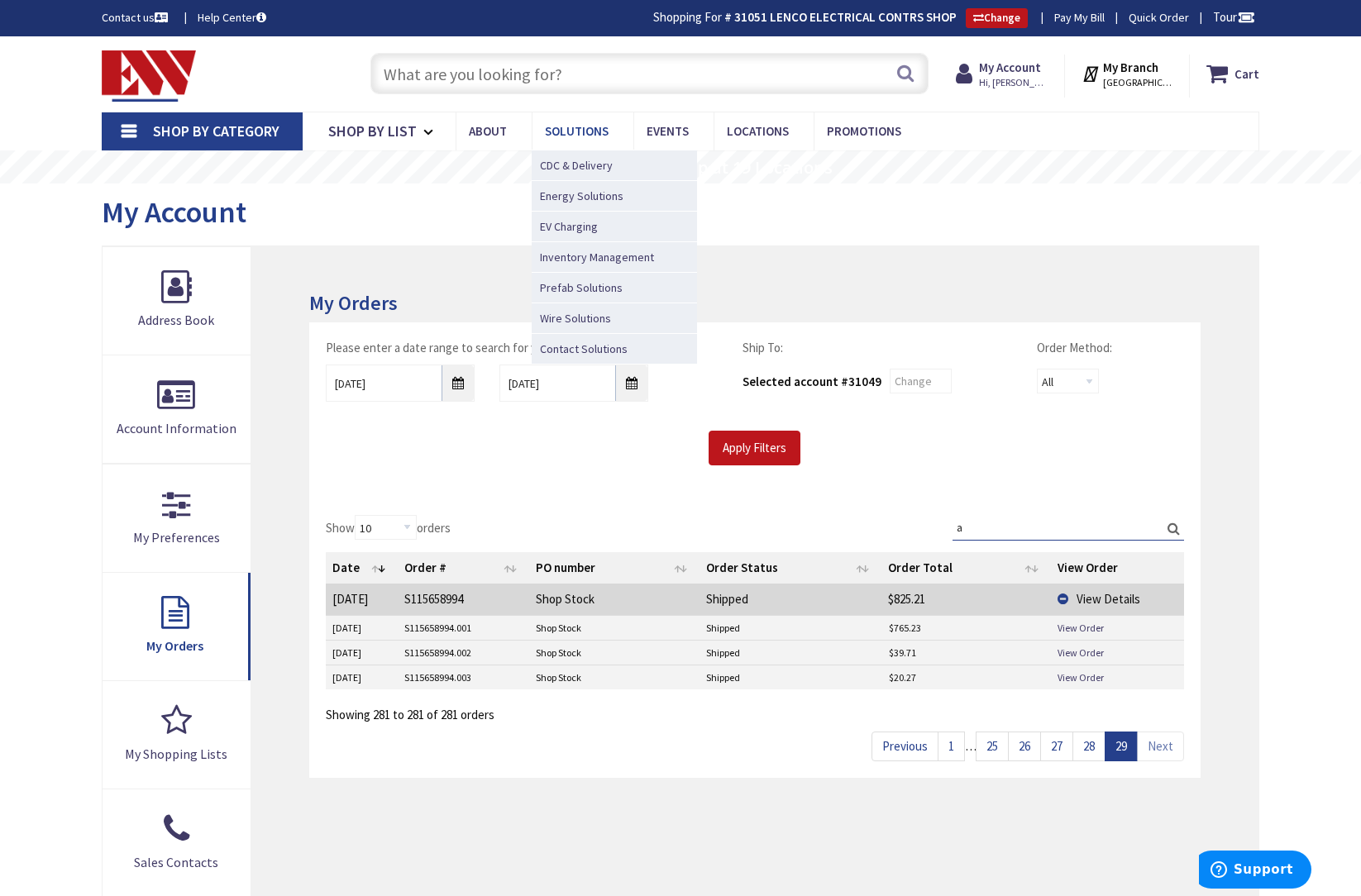
scroll to position [0, 0]
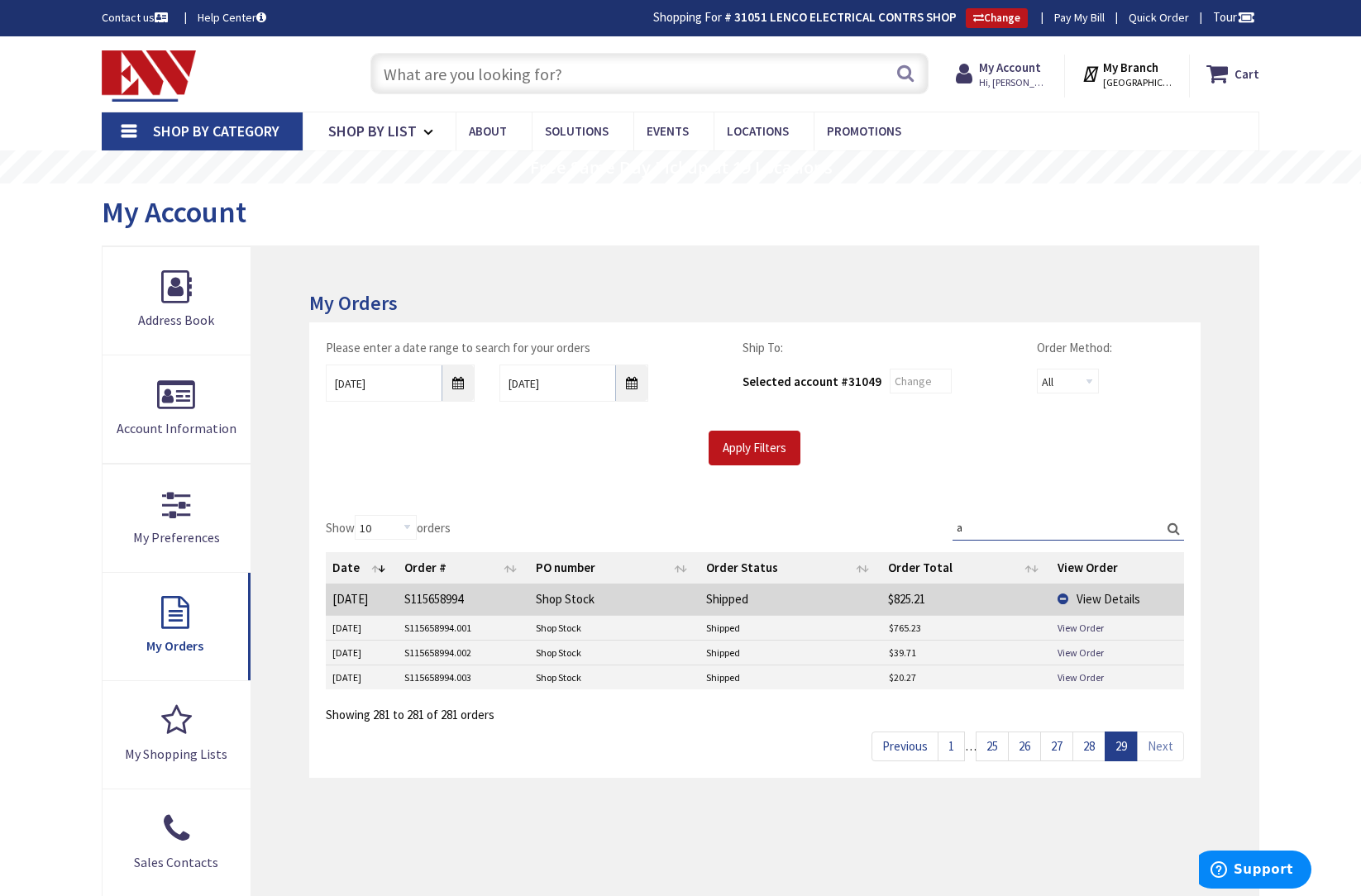
click at [392, 76] on input "text" at bounding box center [649, 73] width 558 height 41
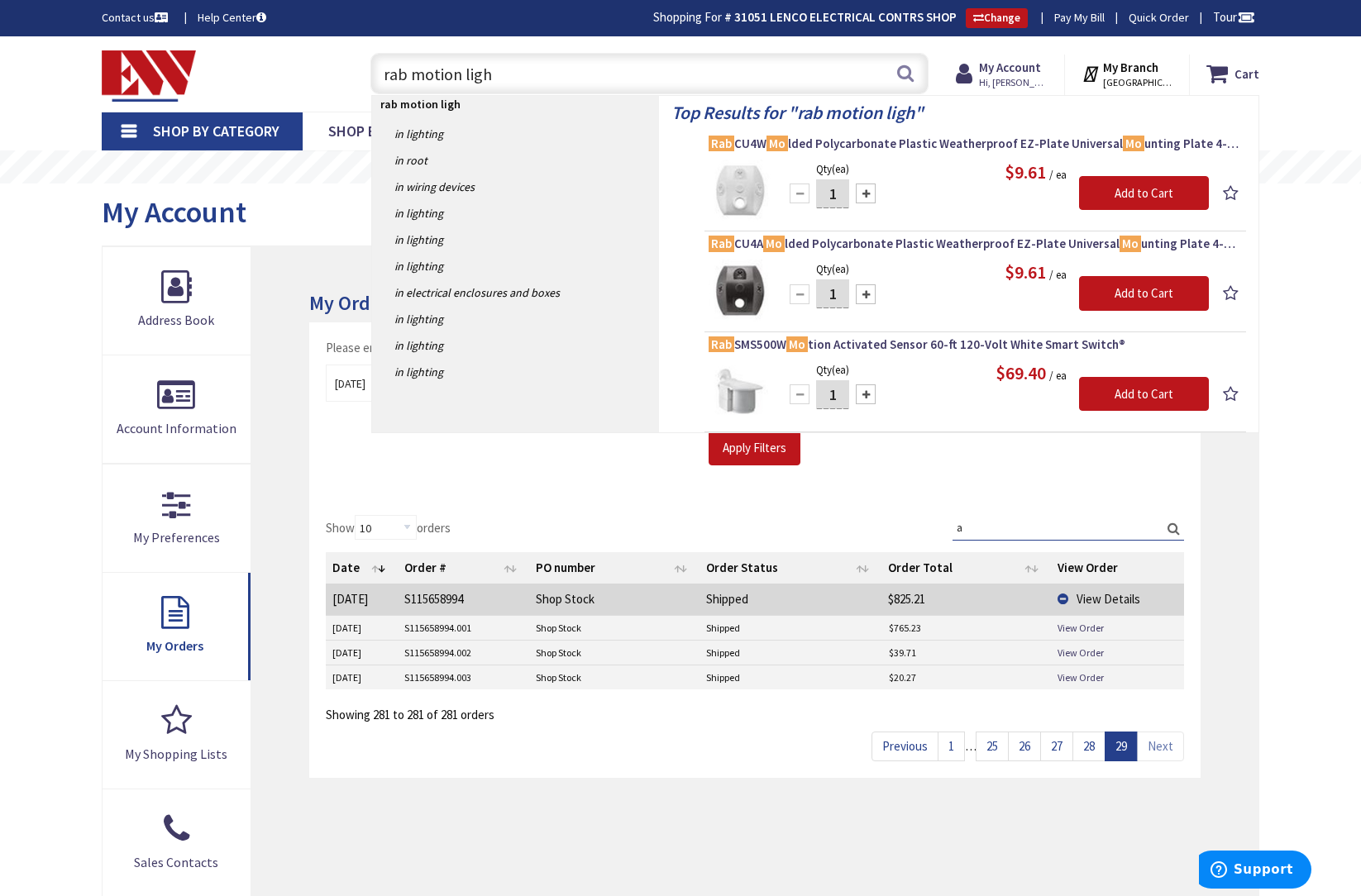
type input "rab motion light"
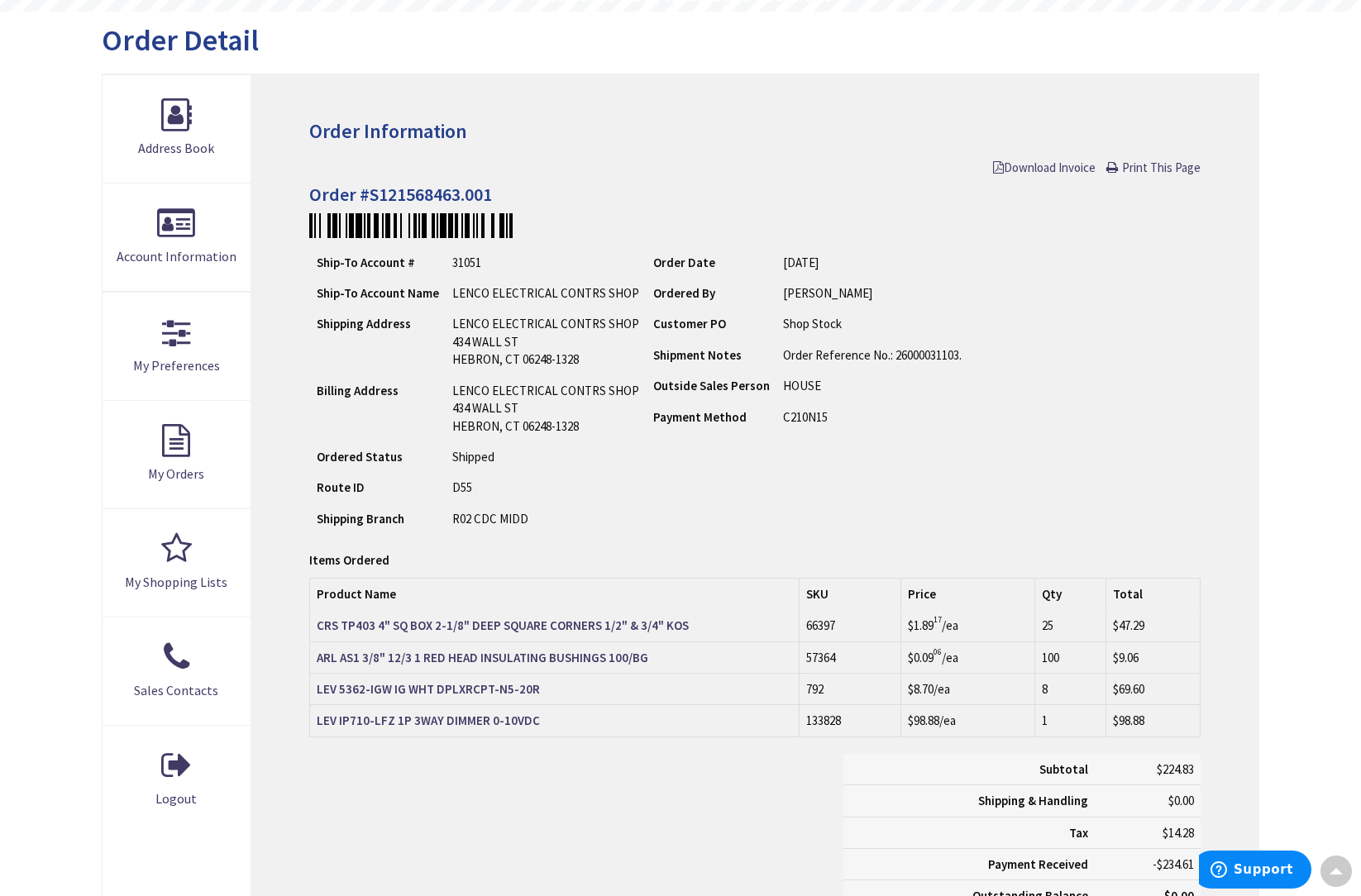
scroll to position [167, 0]
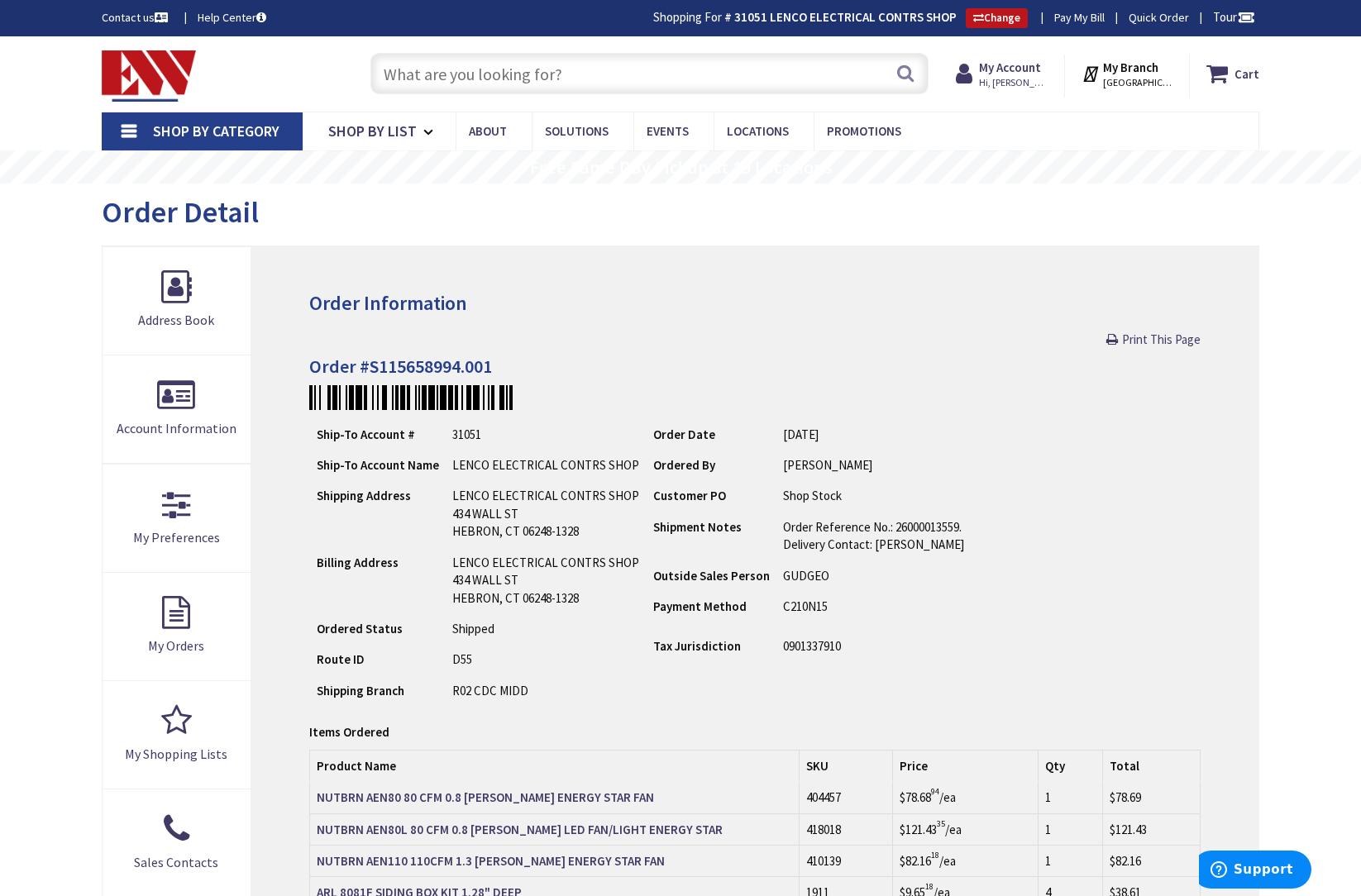
click at [561, 76] on input "text" at bounding box center [649, 73] width 558 height 41
type input "r"
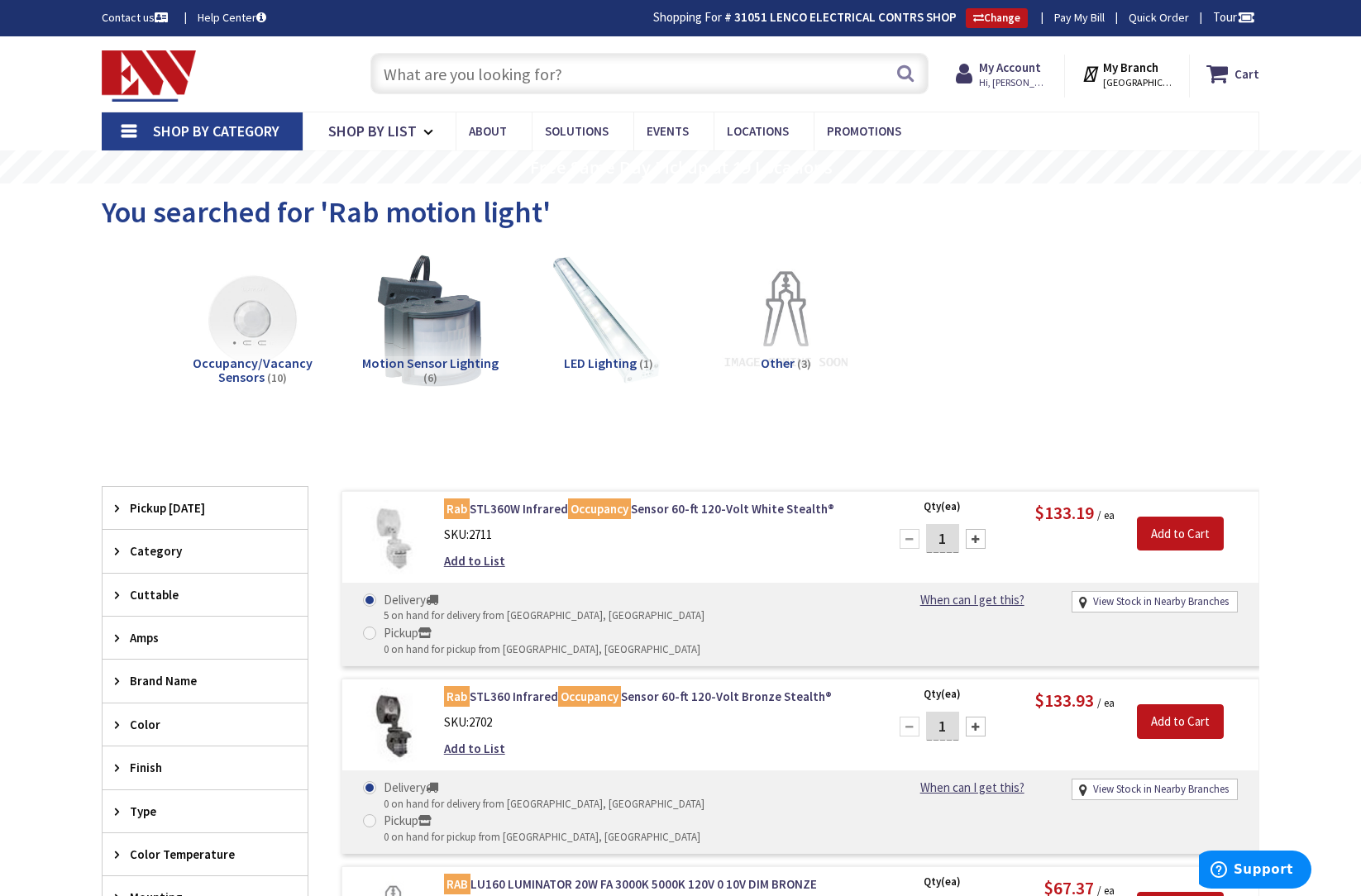
click at [436, 80] on input "text" at bounding box center [649, 73] width 558 height 41
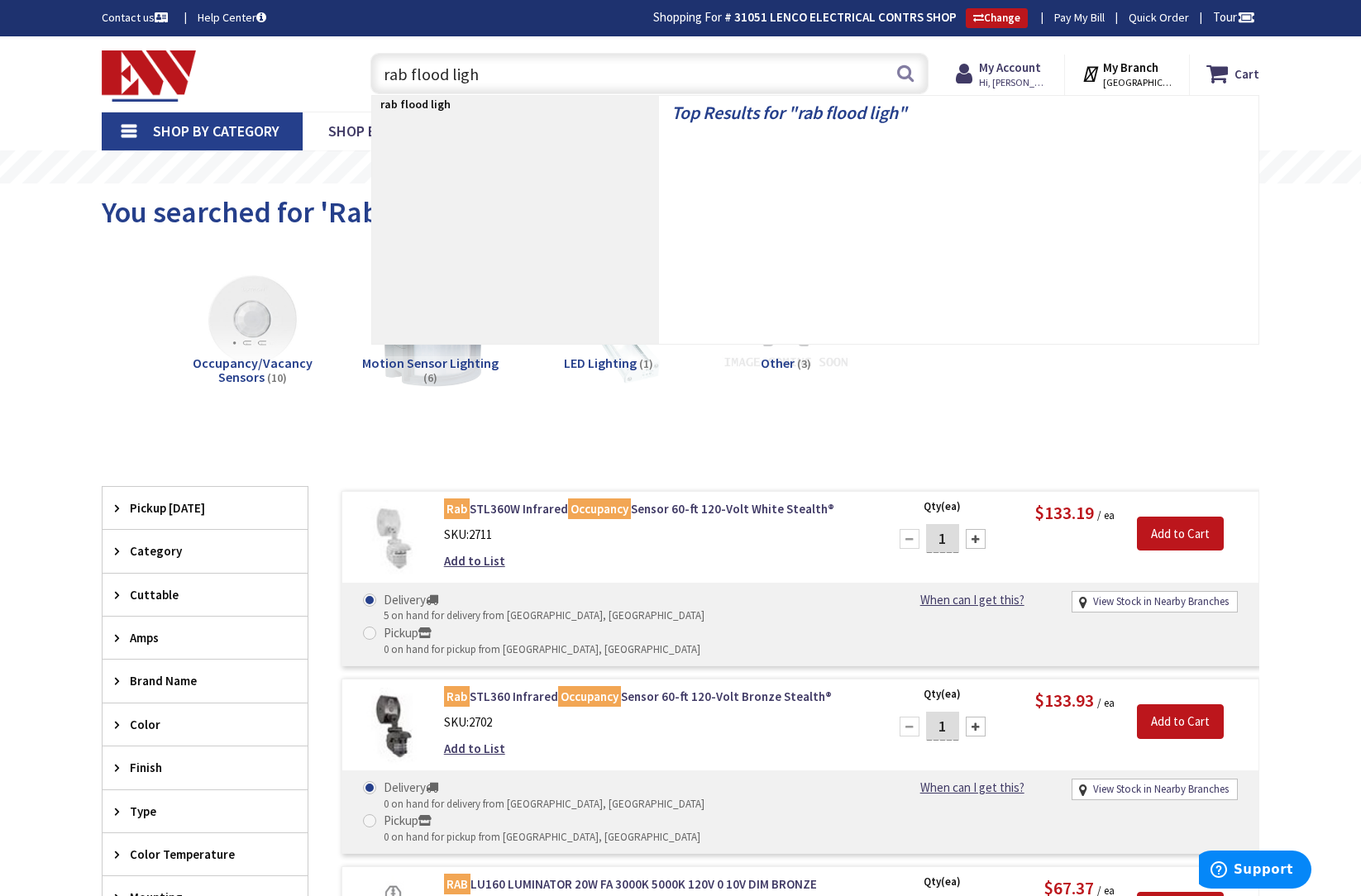
type input "rab flood light"
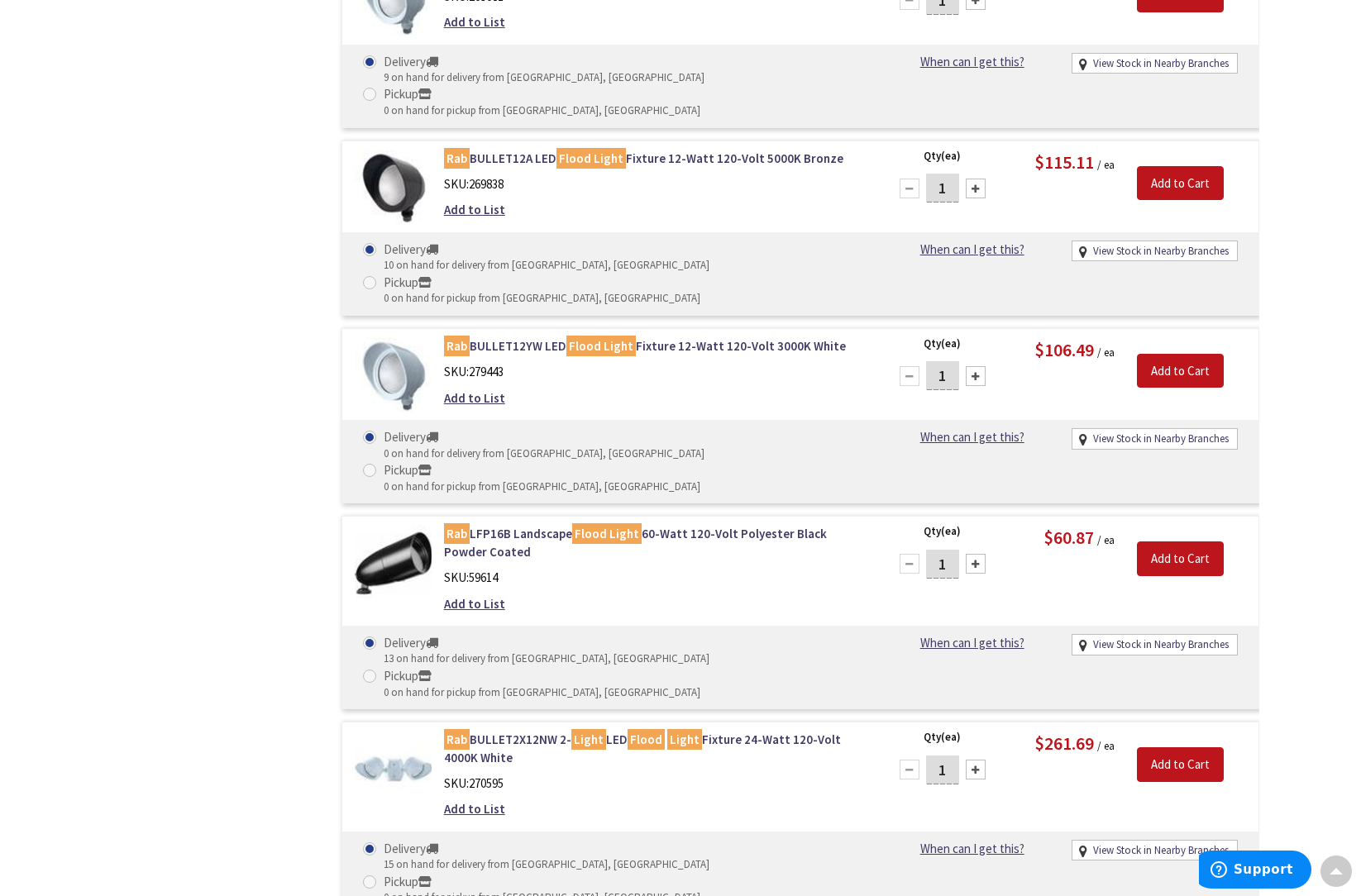
scroll to position [1115, 0]
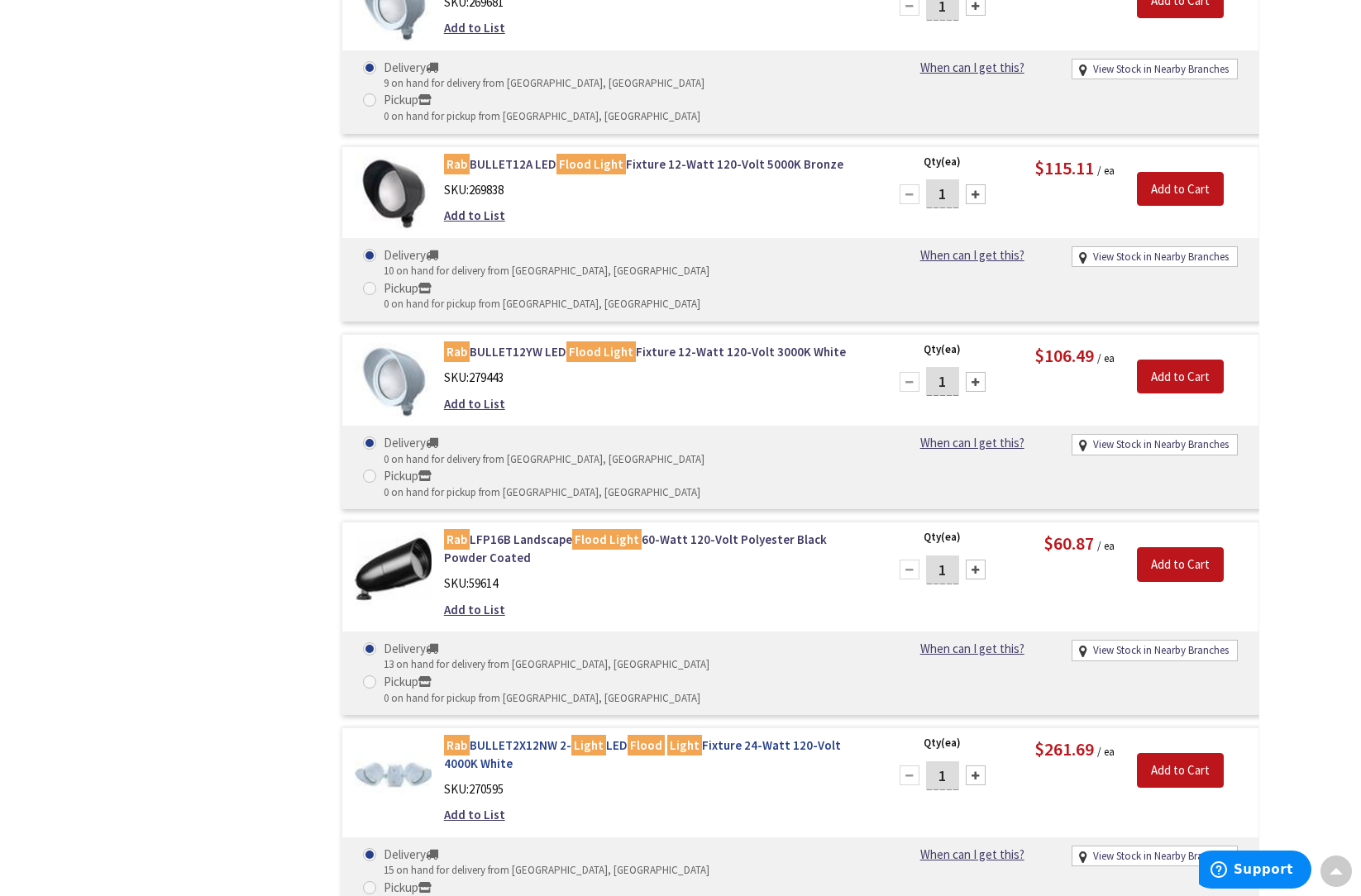
click at [534, 737] on link "Rab BULLET2X12NW 2- Light LED Flood Light Fixture 24-Watt 120-Volt 4000K White" at bounding box center [654, 754] width 421 height 35
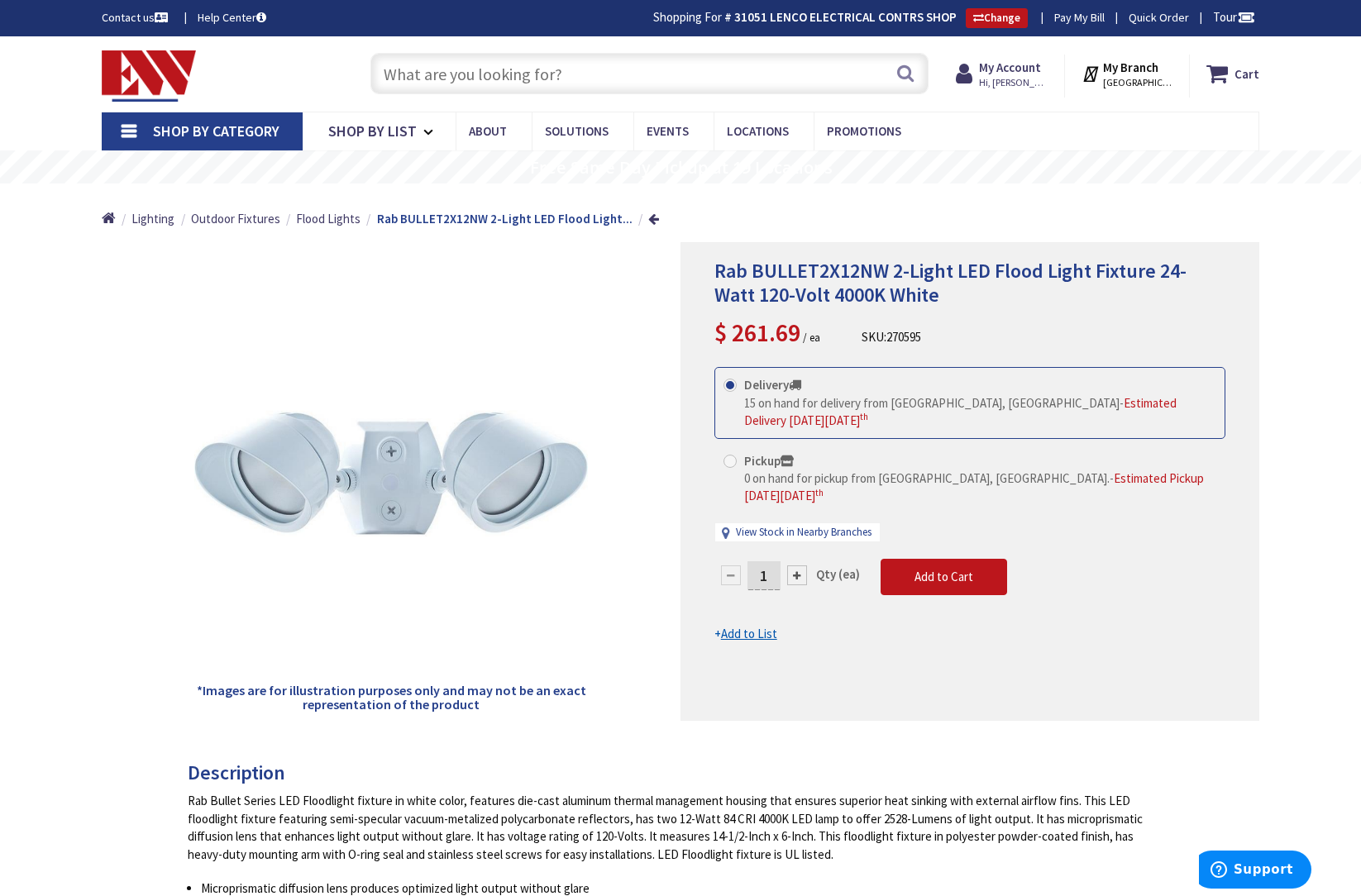
click at [416, 73] on input "text" at bounding box center [649, 73] width 558 height 41
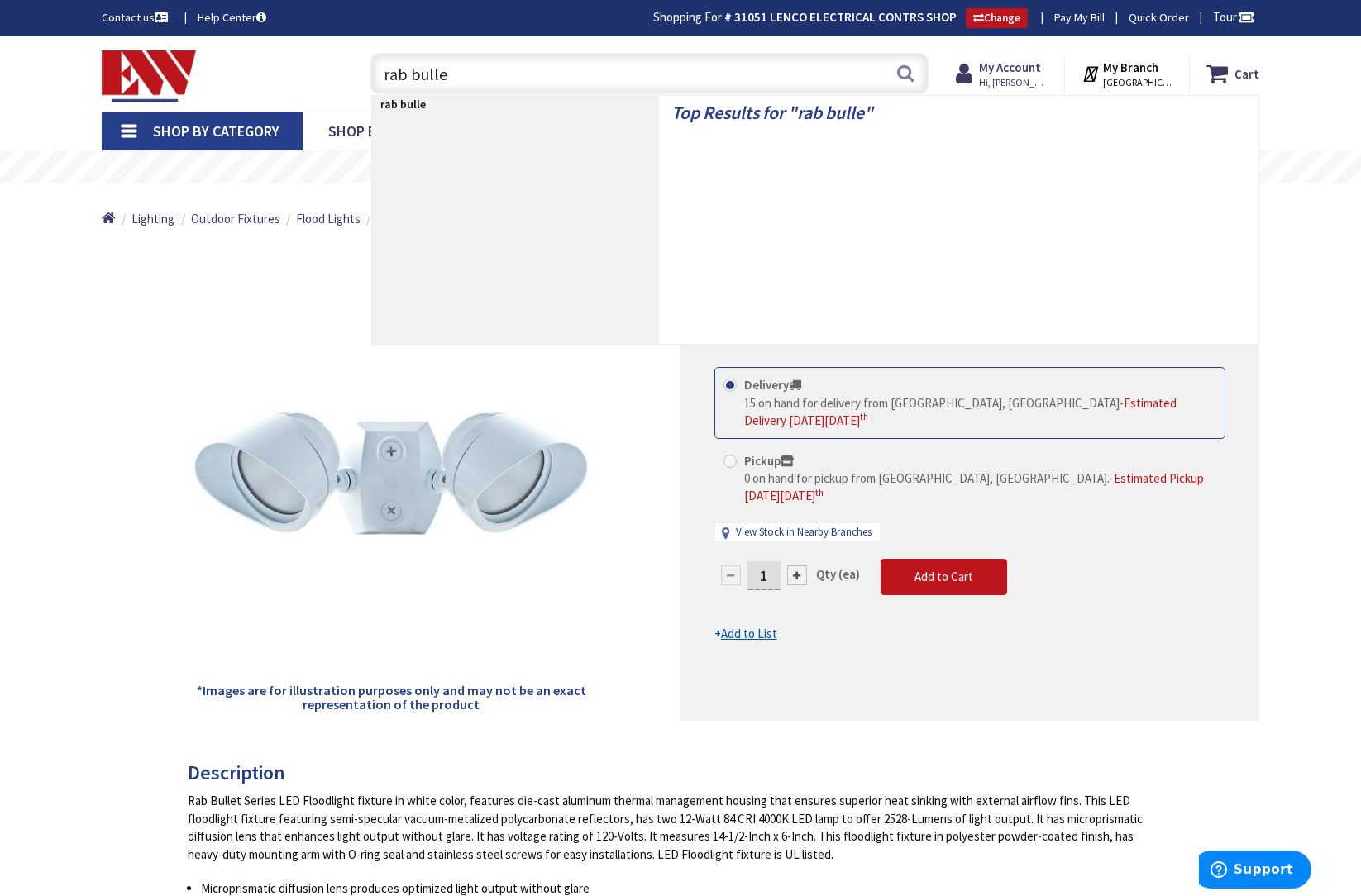
type input "rab bullet"
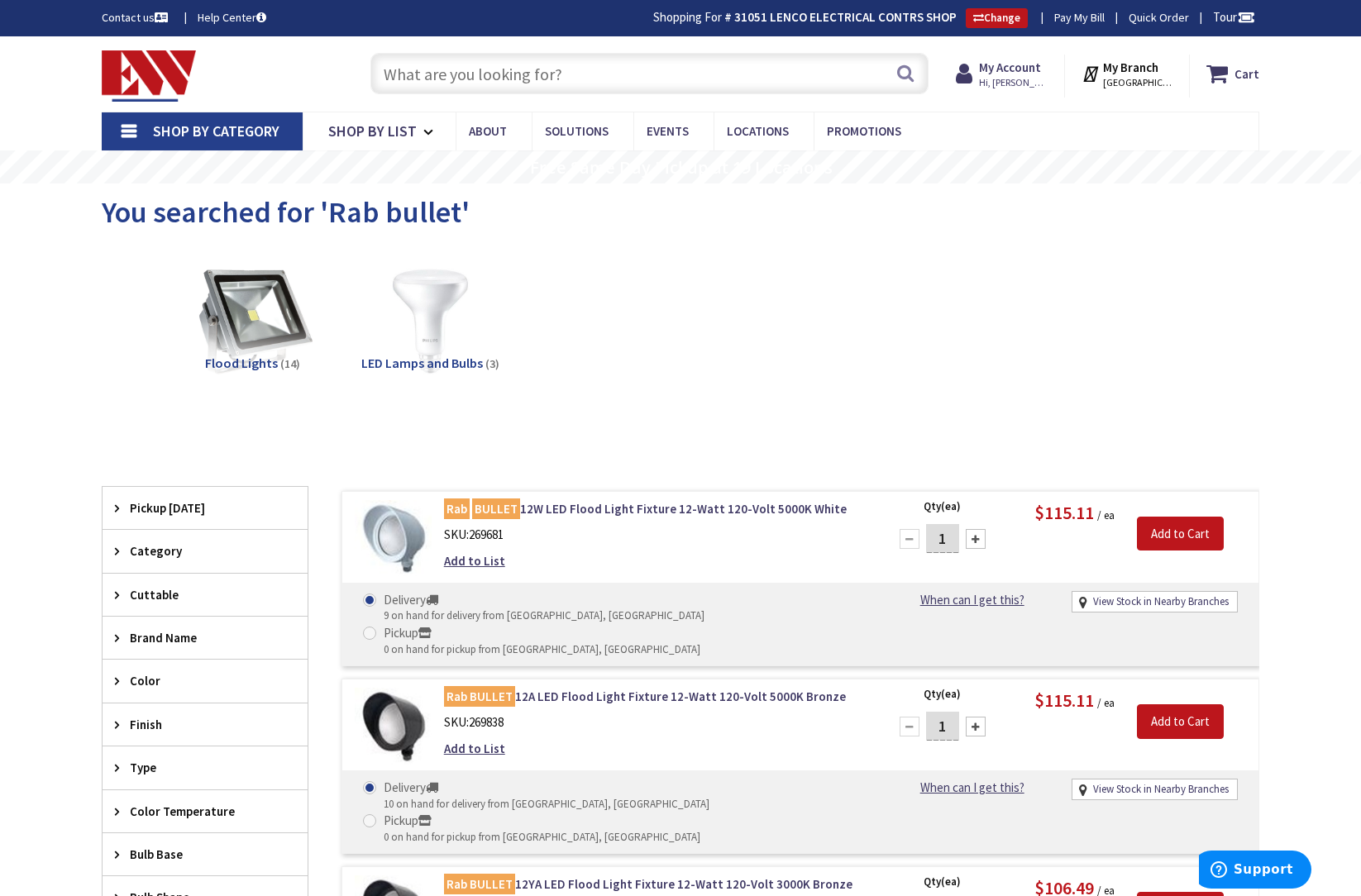
click at [429, 74] on input "text" at bounding box center [649, 73] width 558 height 41
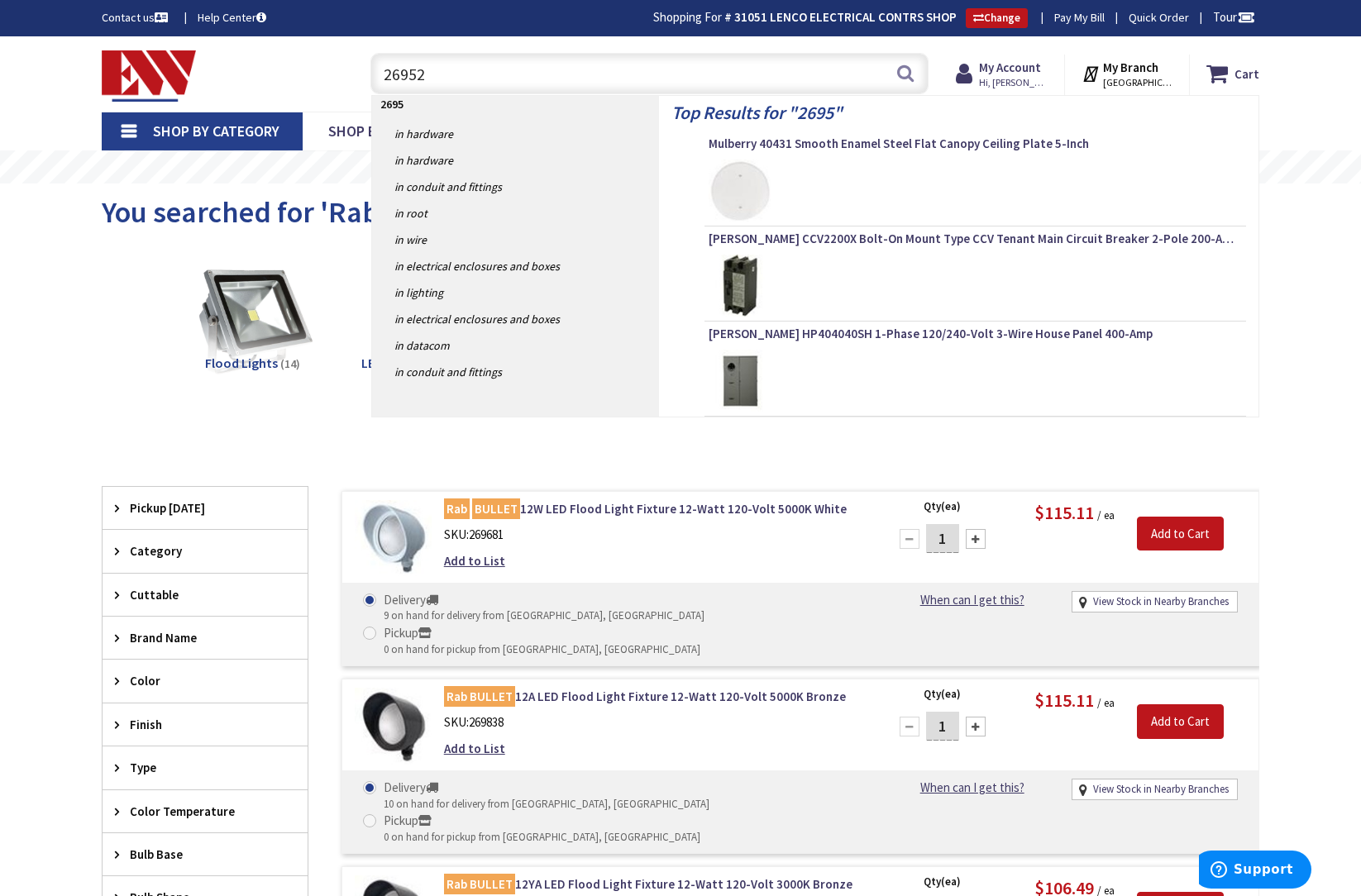
type input "269524"
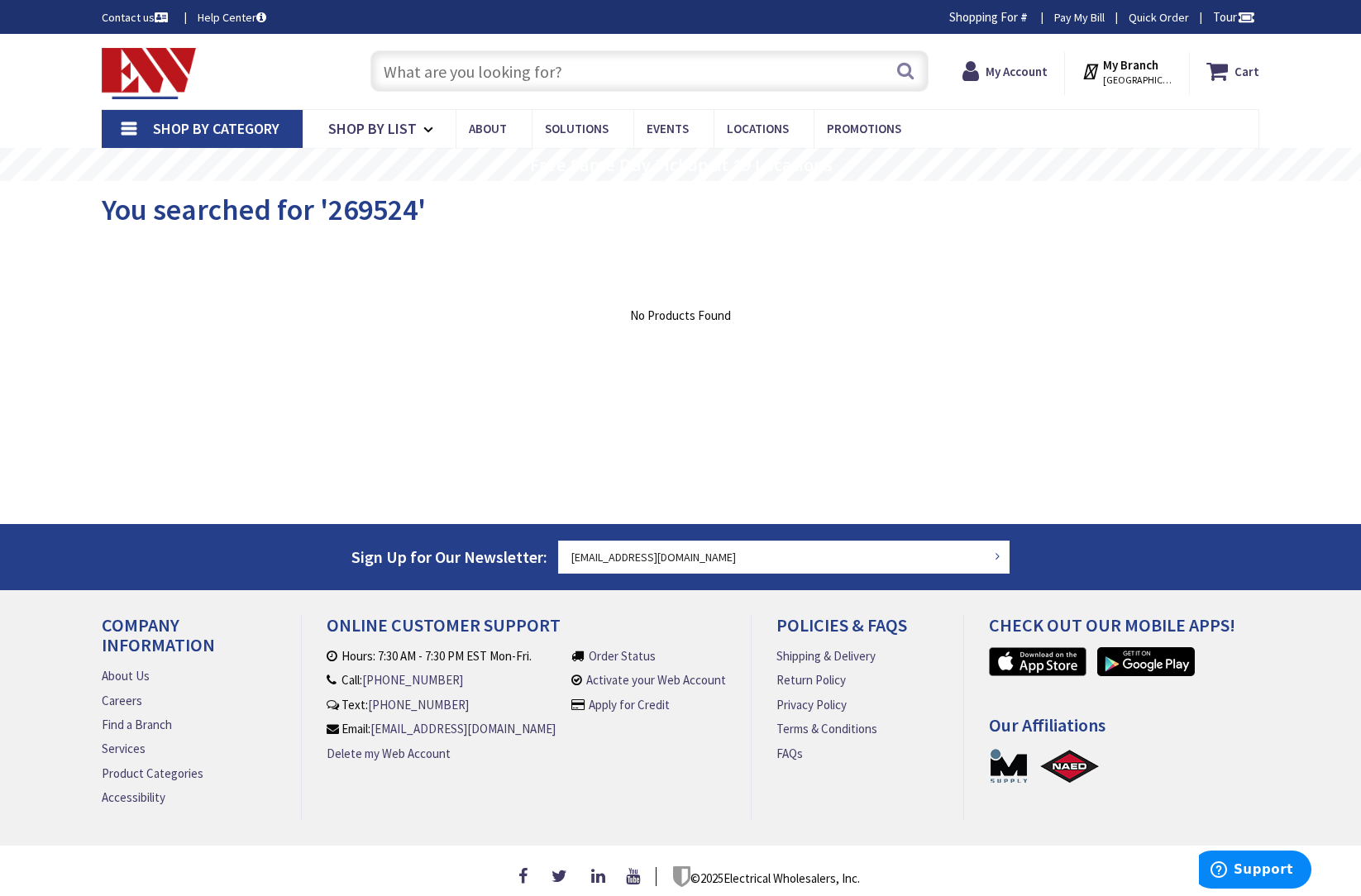
click at [412, 65] on input "text" at bounding box center [649, 71] width 558 height 41
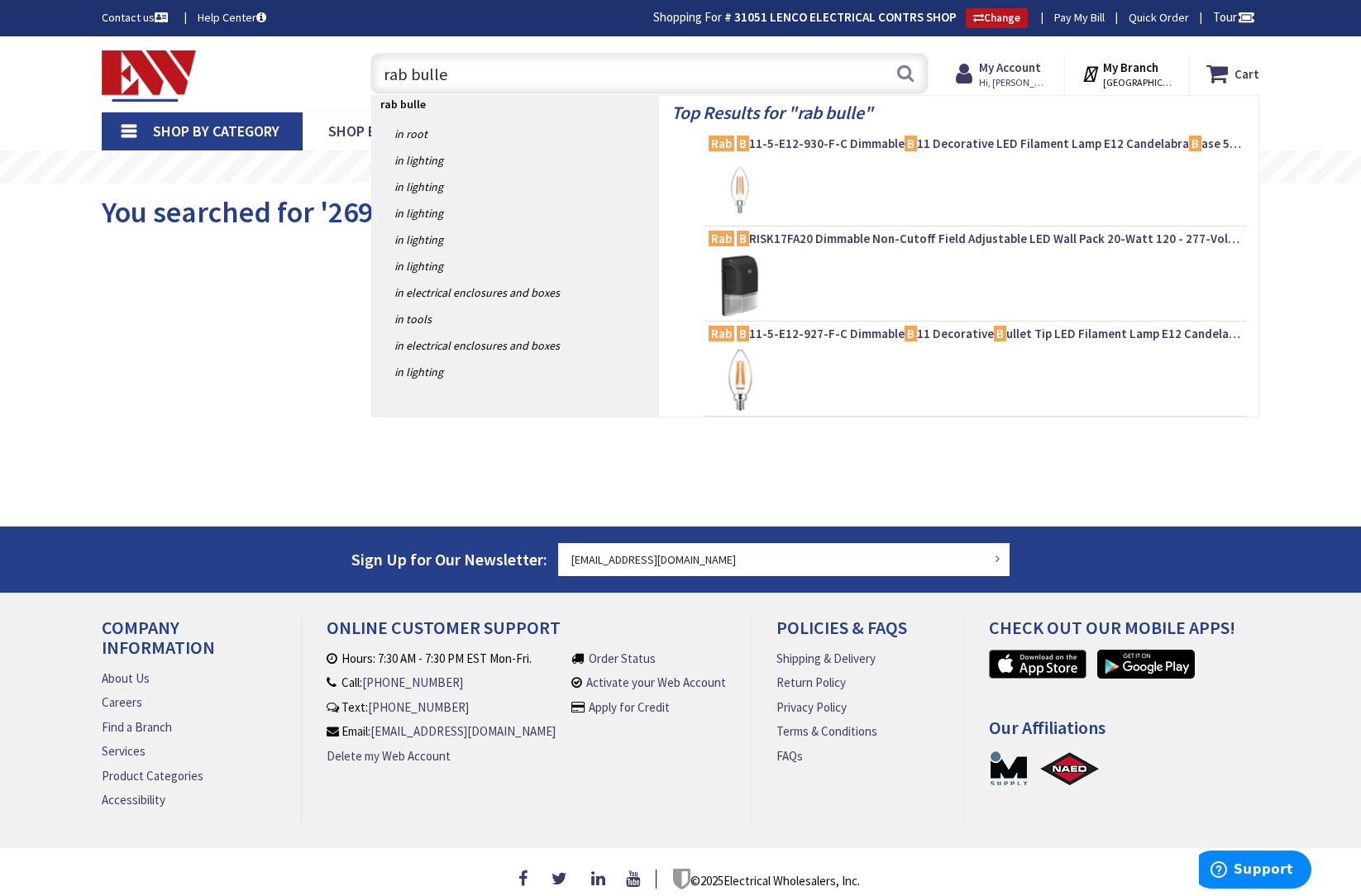
type input "rab bullet"
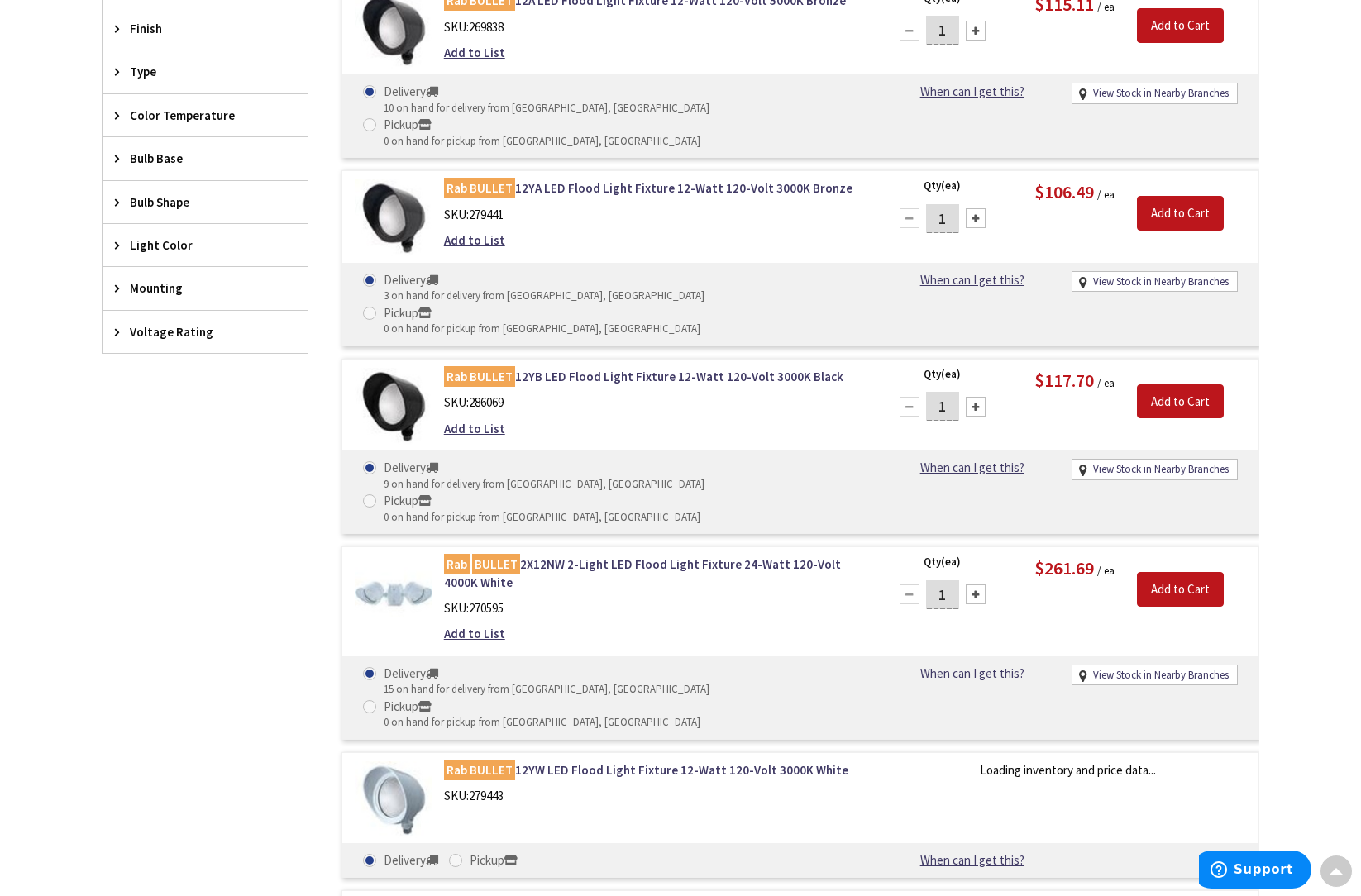
scroll to position [763, 0]
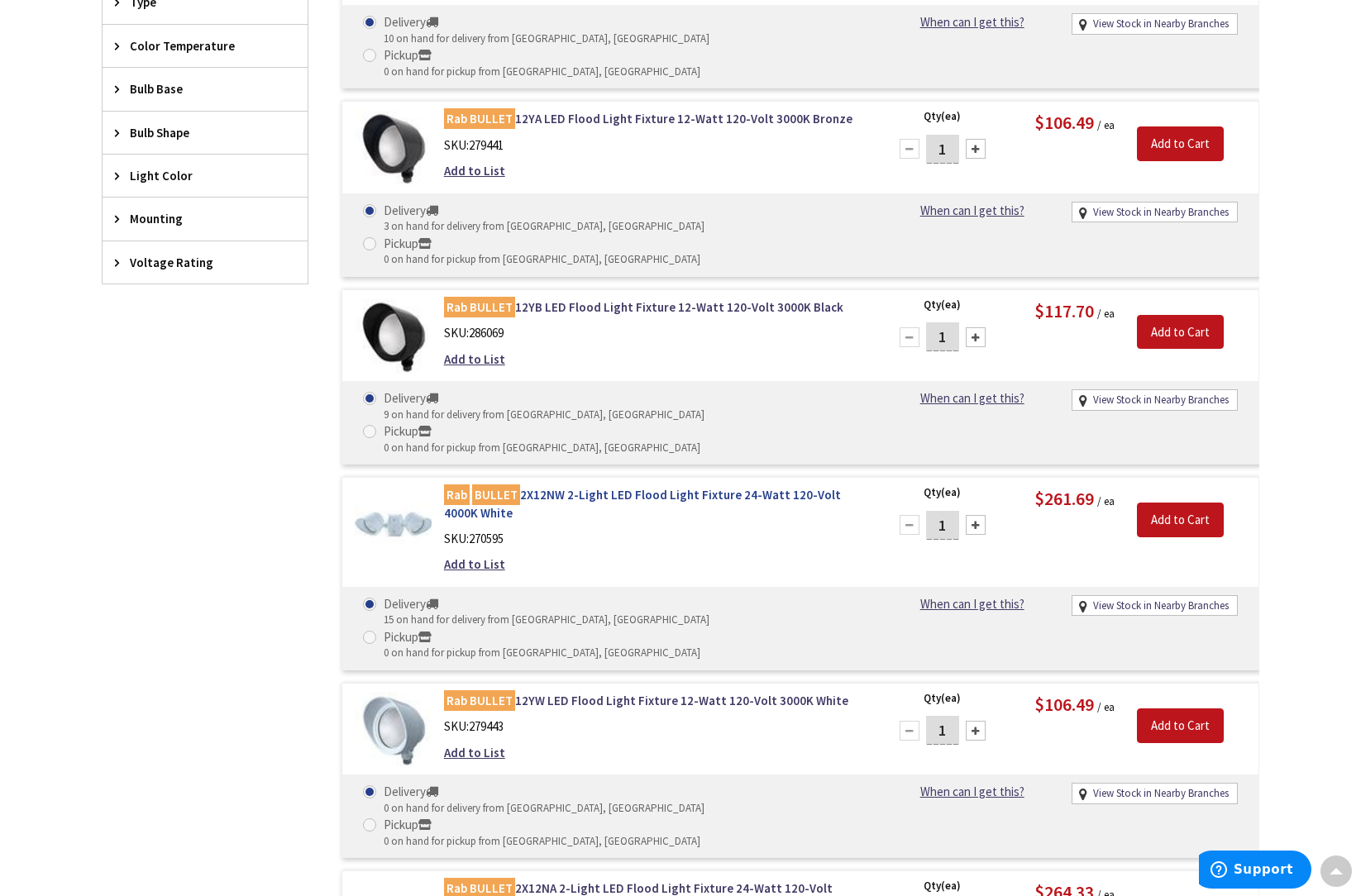
click at [590, 486] on link "Rab BULLET 2X12NW 2-Light LED Flood Light Fixture 24-Watt 120-Volt 4000K White" at bounding box center [654, 504] width 421 height 35
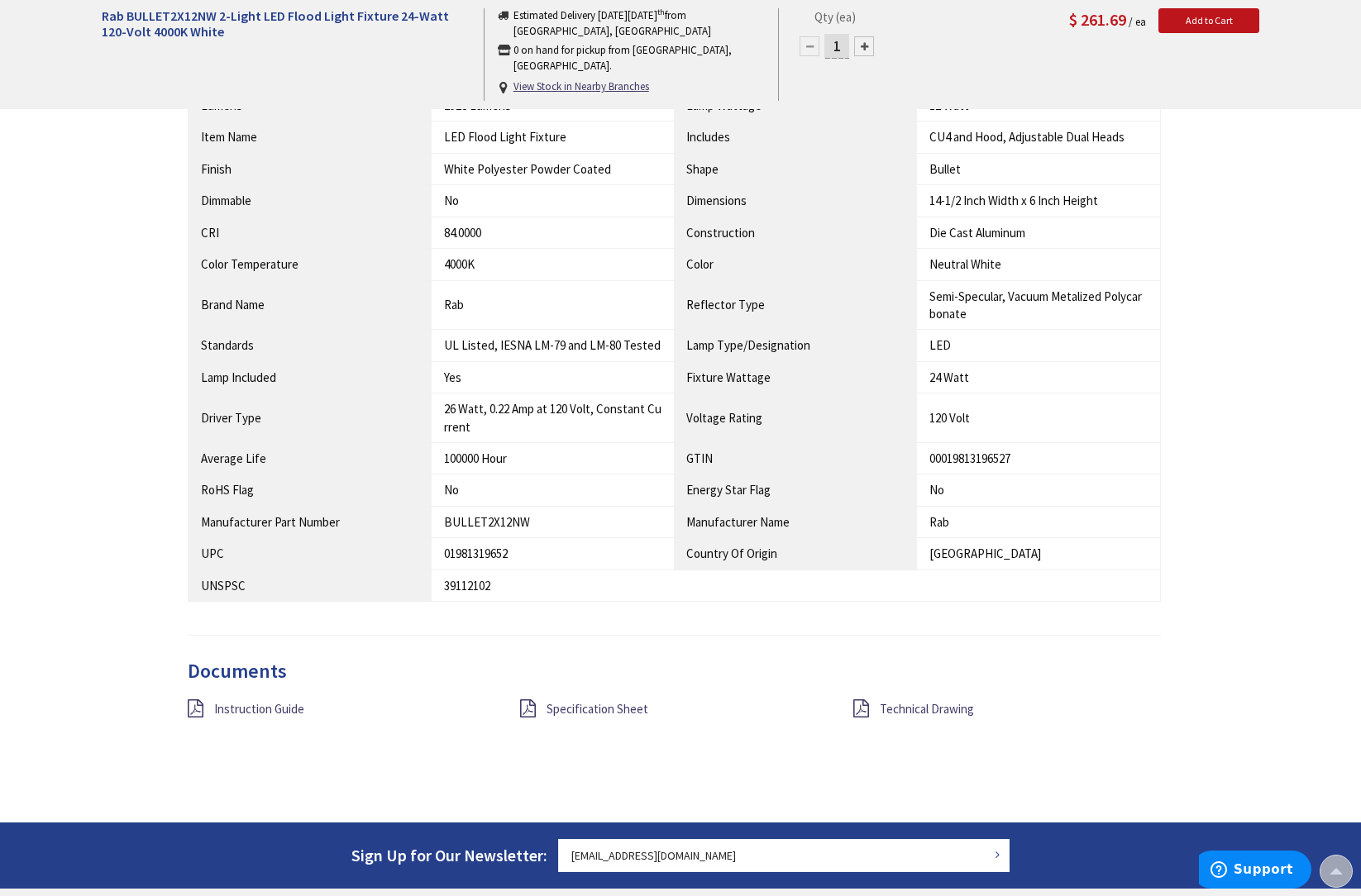
scroll to position [1038, 0]
click at [568, 701] on span "Specification Sheet" at bounding box center [597, 709] width 102 height 16
